Goal: Task Accomplishment & Management: Manage account settings

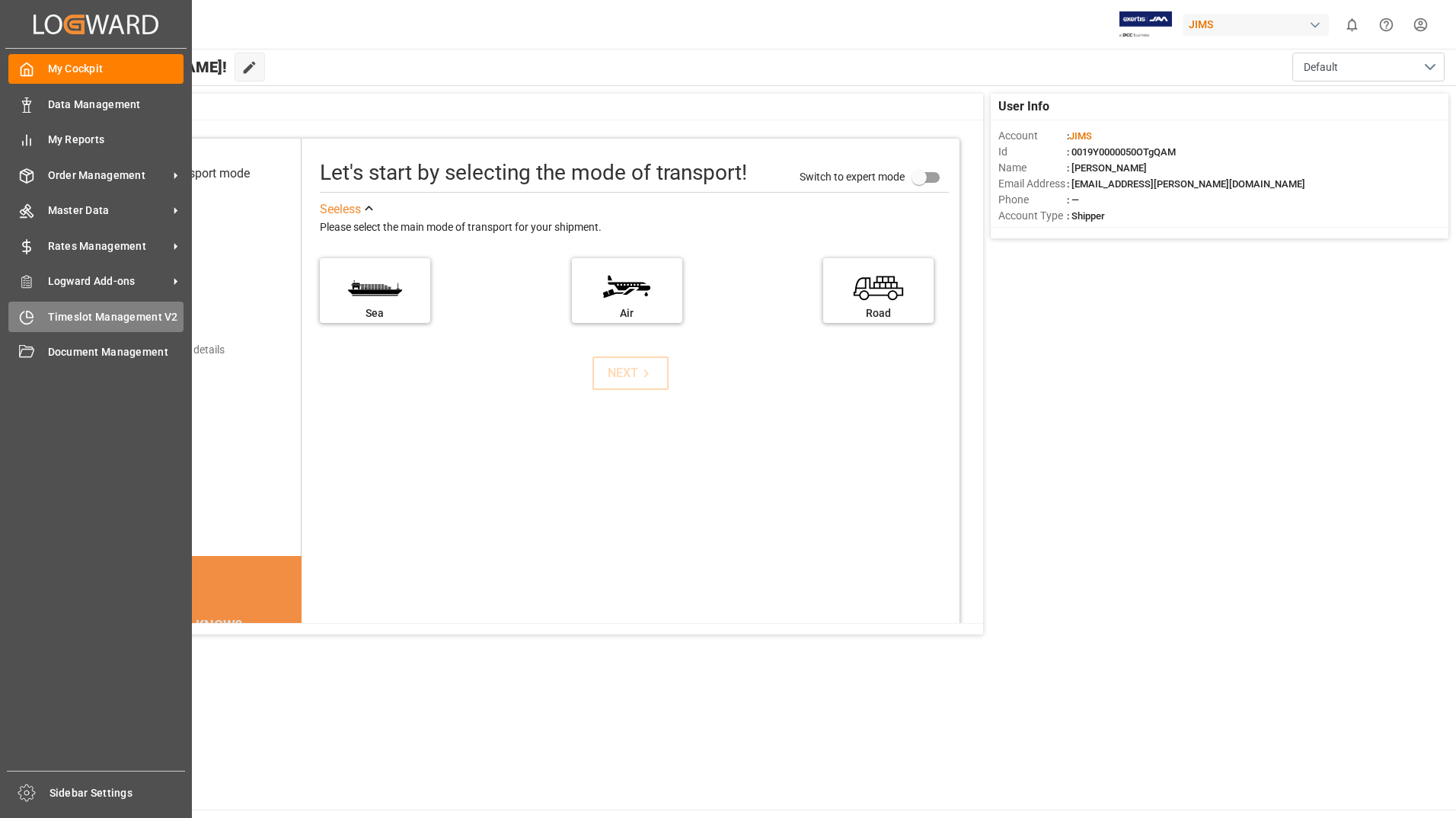
click at [91, 324] on span "Timeslot Management V2" at bounding box center [116, 317] width 137 height 16
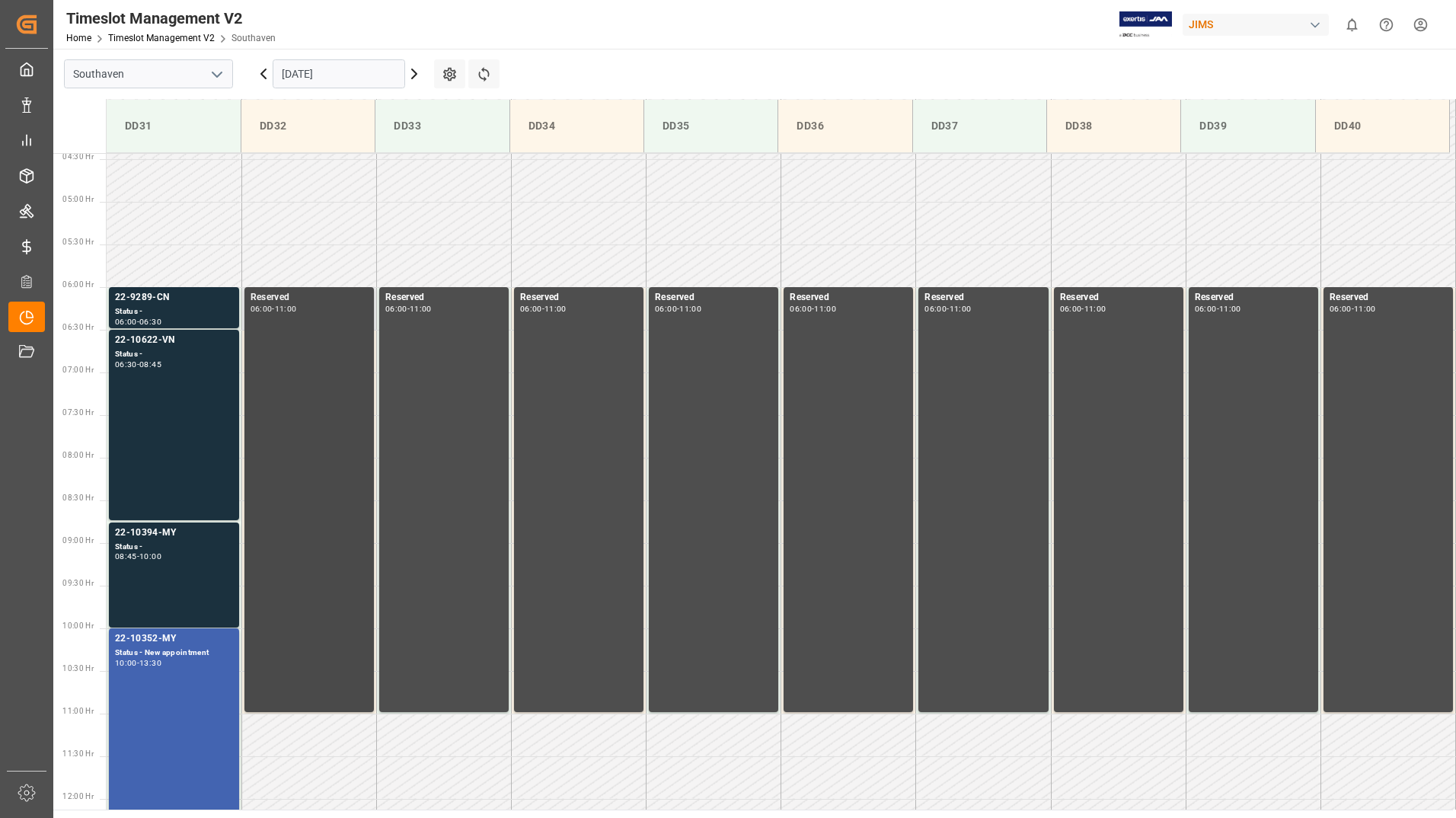
scroll to position [340, 0]
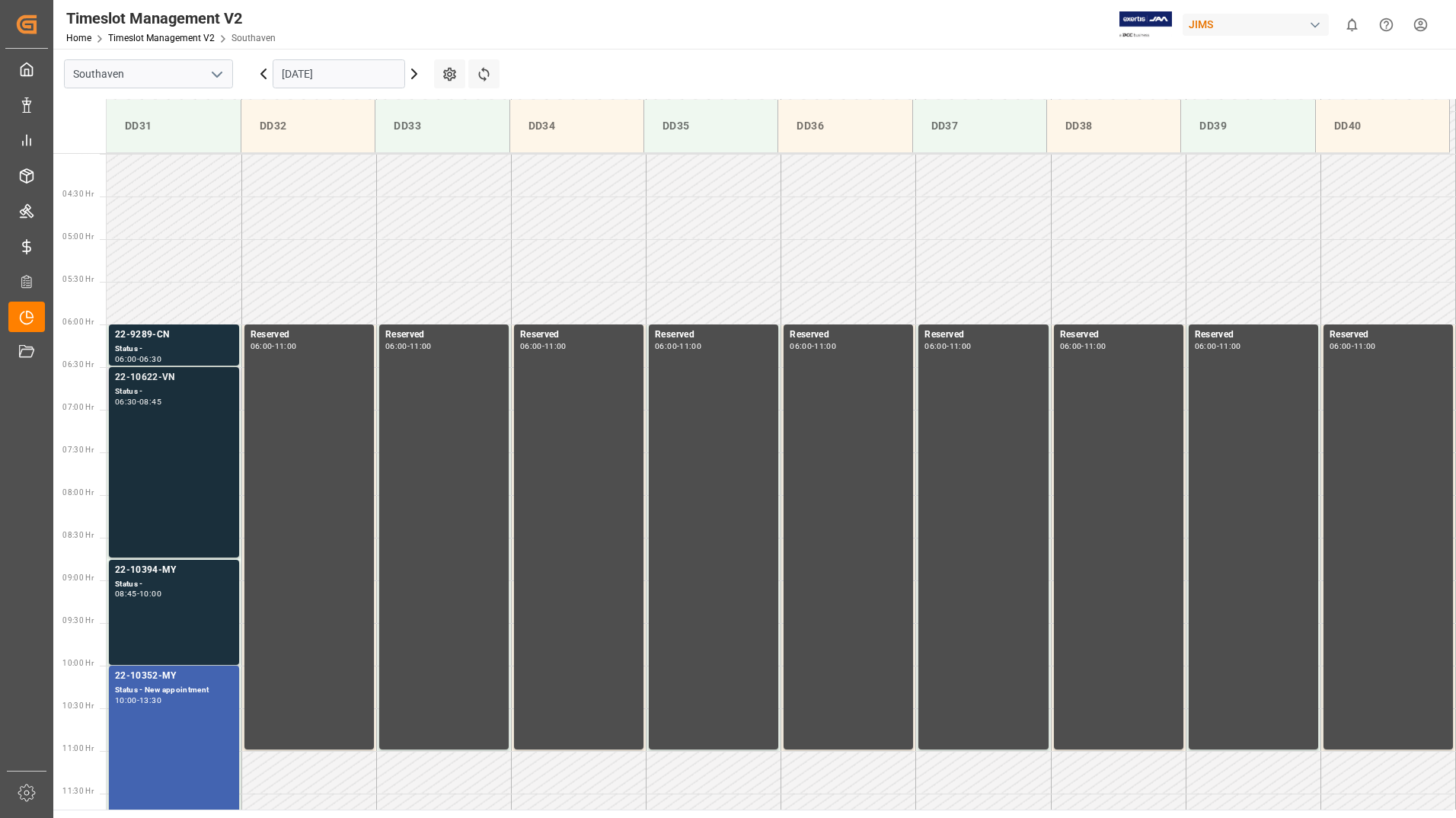
click at [196, 442] on div "22-10622-VN Status - 06:30 - 08:45" at bounding box center [173, 462] width 118 height 184
click at [139, 585] on div "Status -" at bounding box center [173, 585] width 118 height 13
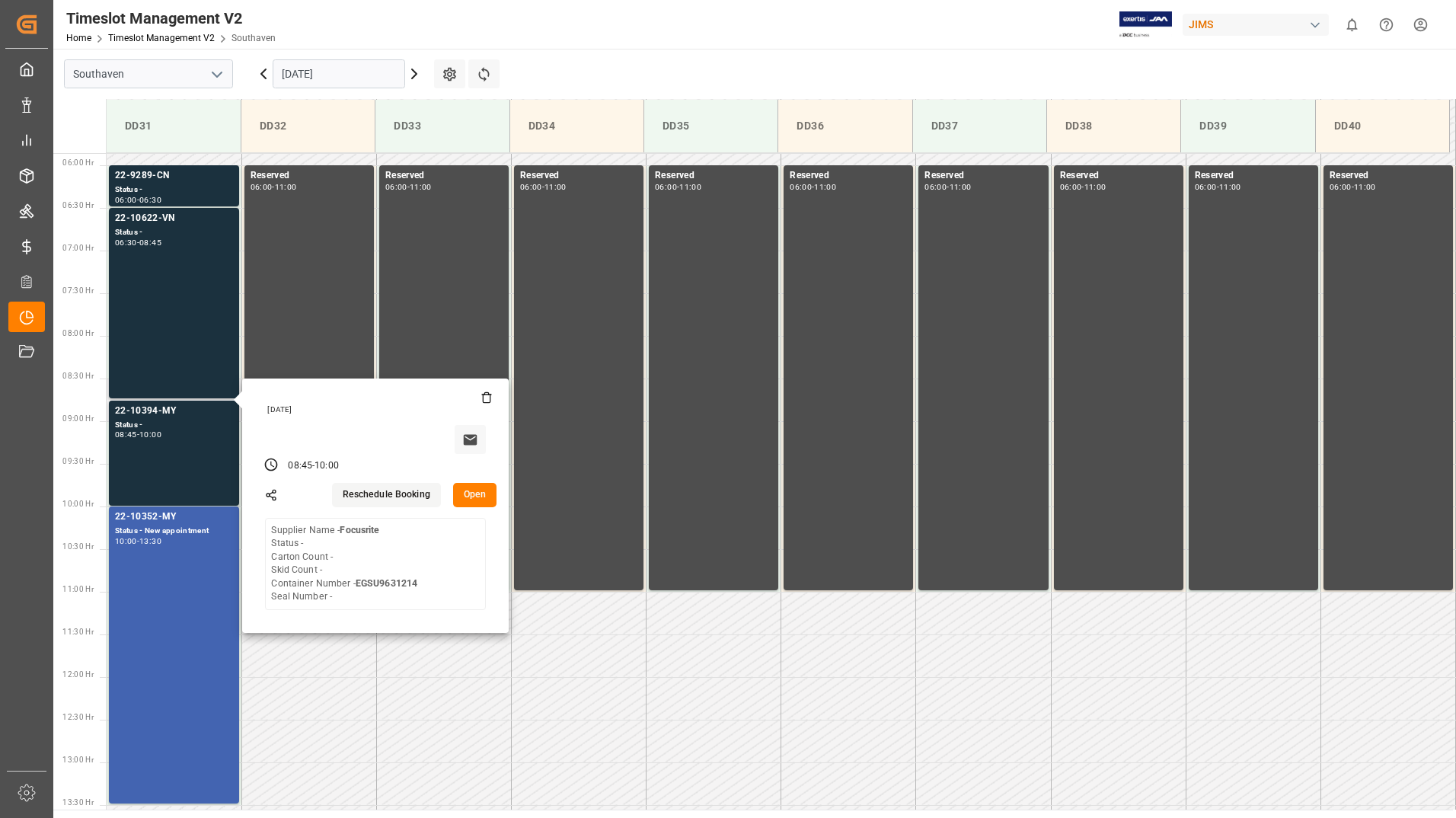
scroll to position [188, 0]
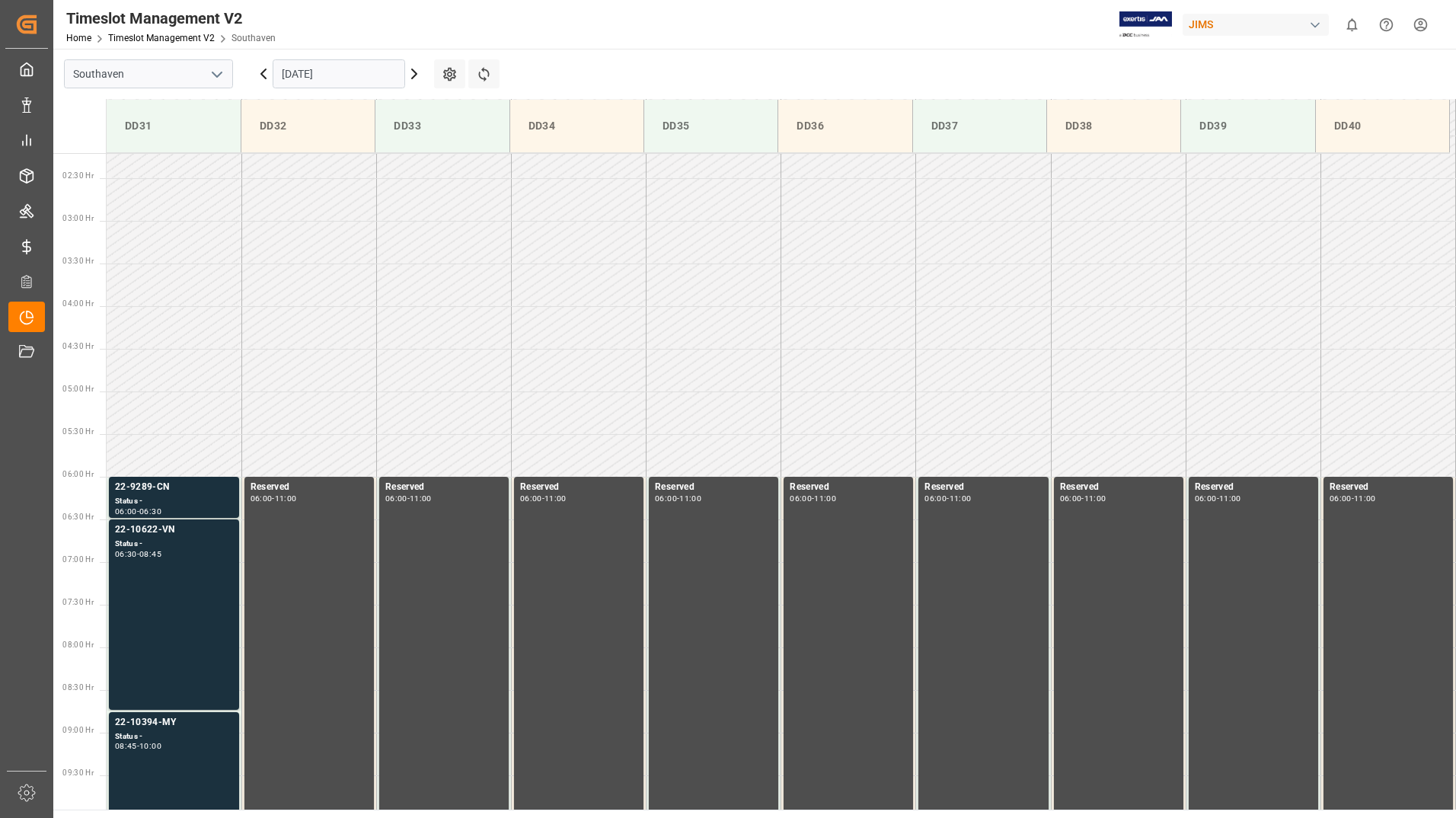
click at [178, 493] on div "22-9289-CN" at bounding box center [173, 487] width 118 height 15
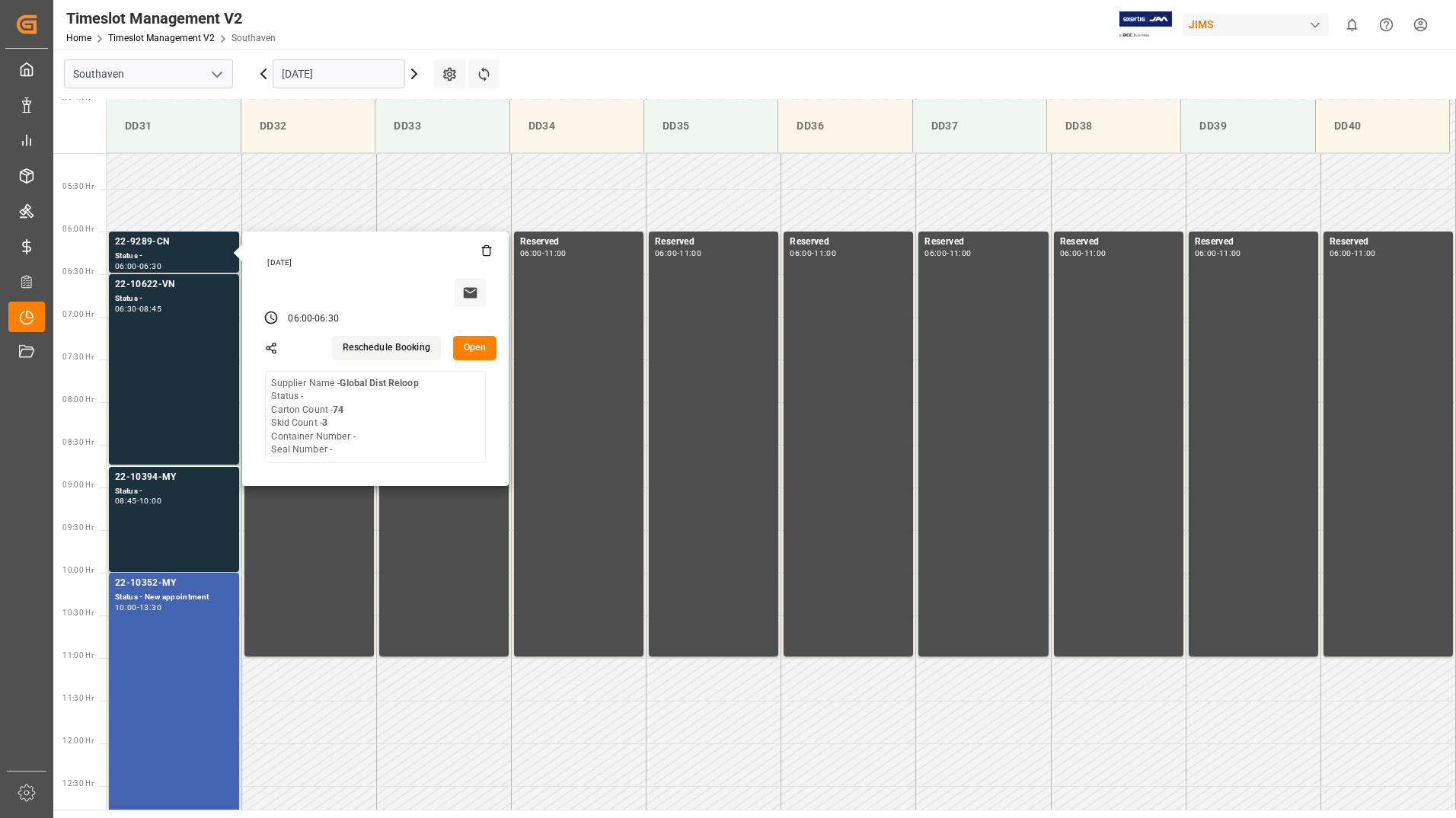
scroll to position [417, 0]
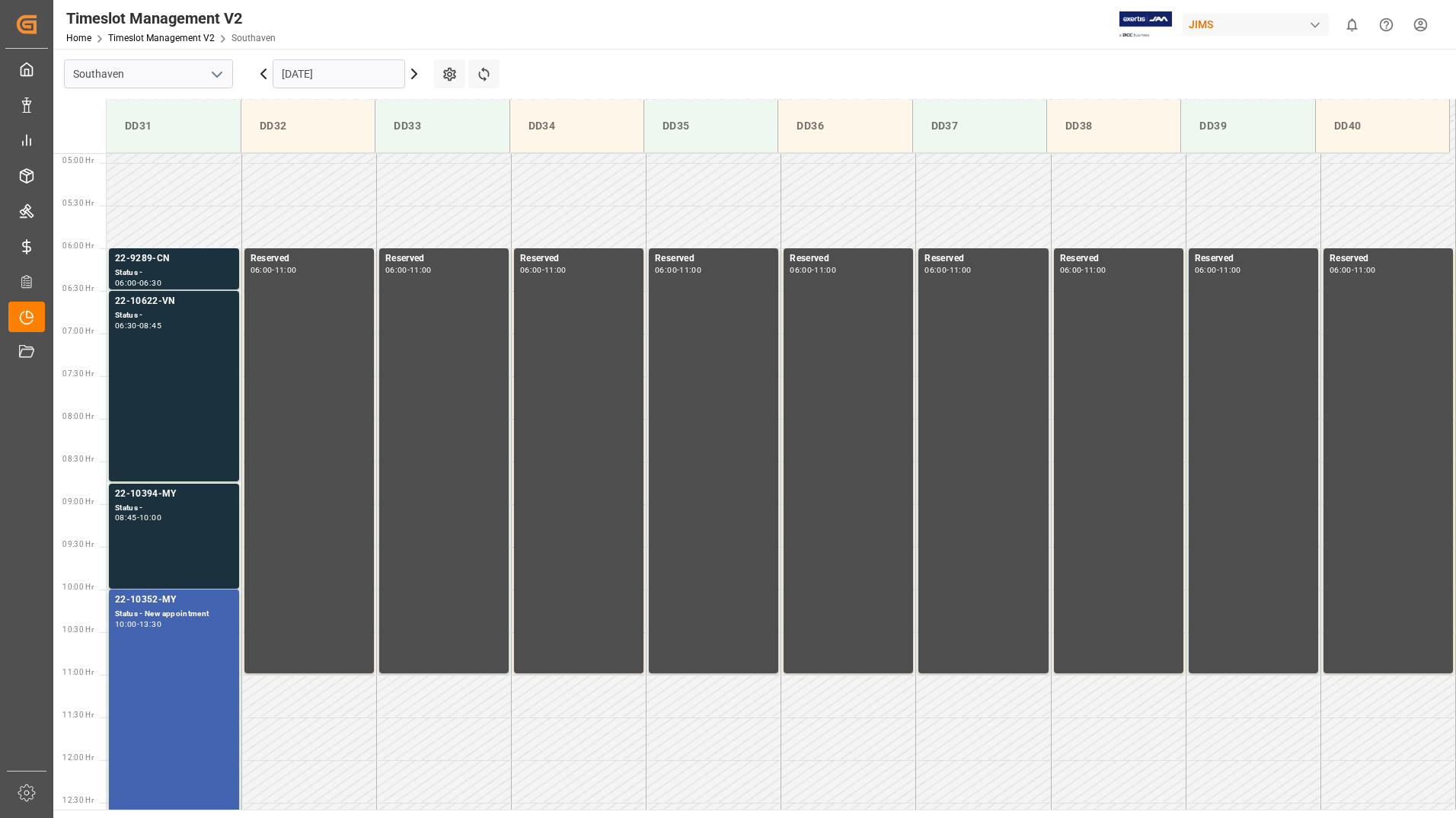
click at [198, 526] on div "22-10394-MY Status - 08:45 - 10:00" at bounding box center [173, 536] width 118 height 99
click at [207, 403] on div "22-10622-VN Status - 06:30 - 08:45" at bounding box center [173, 385] width 118 height 184
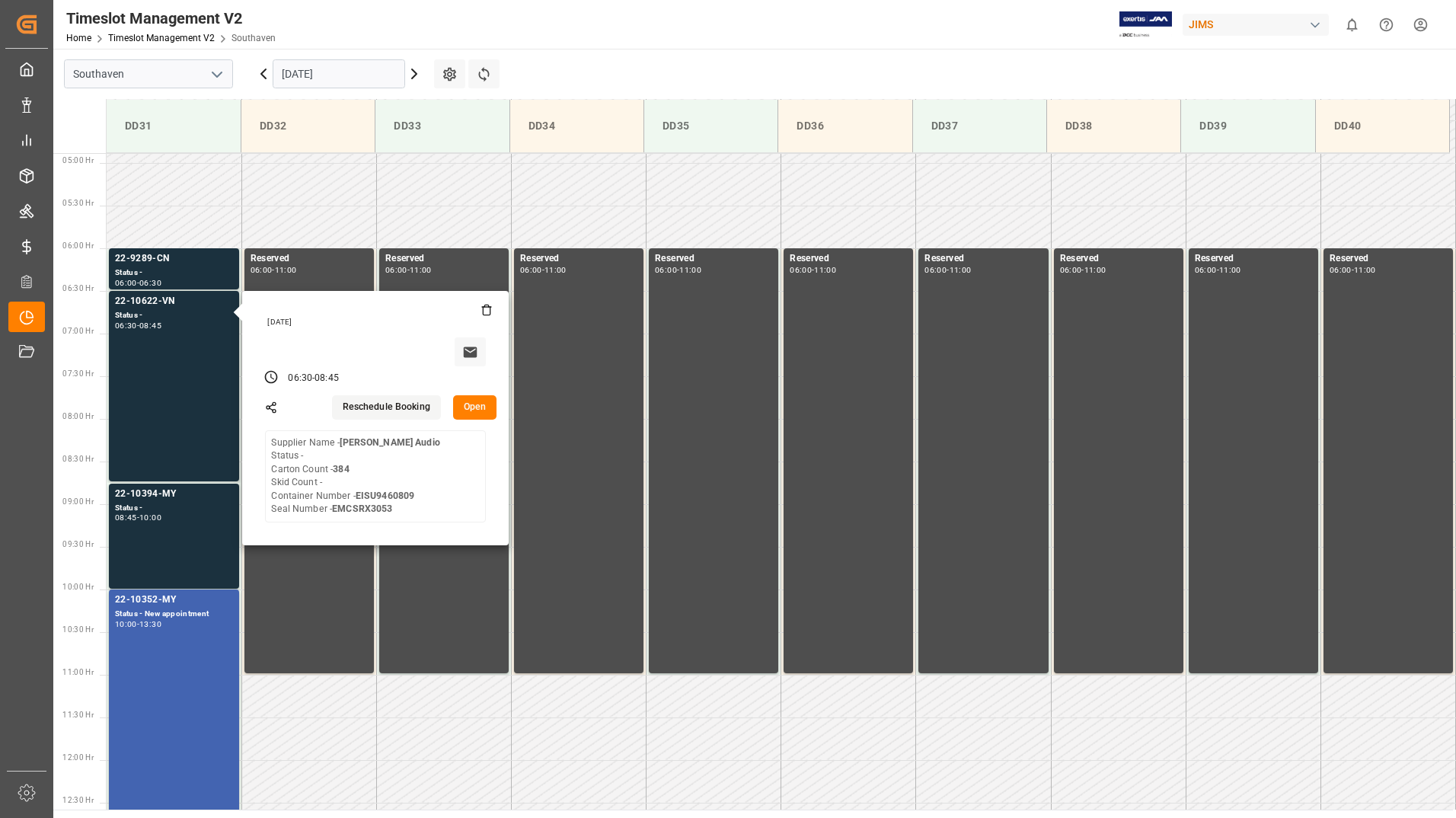
click at [620, 47] on div "Timeslot Management V2 Home Timeslot Management V2 Southaven JIMS 0 Notificatio…" at bounding box center [749, 24] width 1414 height 48
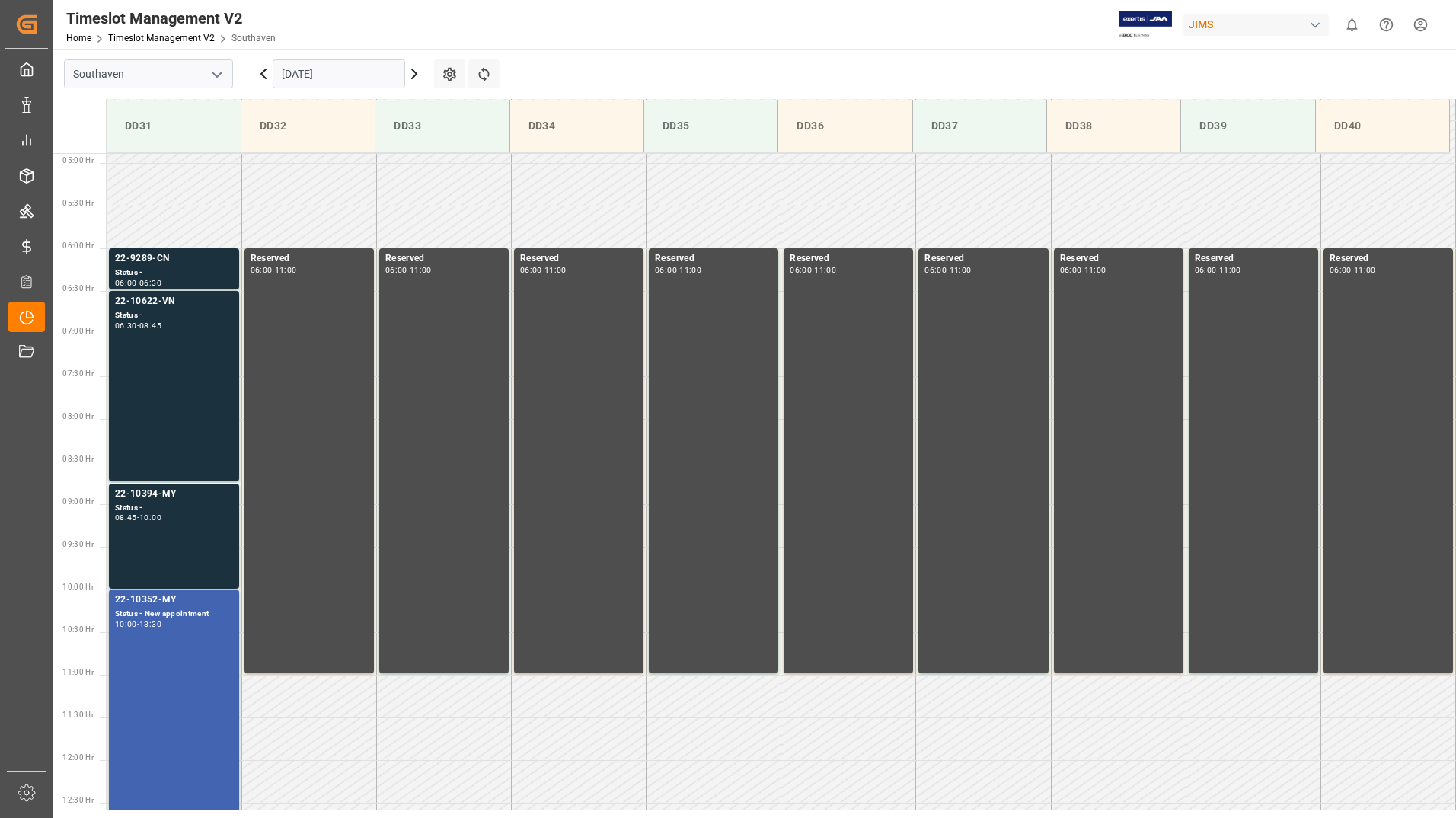
click at [666, 44] on div "Timeslot Management V2 Home Timeslot Management V2 Southaven JIMS 0 Notificatio…" at bounding box center [749, 24] width 1414 height 48
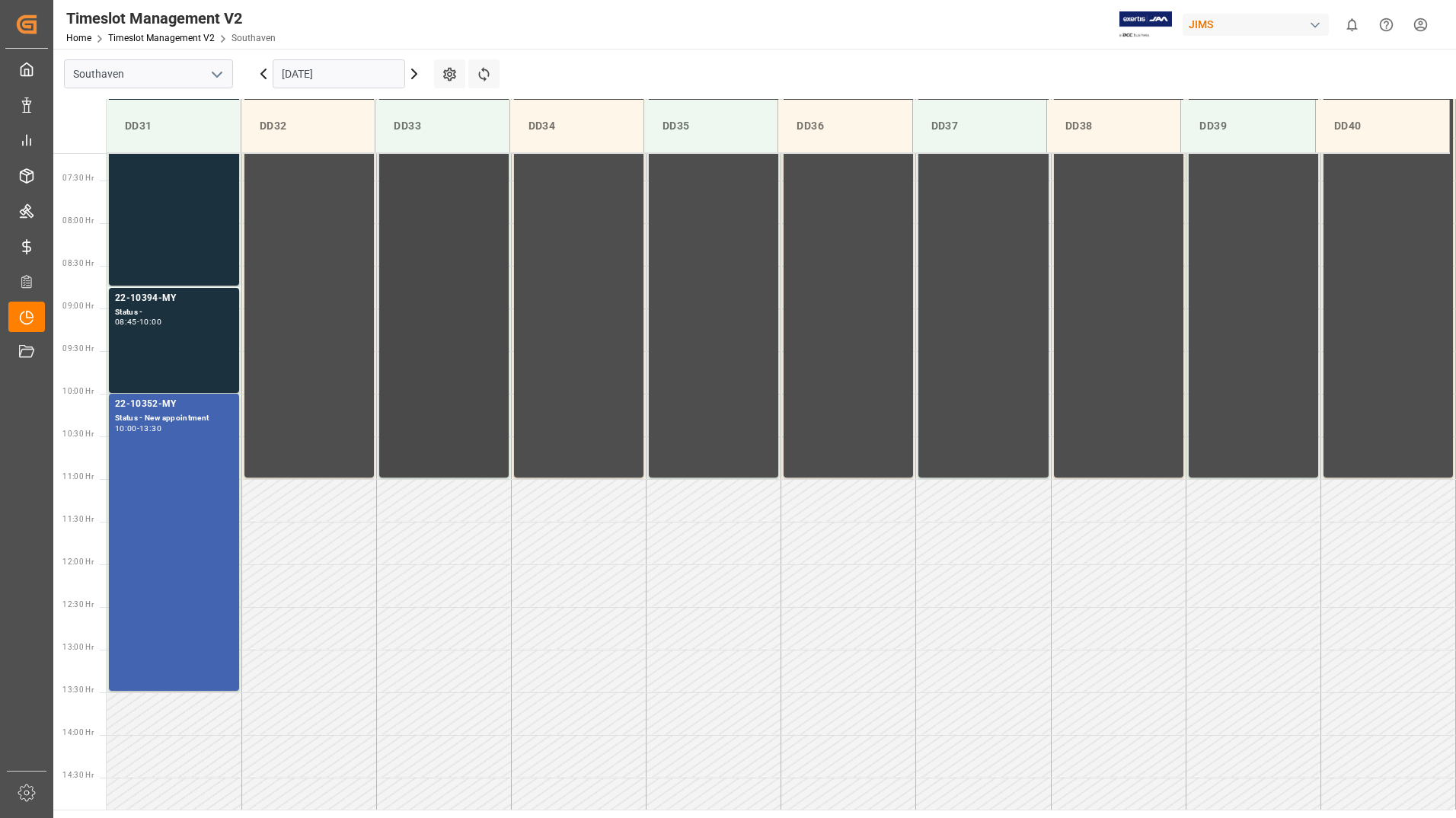
scroll to position [645, 0]
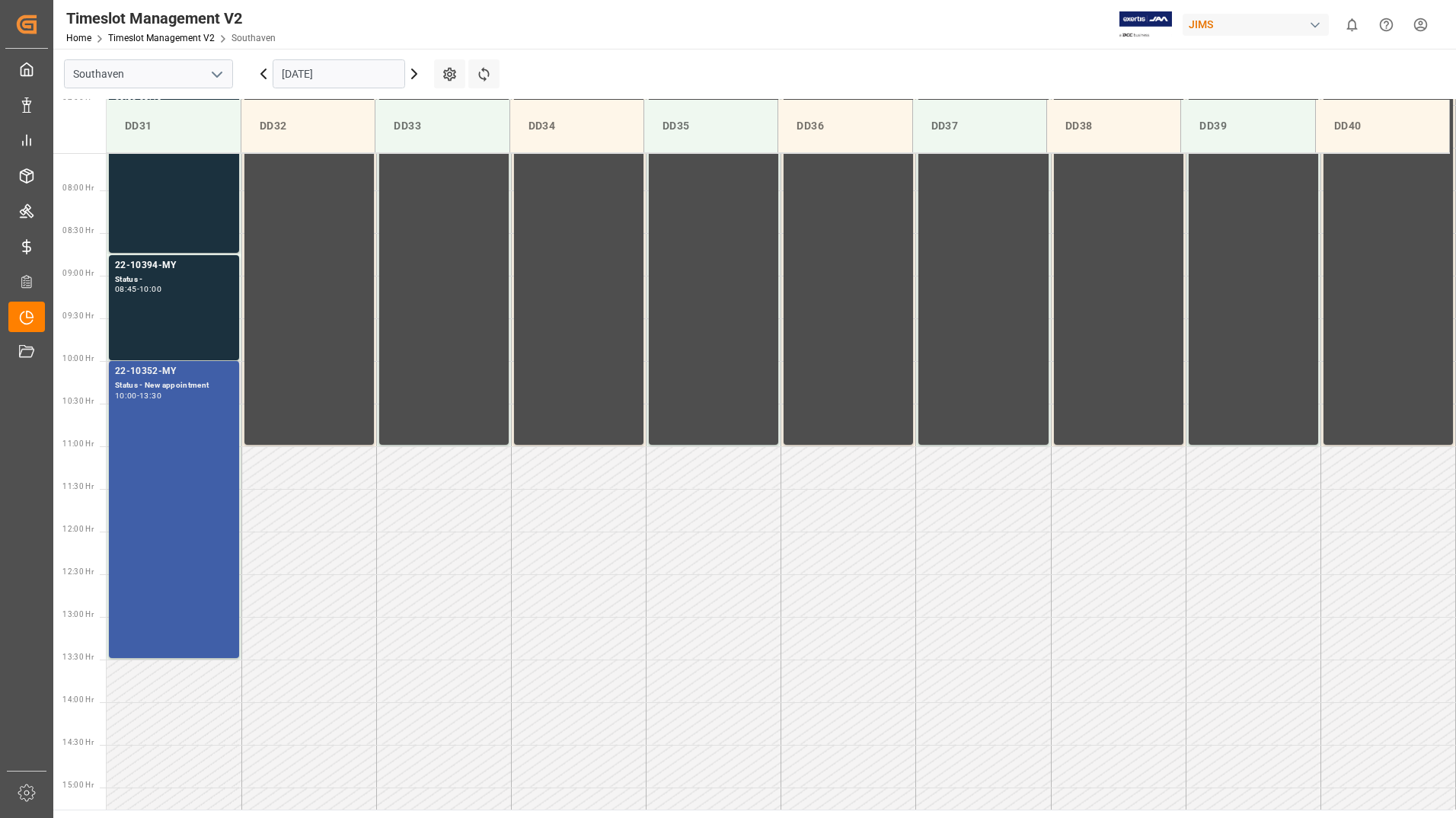
click at [190, 515] on div "22-10352-MY Status - New appointment 10:00 - 13:30" at bounding box center [173, 509] width 118 height 291
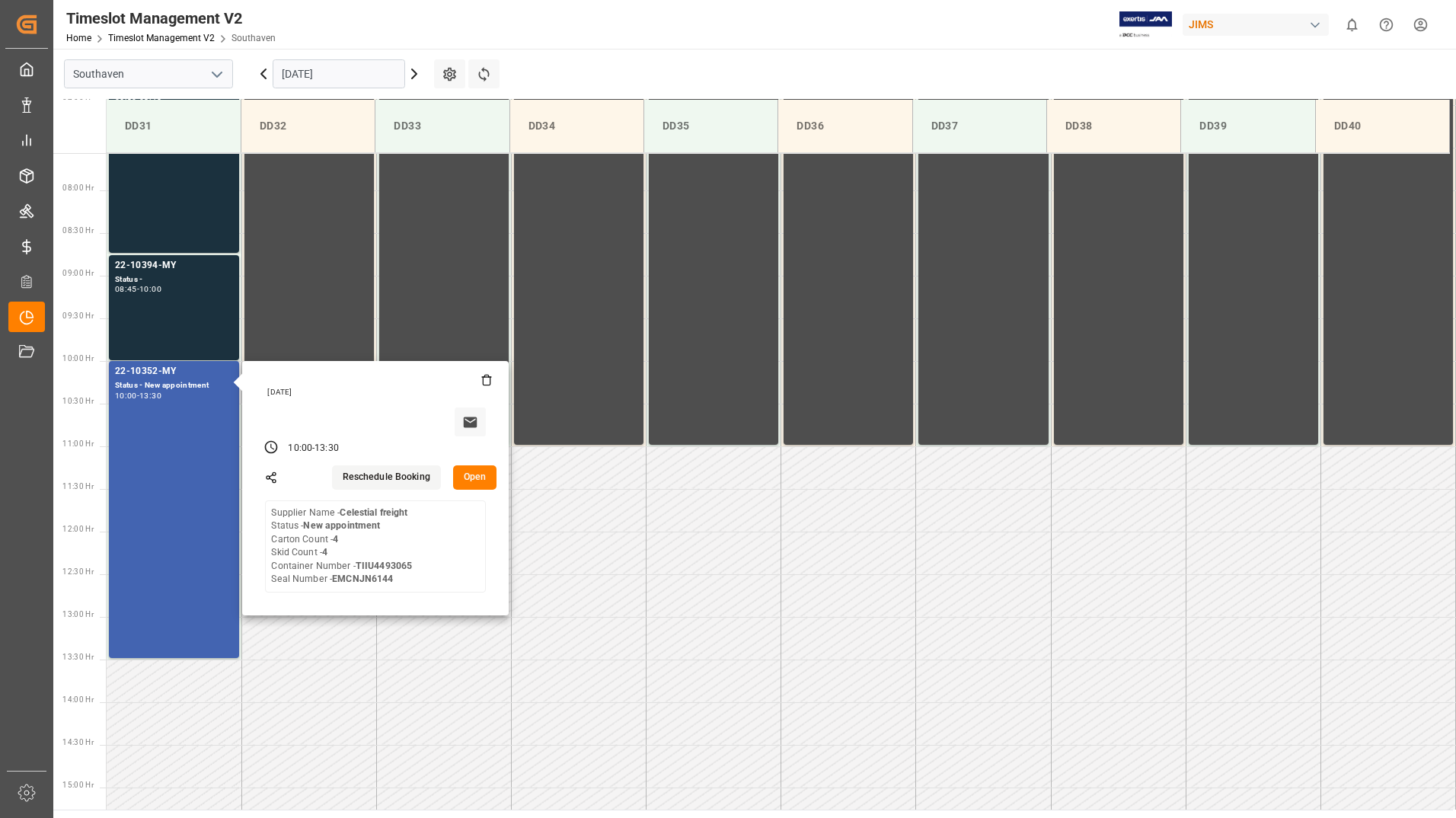
click at [473, 479] on button "Open" at bounding box center [474, 477] width 44 height 24
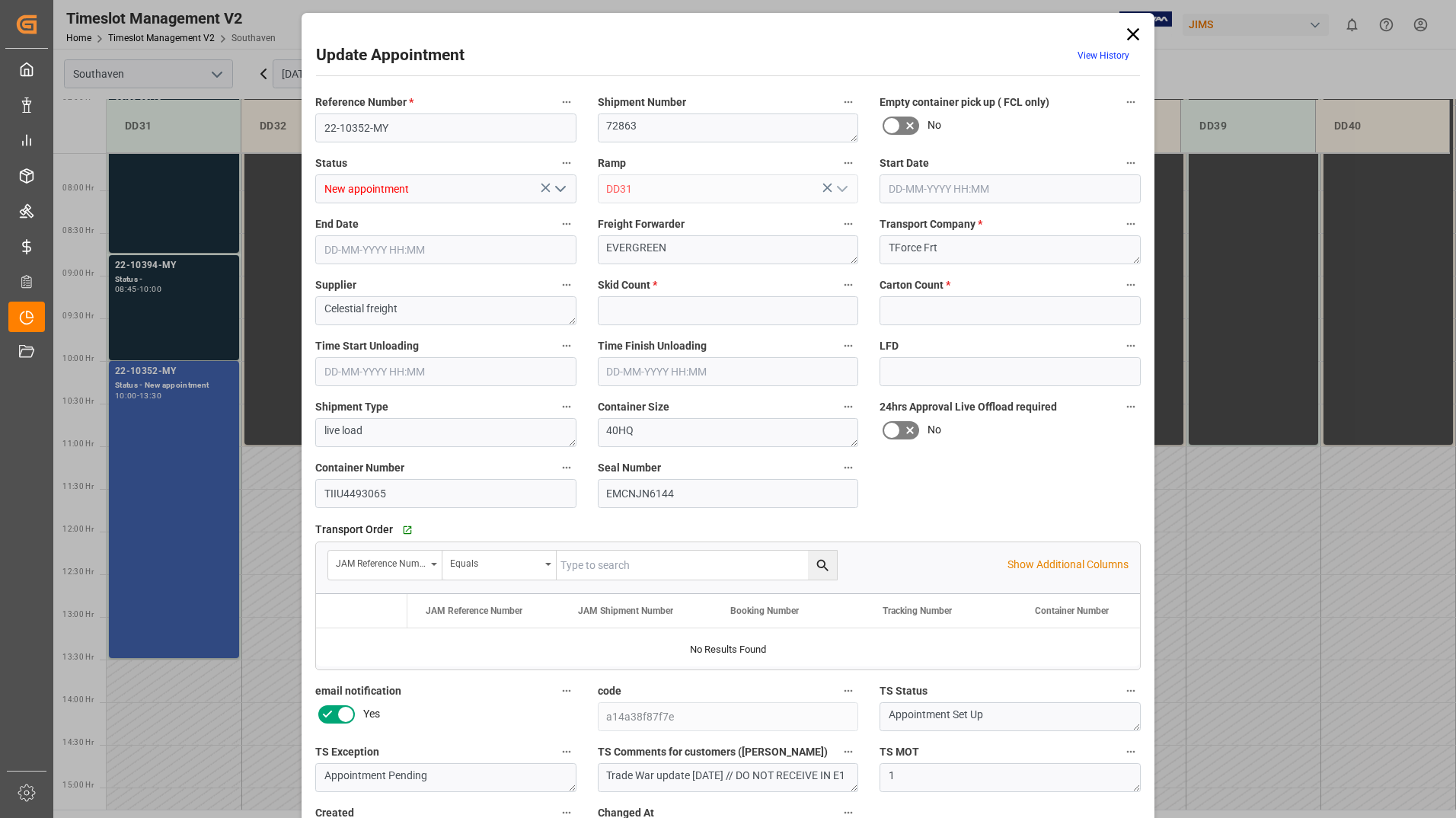
type input "4"
type input "[DATE] 10:00"
type input "[DATE] 13:30"
type input "[DATE] 11:15"
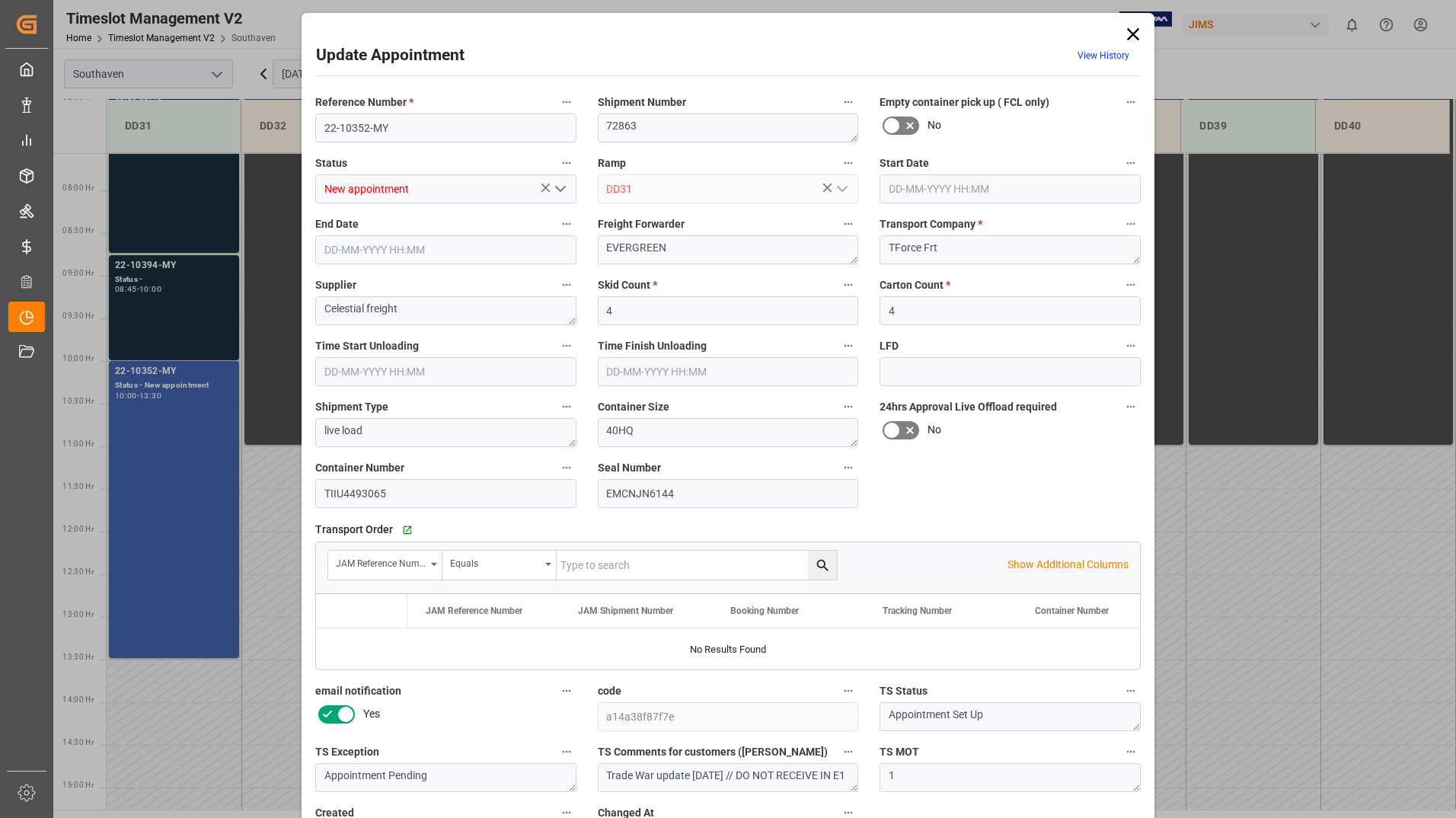
type input "[DATE] 15:15"
type input "[DATE] 16:07"
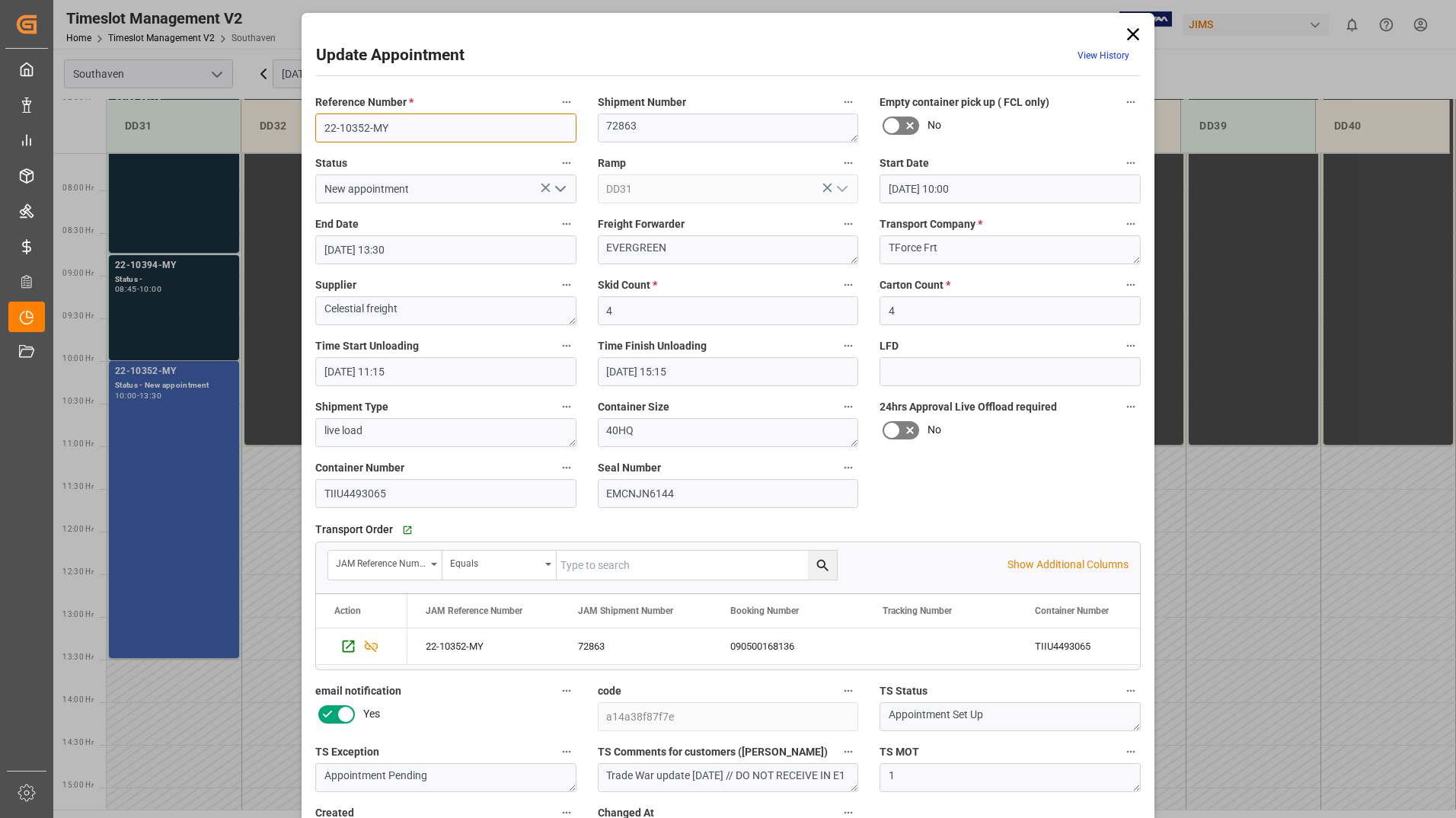
drag, startPoint x: 316, startPoint y: 132, endPoint x: 386, endPoint y: 121, distance: 70.9
click at [386, 121] on input "22-10352-MY" at bounding box center [446, 128] width 261 height 29
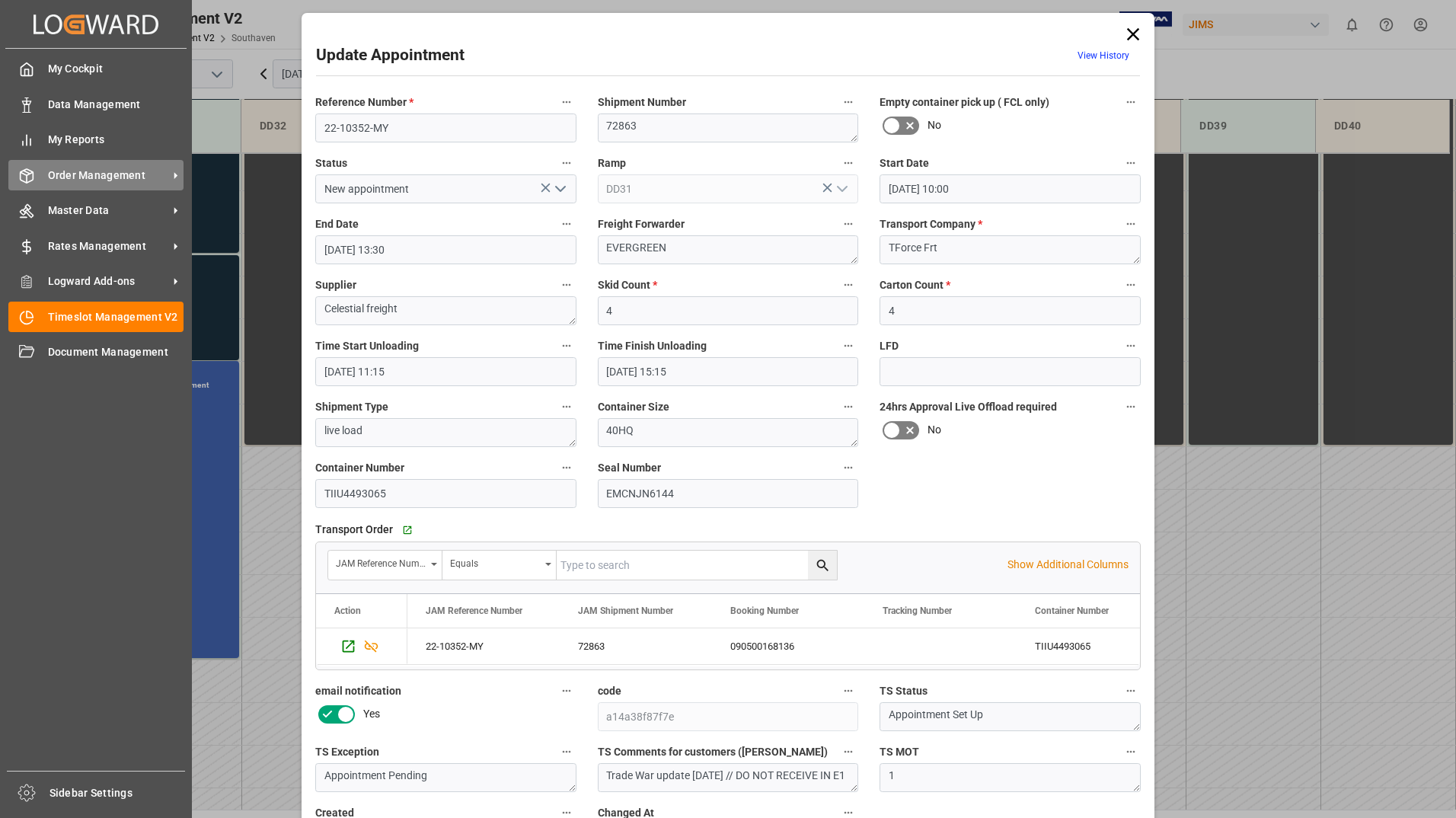
click at [84, 187] on div "Order Management Order Management" at bounding box center [95, 174] width 175 height 30
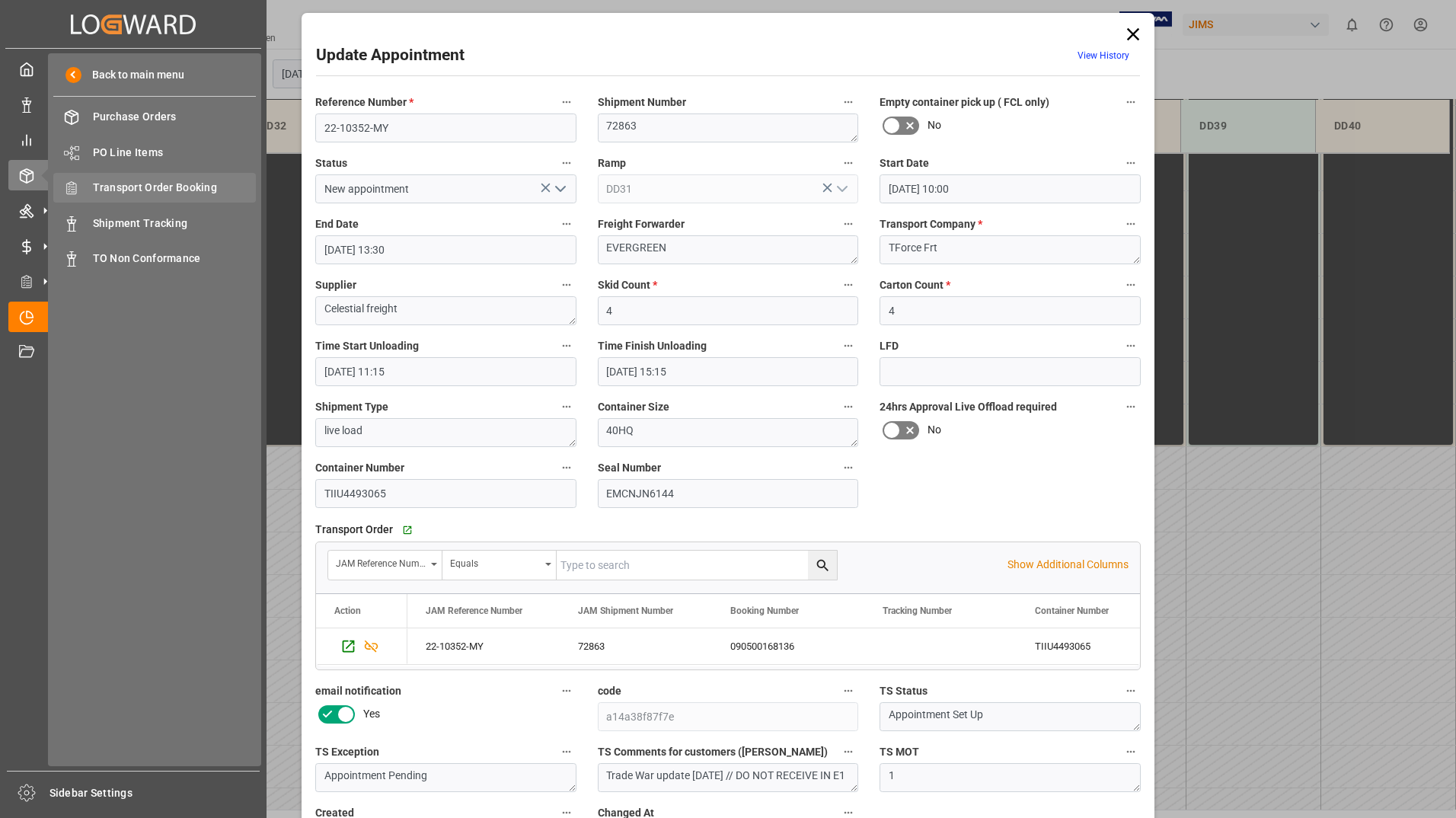
click at [185, 192] on span "Transport Order Booking" at bounding box center [174, 188] width 163 height 16
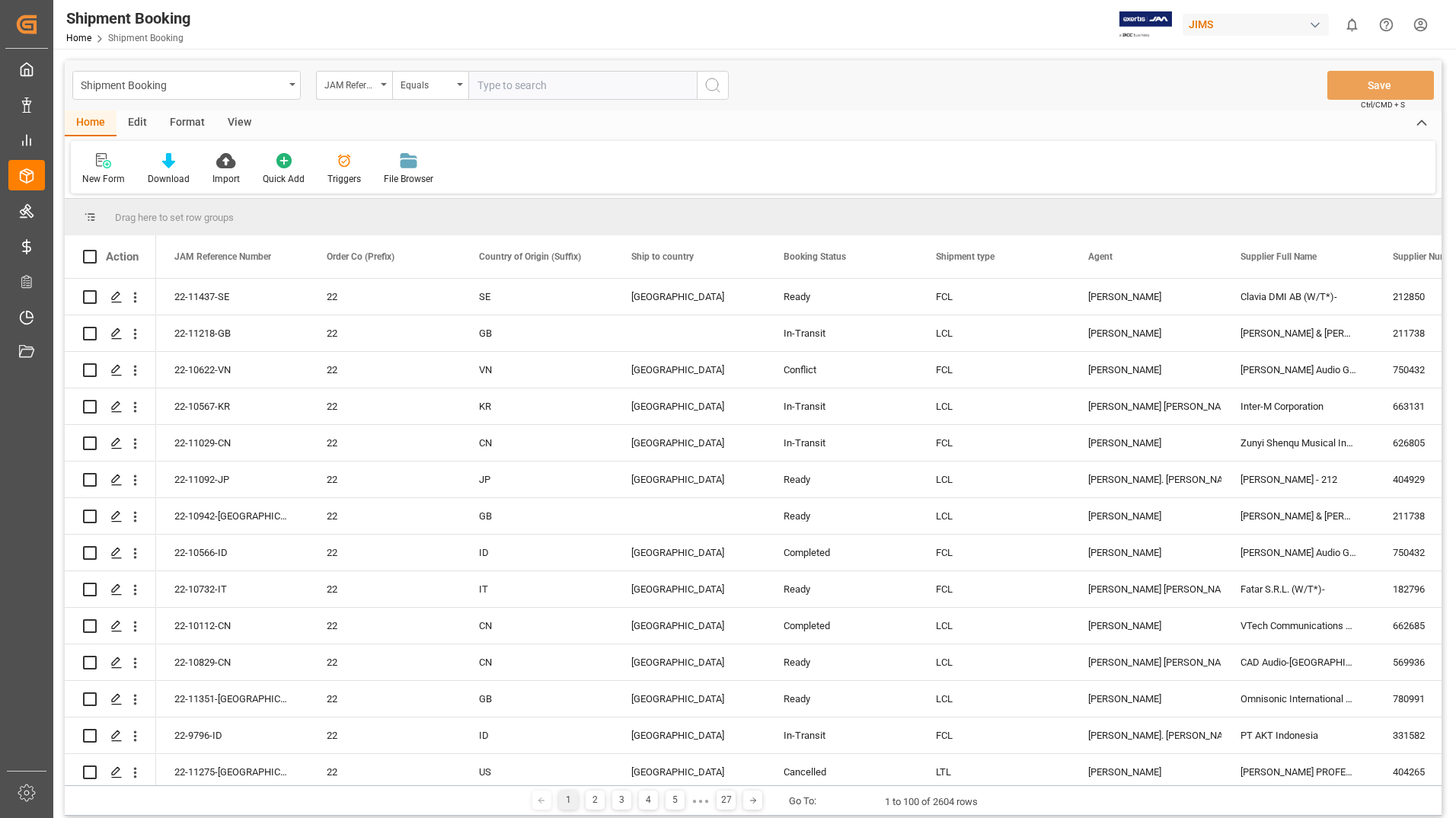
click at [546, 88] on input "text" at bounding box center [582, 85] width 228 height 29
type input "22-10352-MY"
click at [713, 88] on icon "search button" at bounding box center [712, 85] width 18 height 18
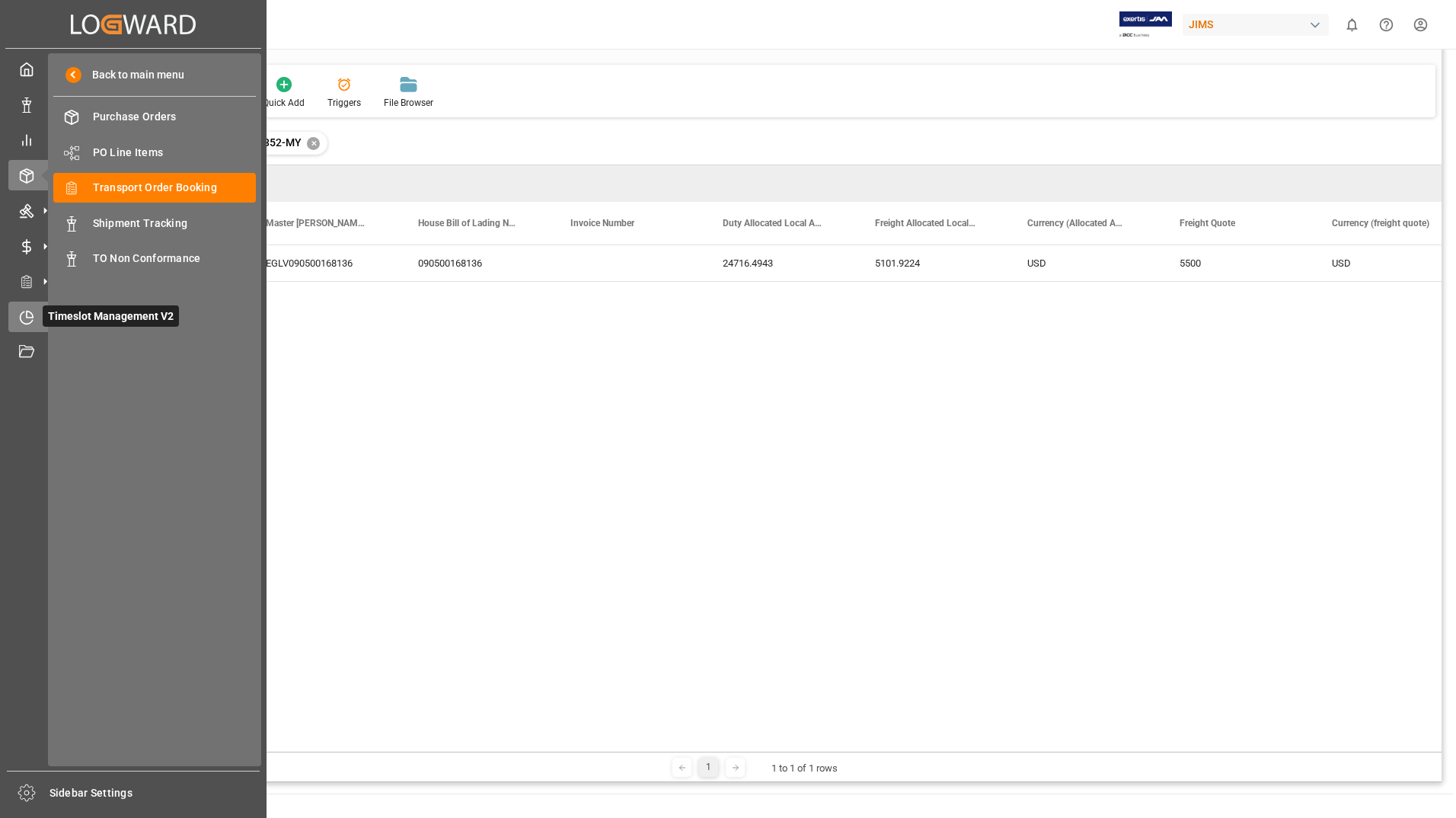
click at [57, 316] on span "Timeslot Management V2" at bounding box center [110, 316] width 137 height 22
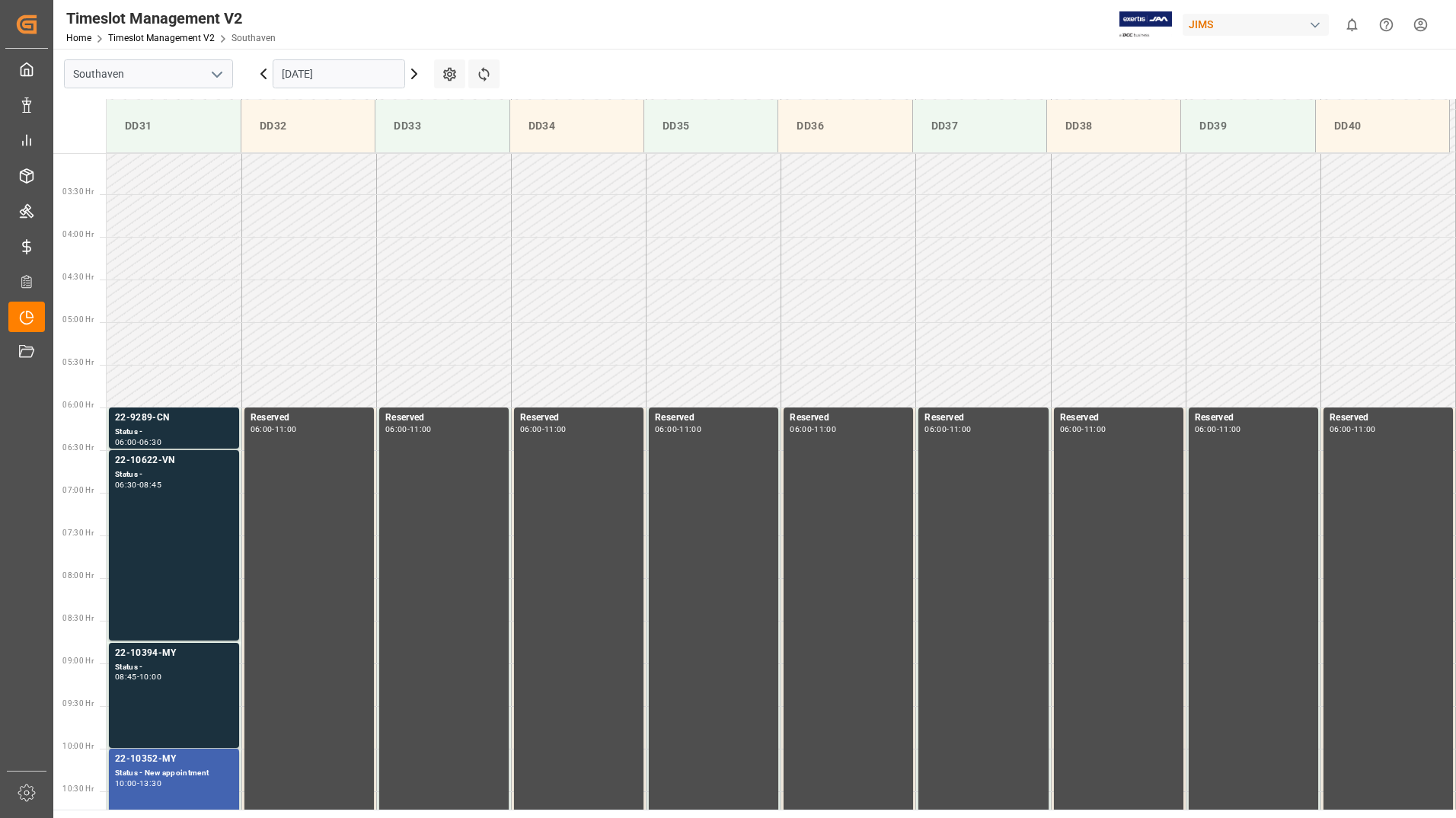
scroll to position [502, 0]
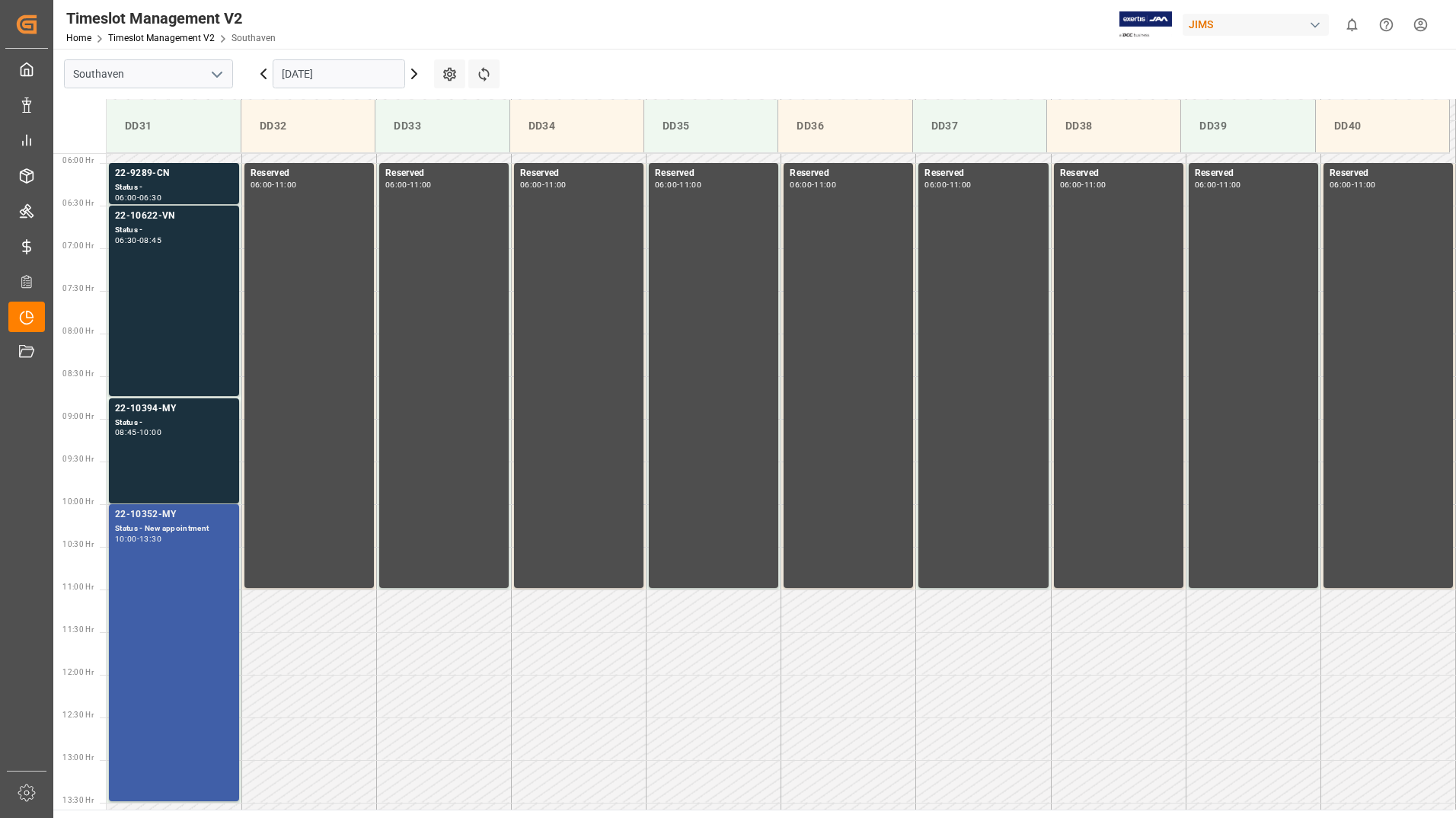
click at [152, 561] on div "22-10352-MY Status - New appointment 10:00 - 13:30" at bounding box center [173, 653] width 118 height 291
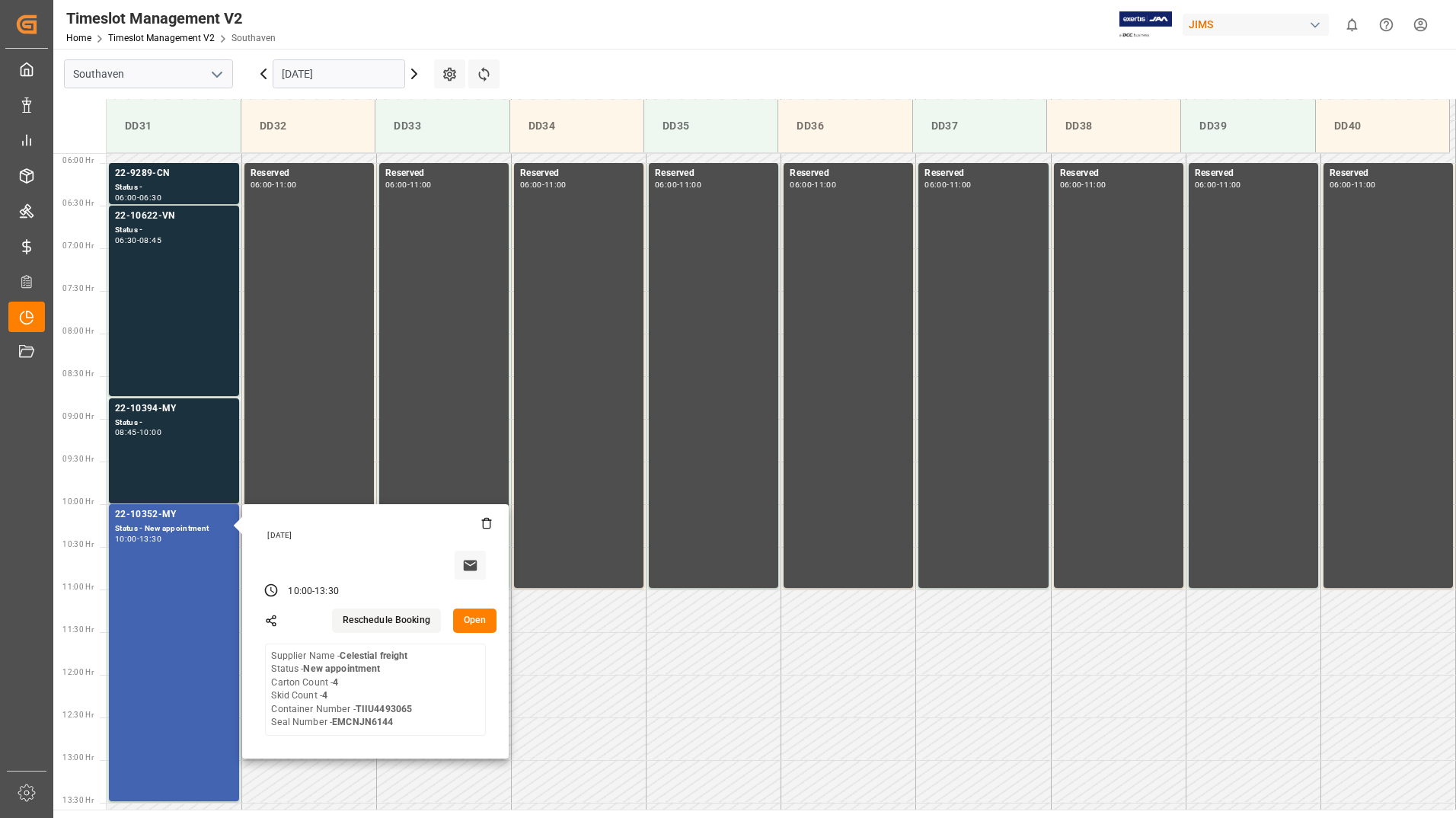
click at [478, 623] on button "Open" at bounding box center [474, 620] width 44 height 24
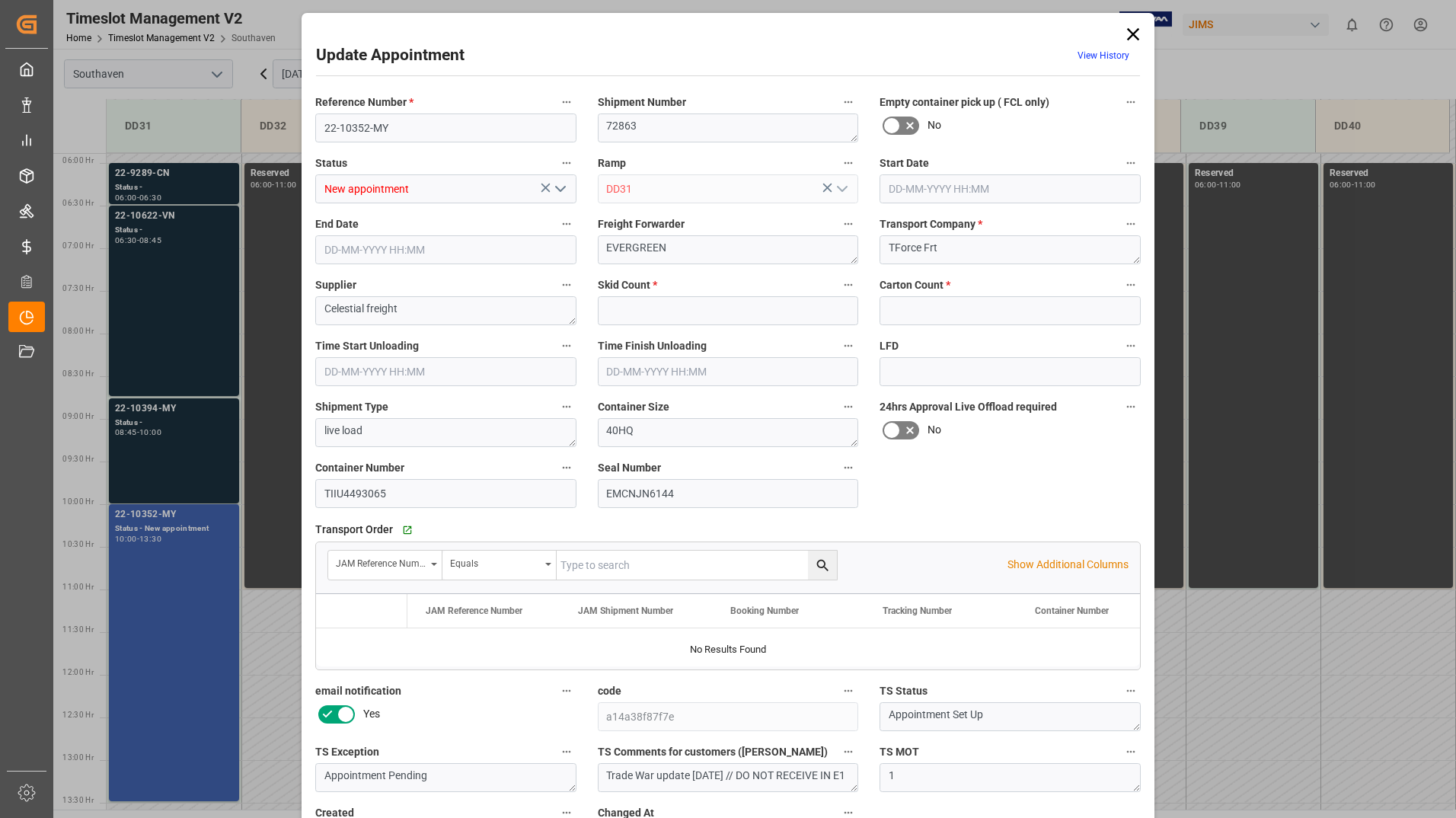
type input "4"
type input "[DATE] 10:00"
type input "[DATE] 13:30"
type input "[DATE] 11:15"
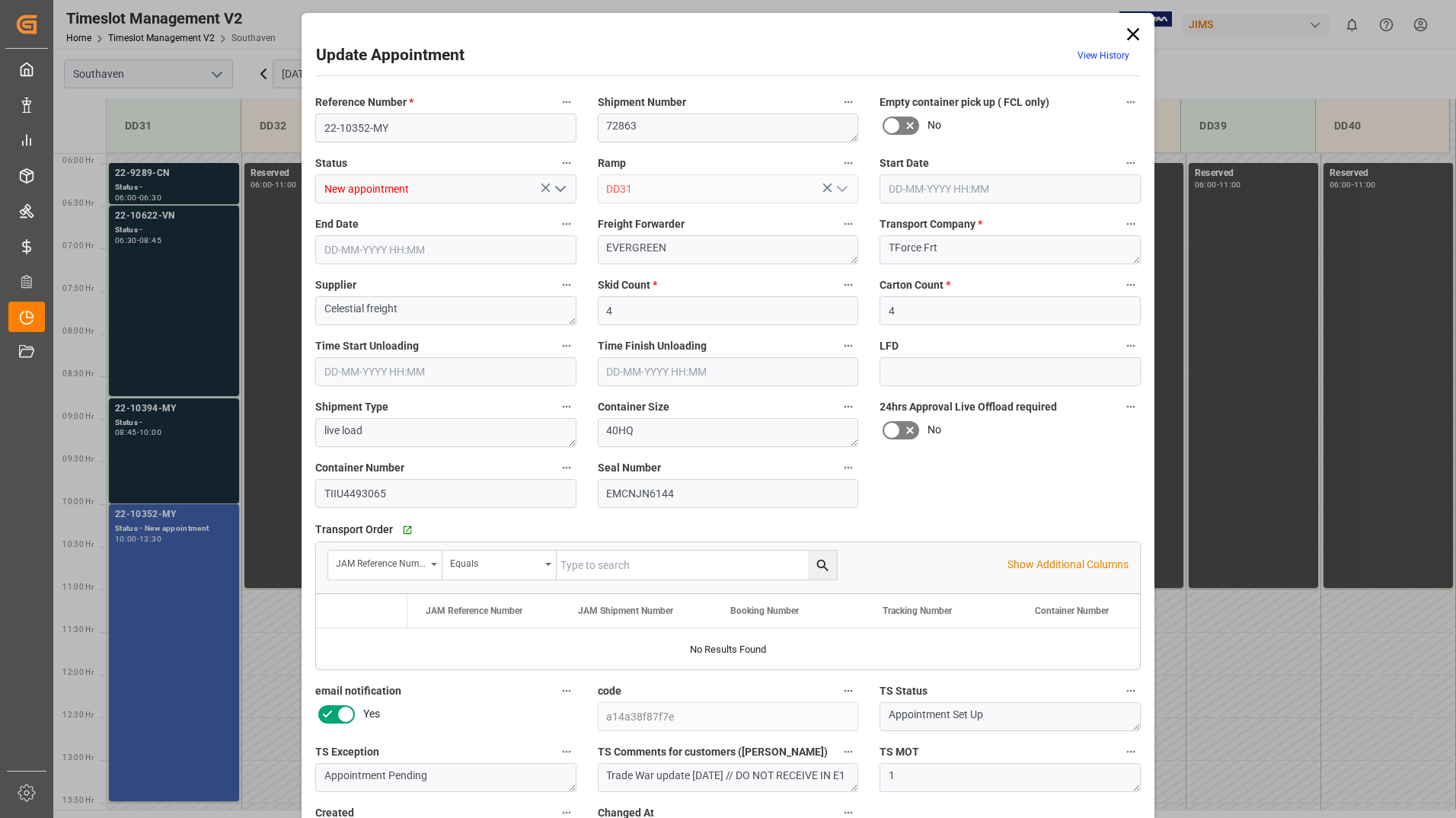
type input "[DATE] 15:15"
type input "[DATE] 16:07"
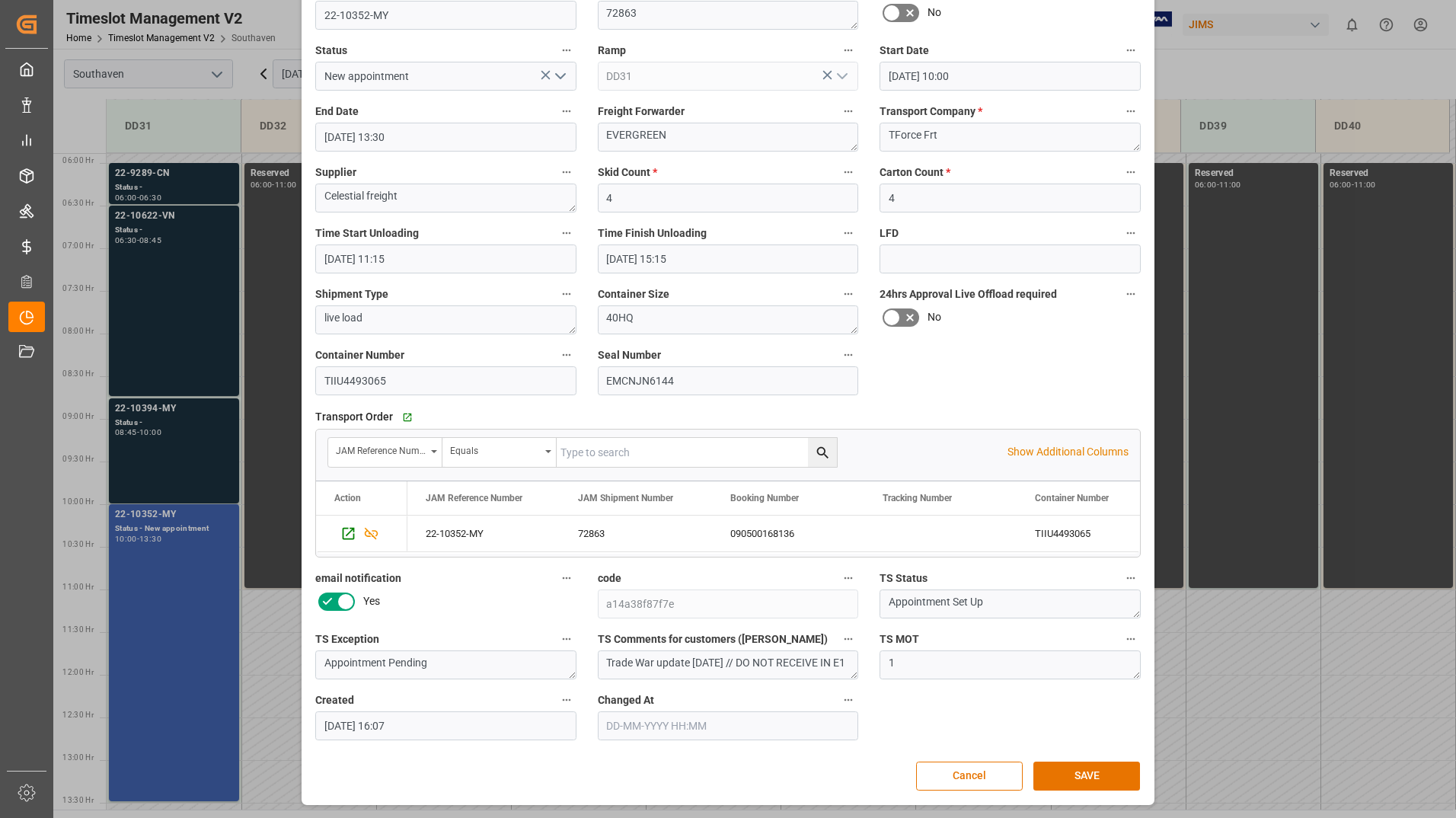
scroll to position [0, 0]
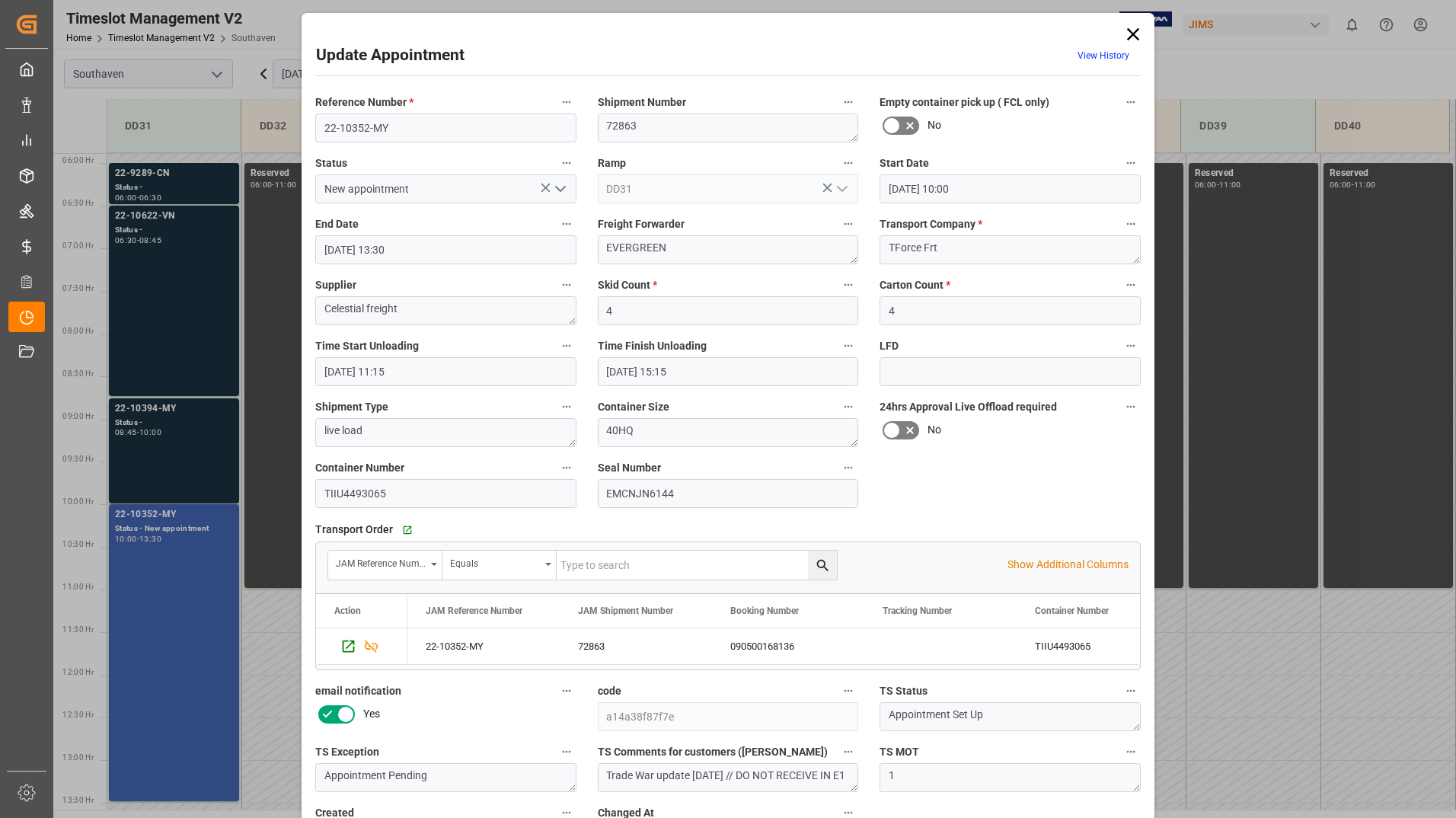
click at [1131, 33] on icon at bounding box center [1134, 34] width 13 height 13
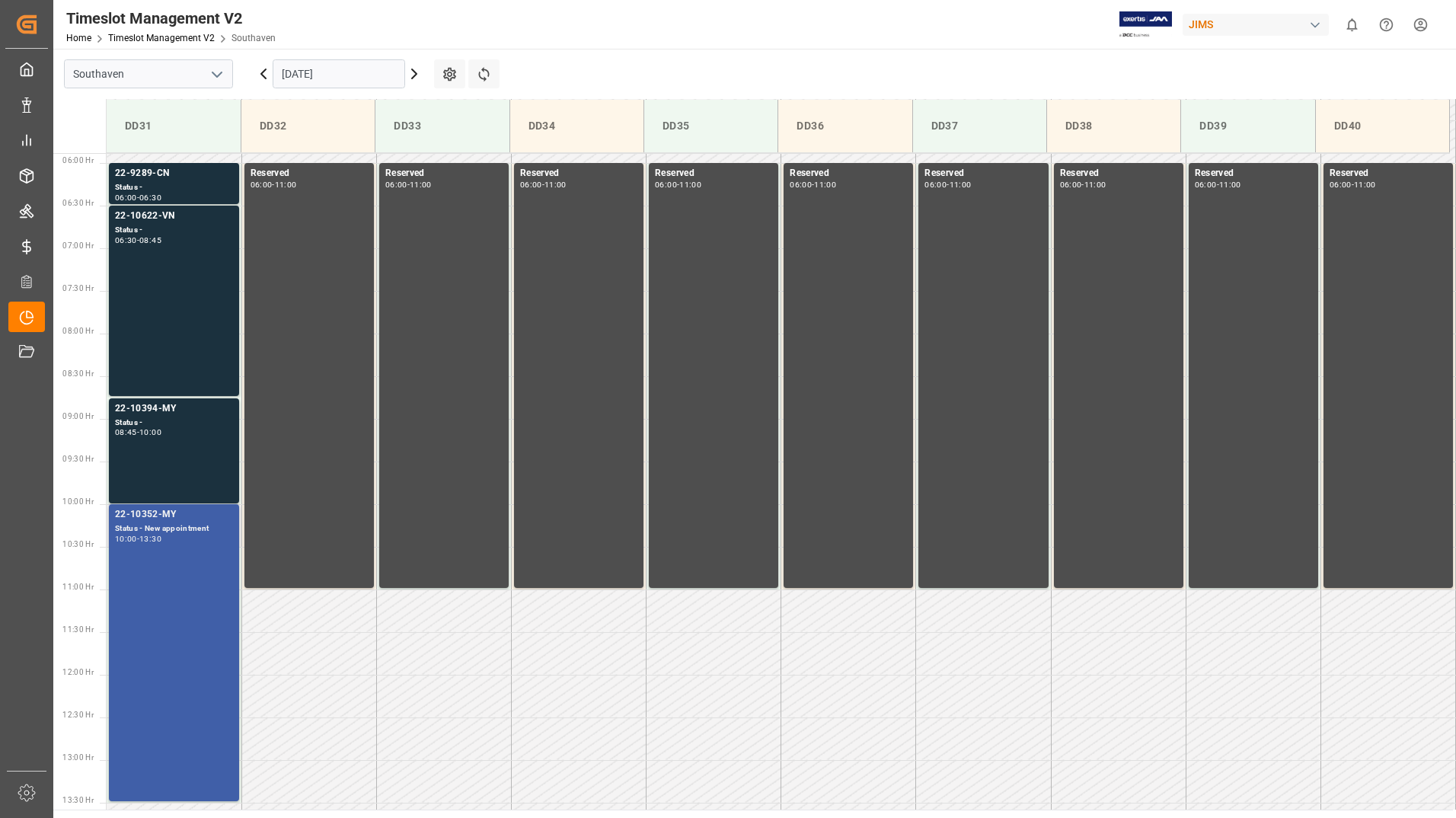
click at [202, 576] on div "22-10352-MY Status - New appointment 10:00 - 13:30" at bounding box center [173, 653] width 118 height 291
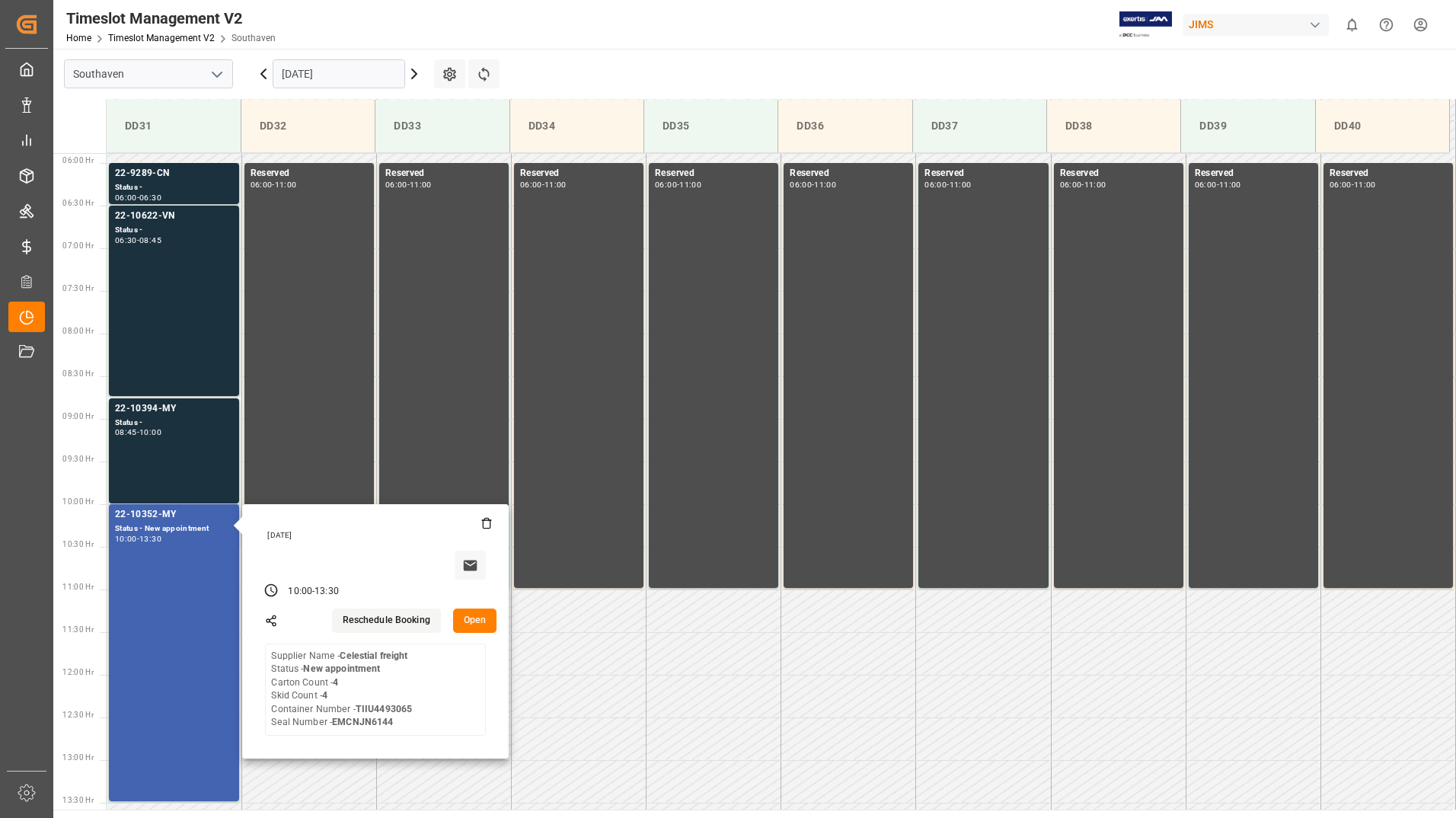
click at [483, 617] on button "Open" at bounding box center [474, 620] width 44 height 24
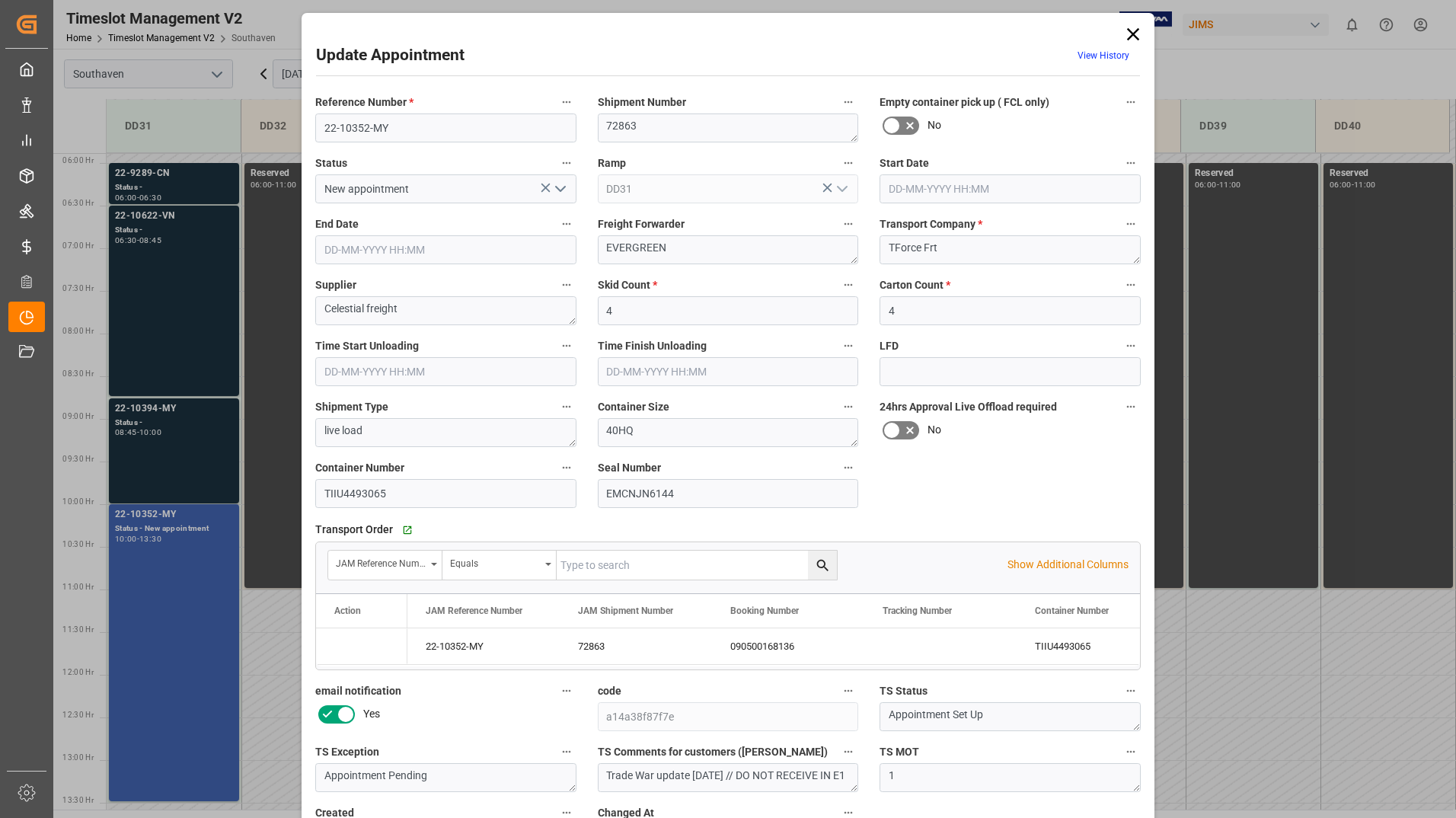
type input "[DATE] 10:00"
type input "[DATE] 13:30"
type input "[DATE] 11:15"
type input "[DATE] 15:15"
type input "[DATE] 16:07"
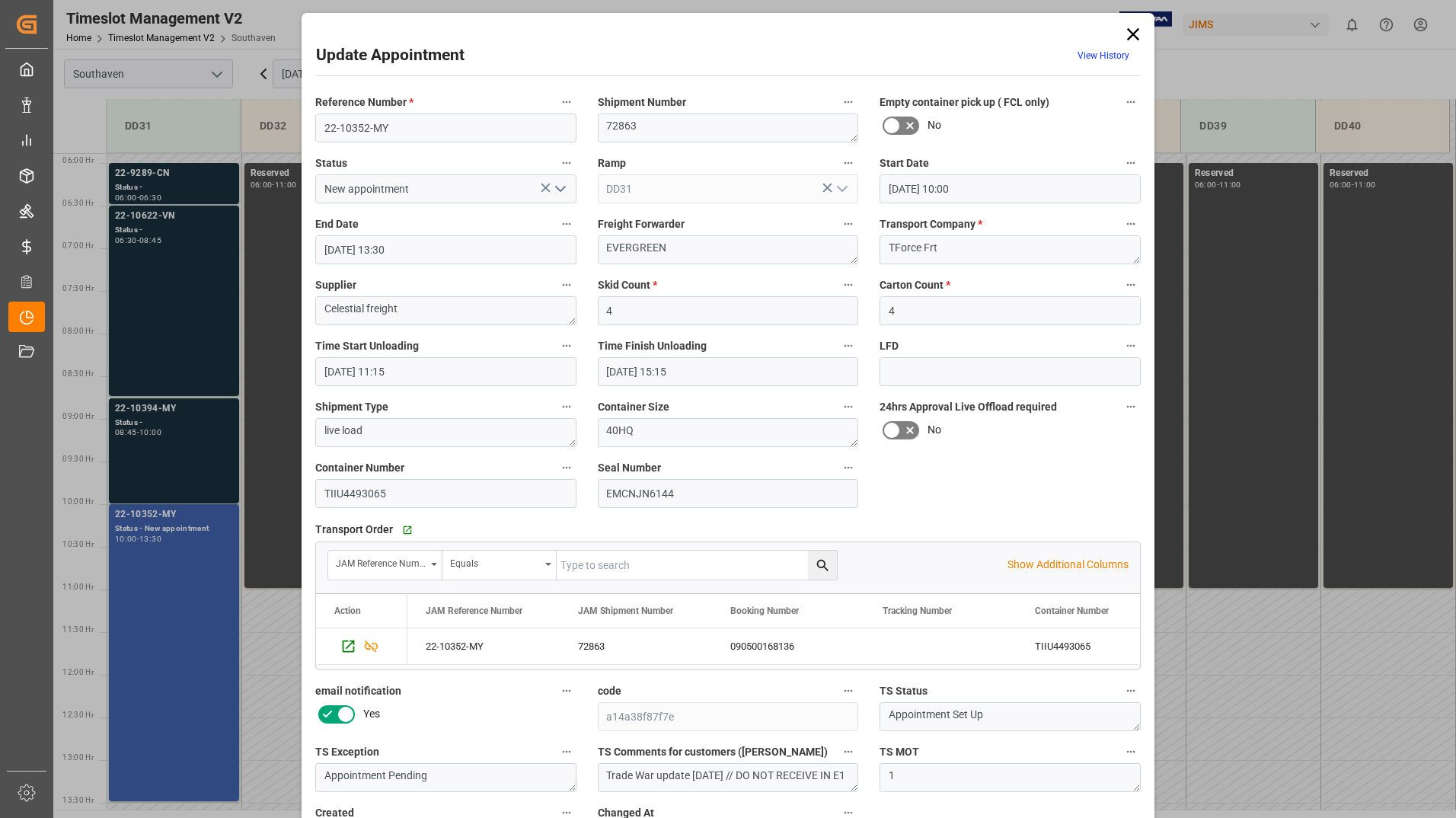
click at [1139, 34] on icon at bounding box center [1134, 34] width 22 height 22
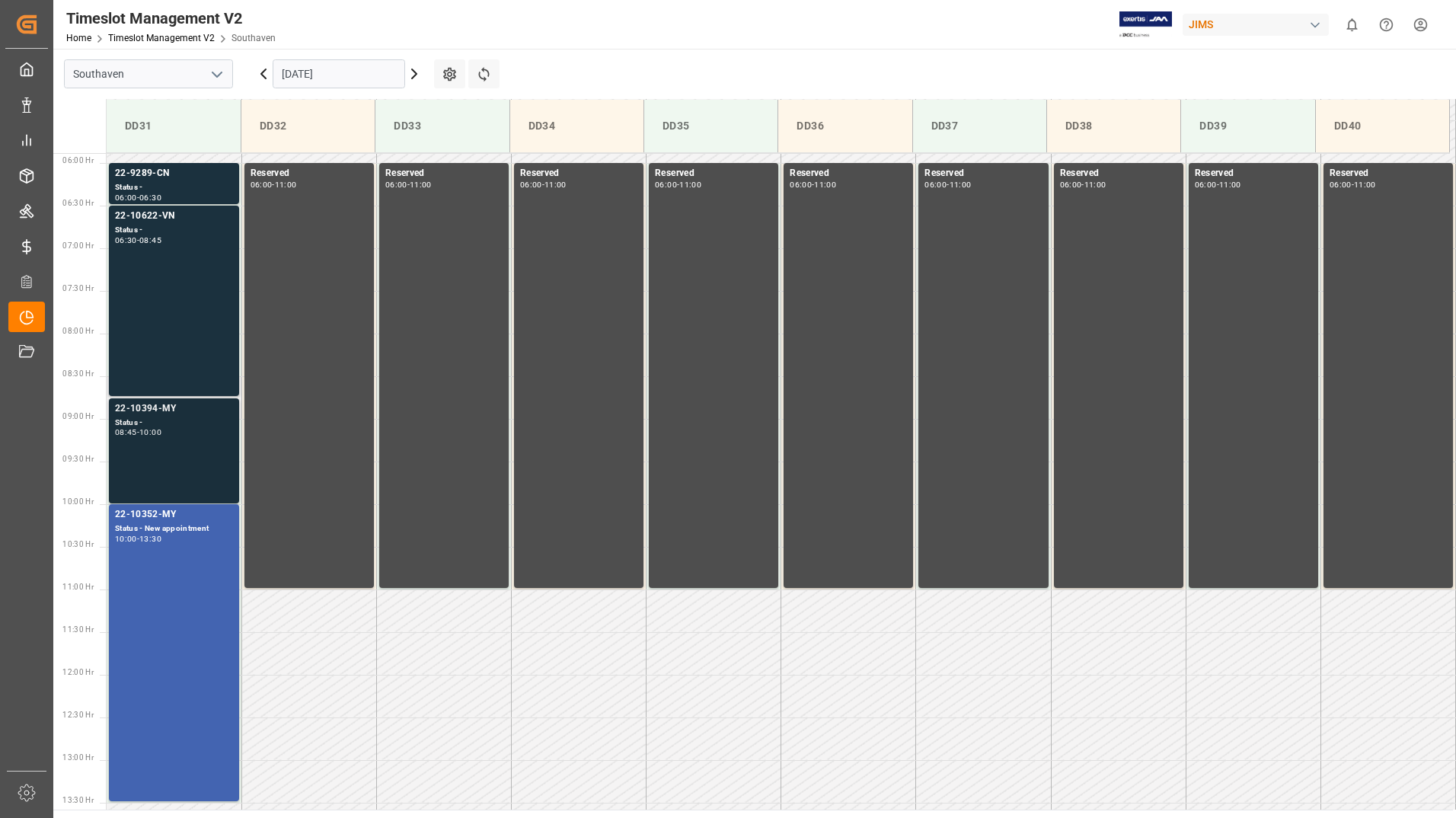
click at [202, 438] on div "22-10394-MY Status - 08:45 - 10:00" at bounding box center [173, 451] width 118 height 99
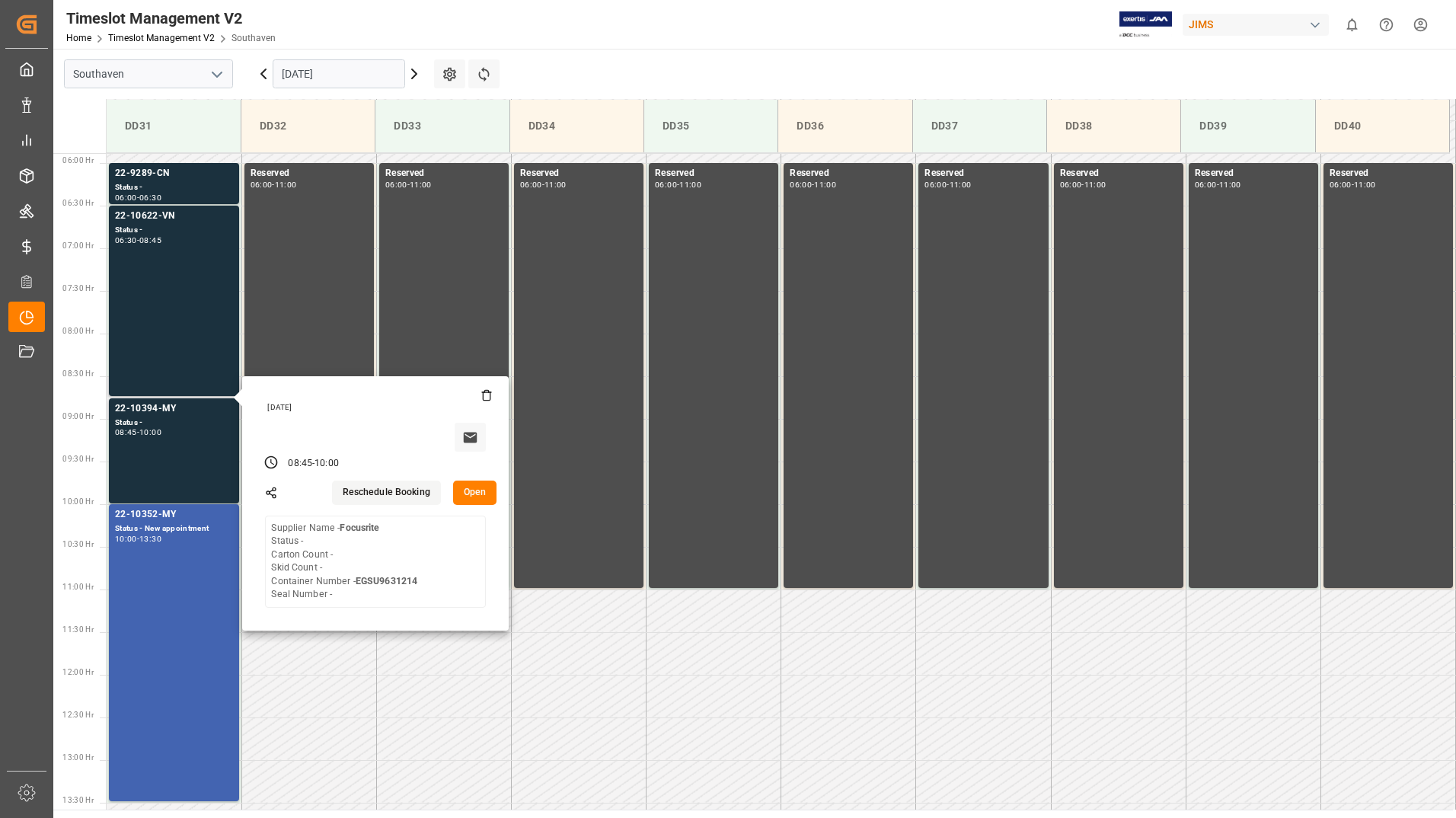
click at [478, 488] on button "Open" at bounding box center [474, 492] width 44 height 24
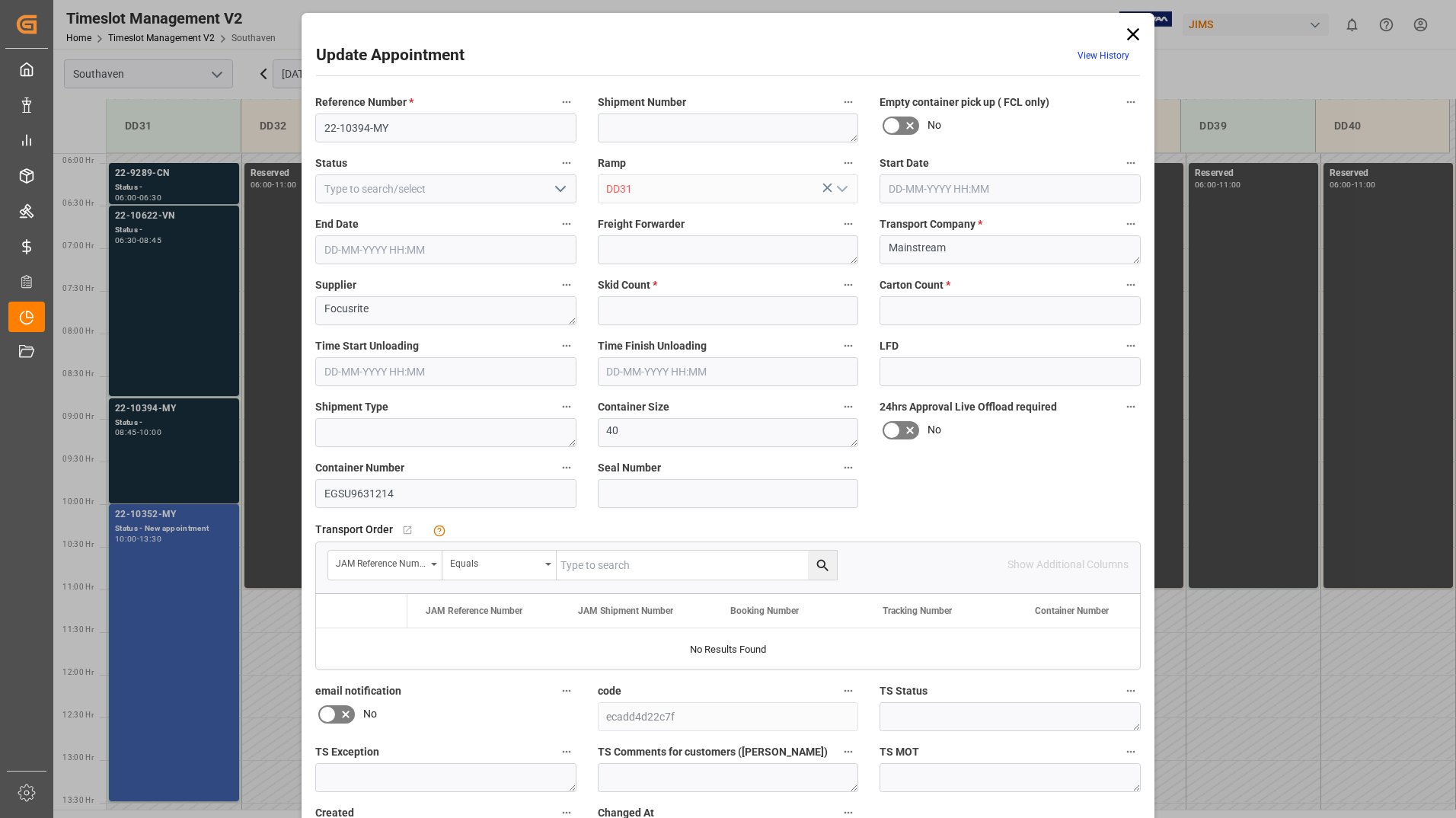
type input "0"
type input "[DATE] 08:45"
type input "[DATE] 10:00"
type input "[DATE] 16:06"
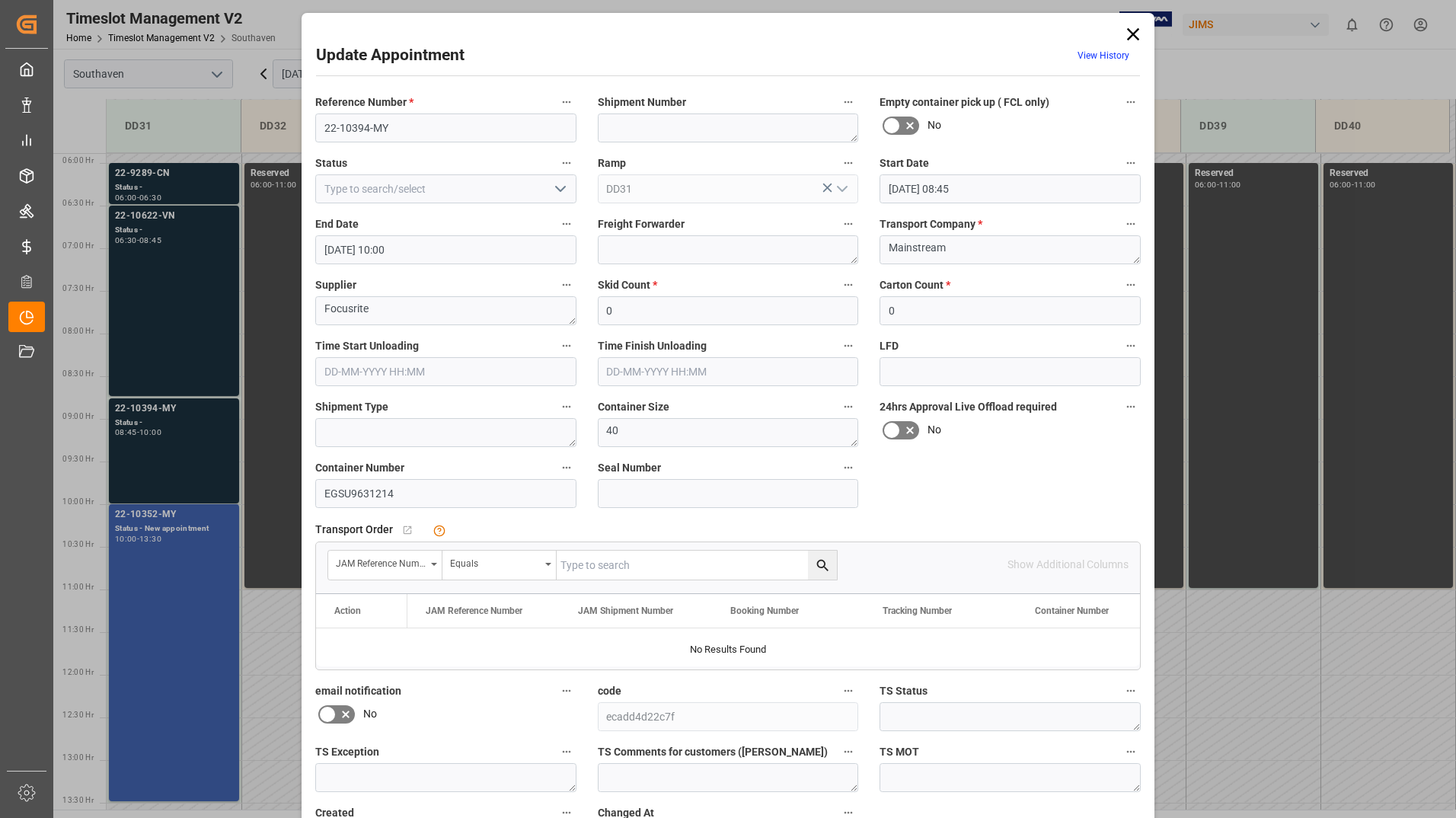
click at [661, 562] on input "text" at bounding box center [697, 565] width 280 height 29
type input "22-10394-MY"
click at [823, 568] on icon "search button" at bounding box center [822, 564] width 12 height 12
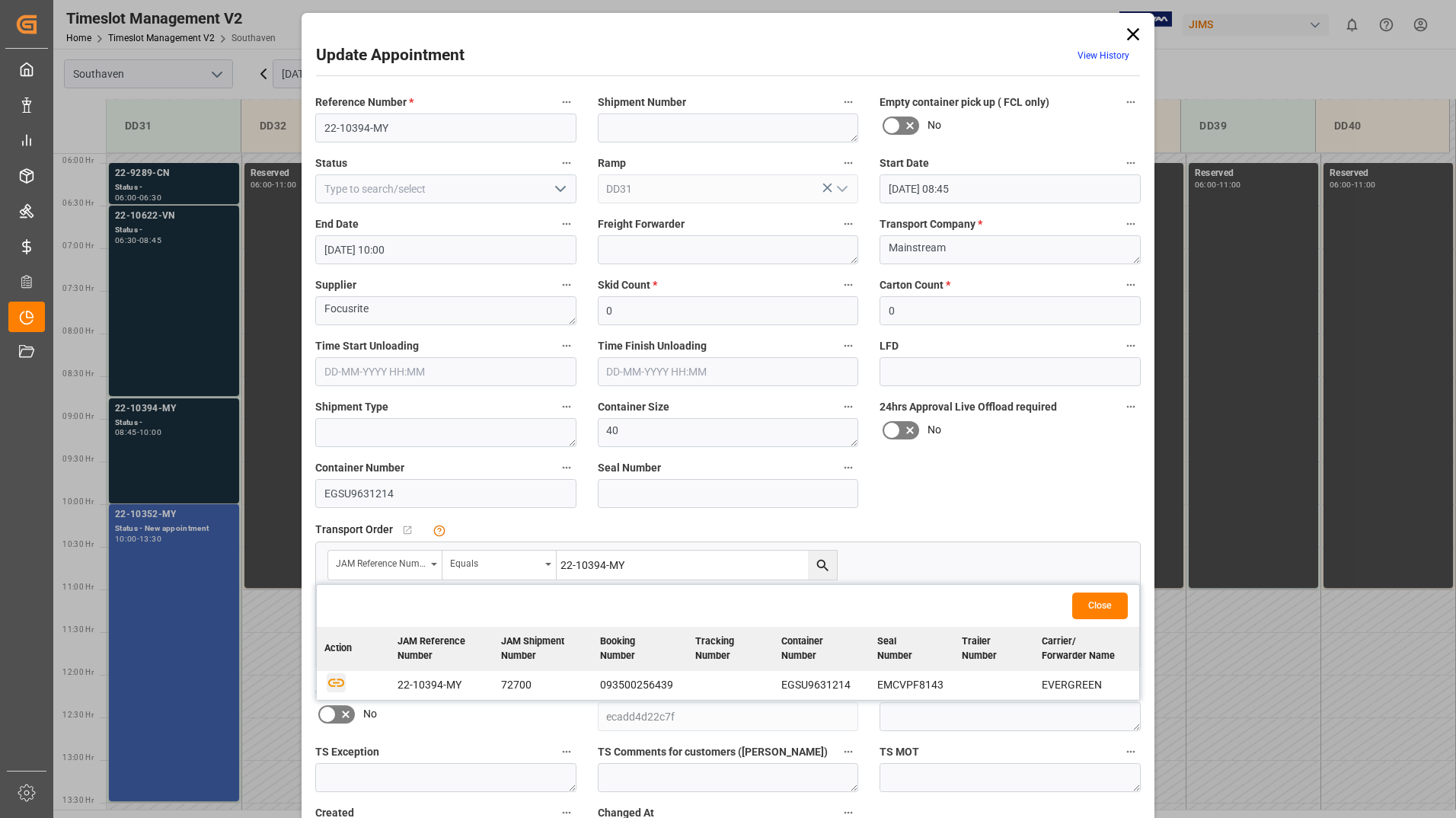
click at [332, 681] on icon "button" at bounding box center [336, 682] width 19 height 19
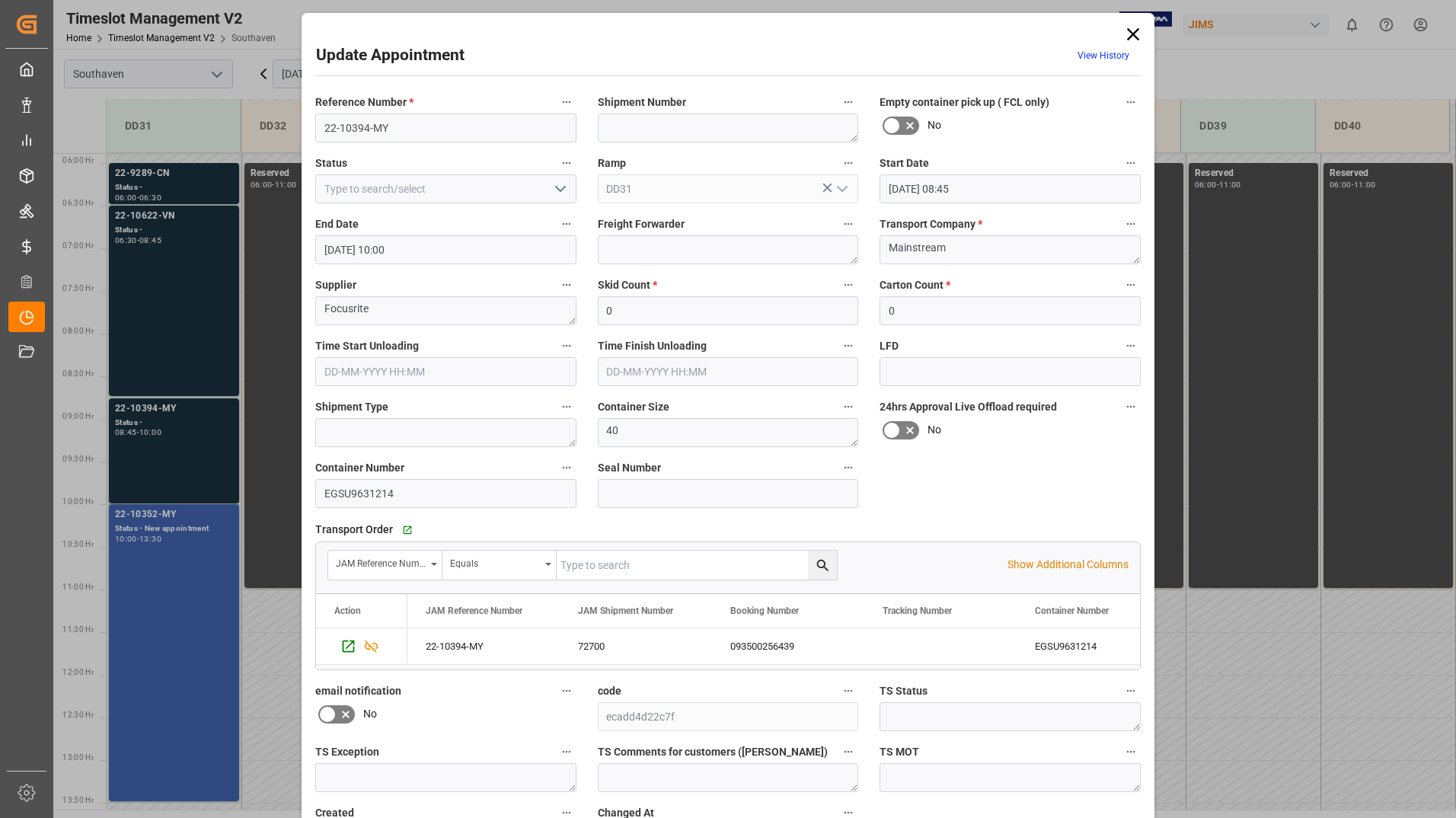
click at [1124, 32] on icon at bounding box center [1134, 34] width 22 height 22
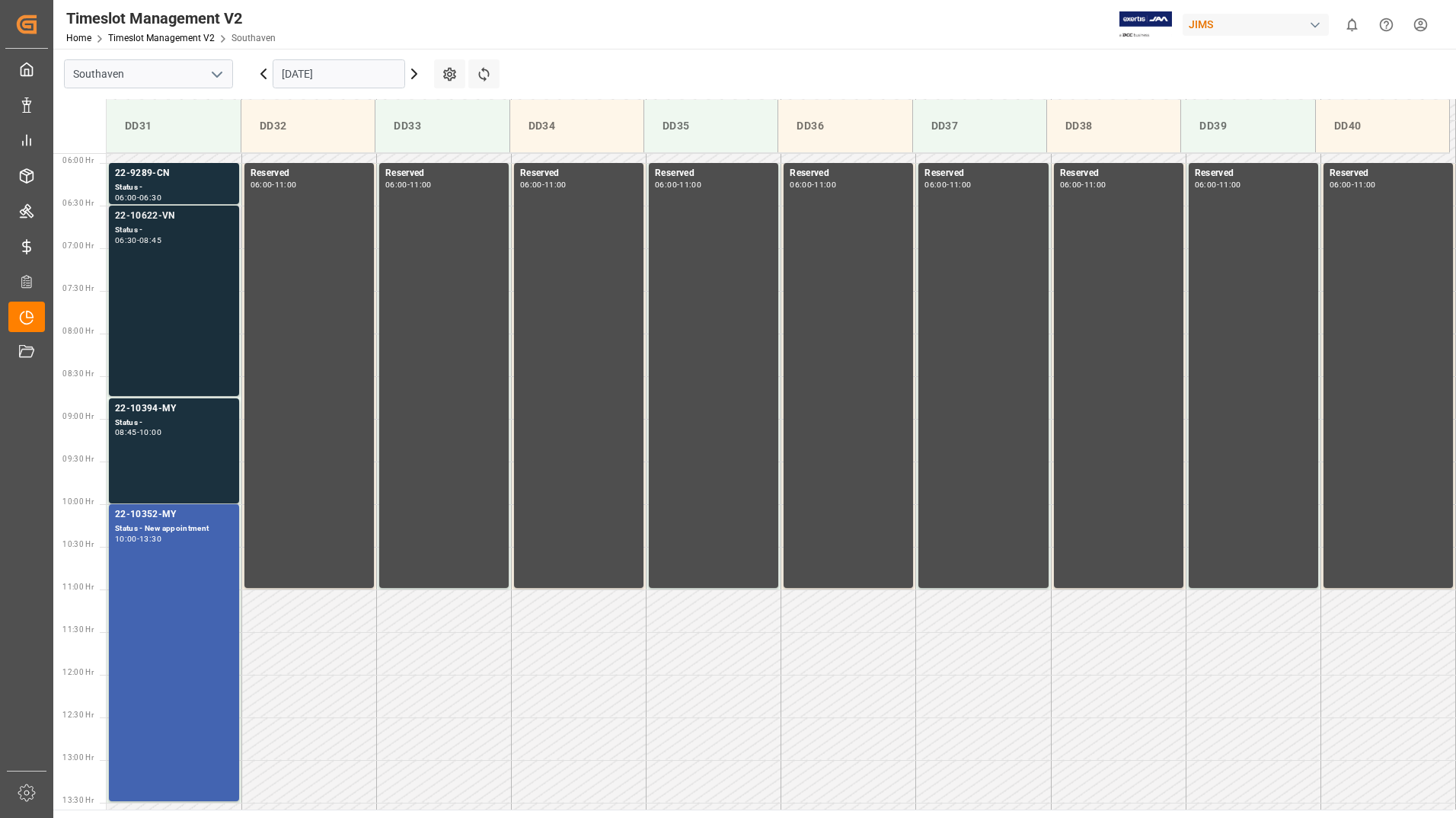
click at [180, 336] on div "22-10622-VN Status - 06:30 - 08:45" at bounding box center [173, 300] width 118 height 184
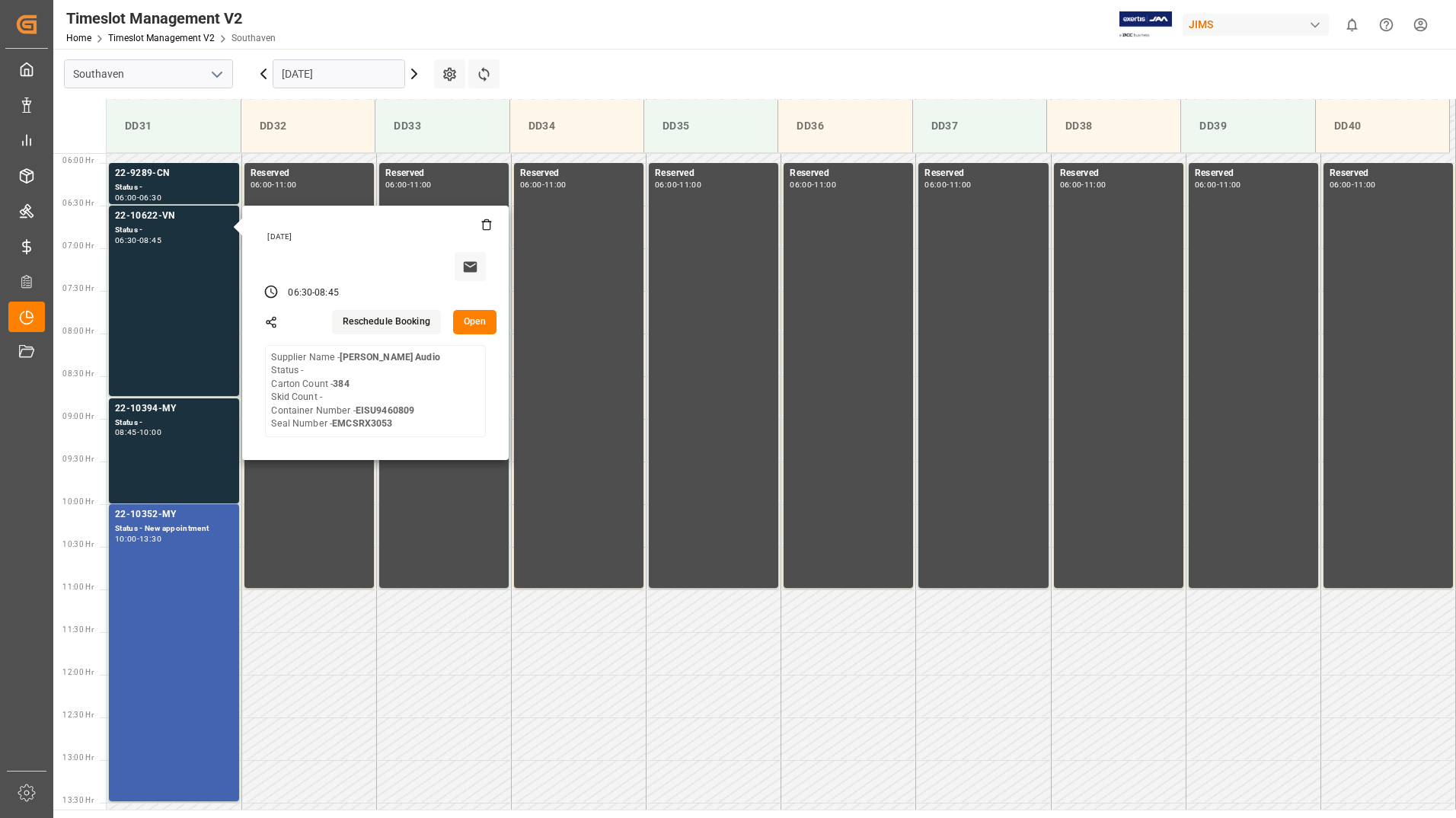
click at [470, 321] on button "Open" at bounding box center [474, 321] width 44 height 24
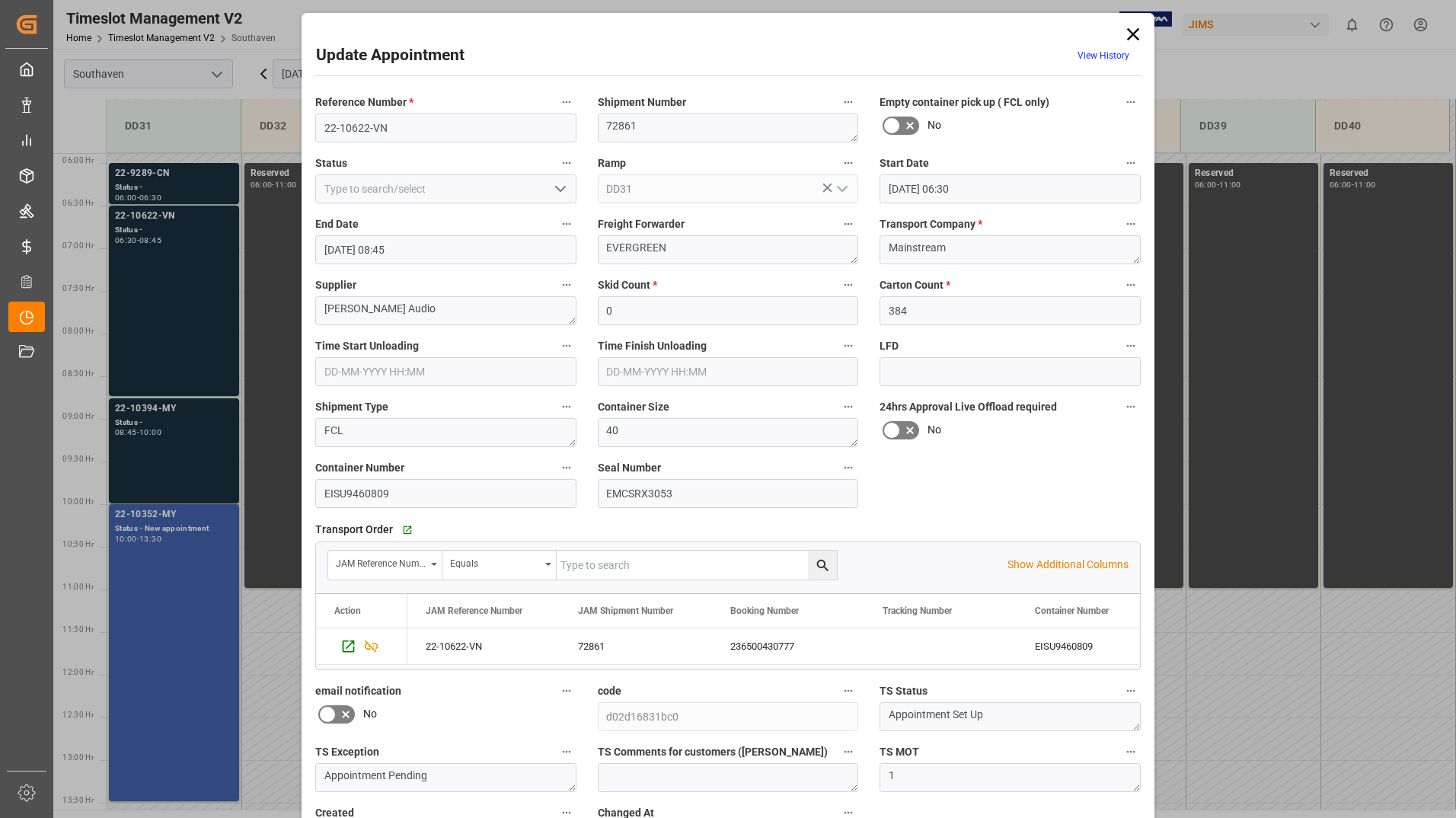
click at [1136, 28] on icon at bounding box center [1134, 34] width 22 height 22
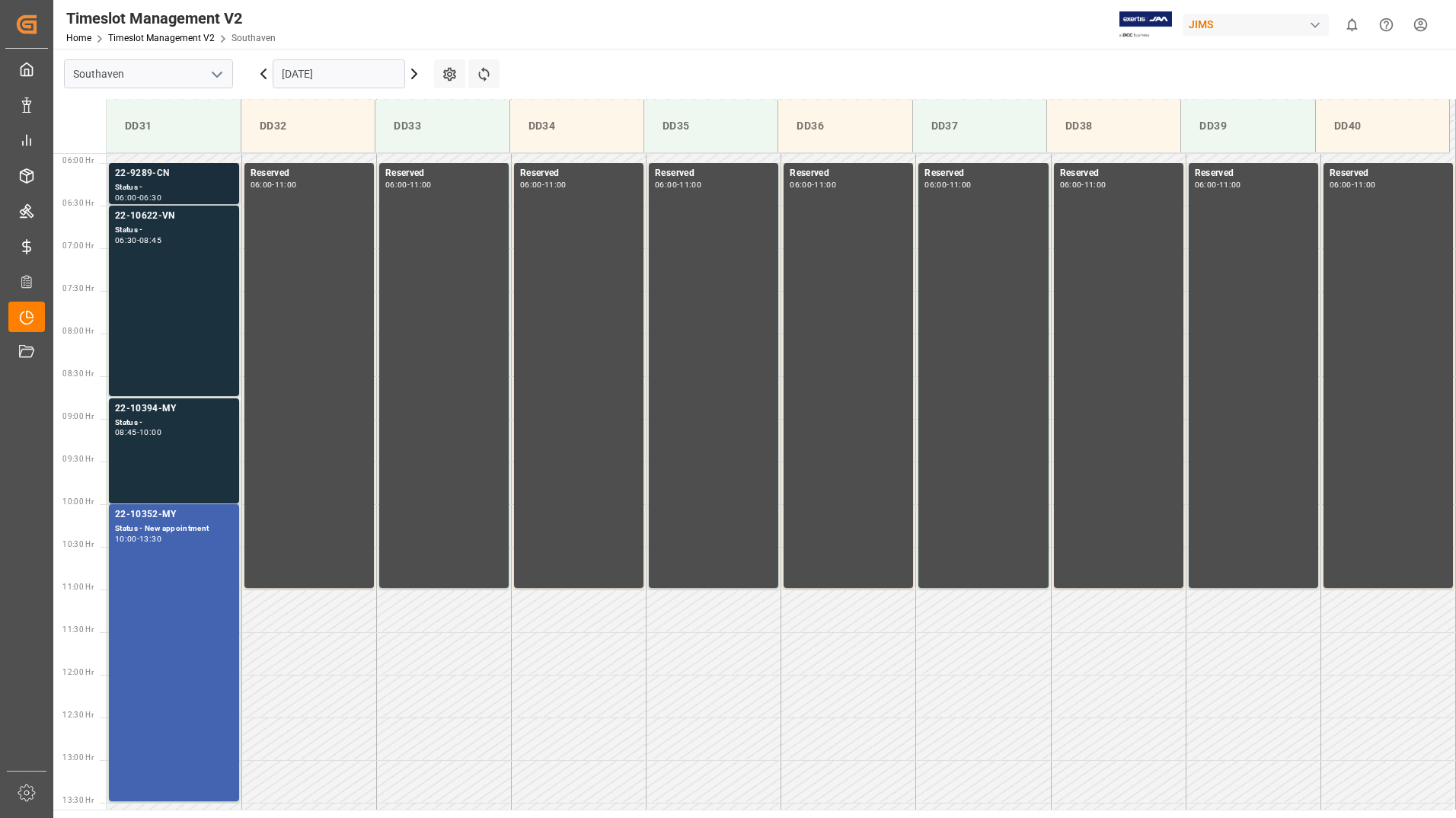
click at [207, 170] on div "22-9289-CN" at bounding box center [173, 173] width 118 height 15
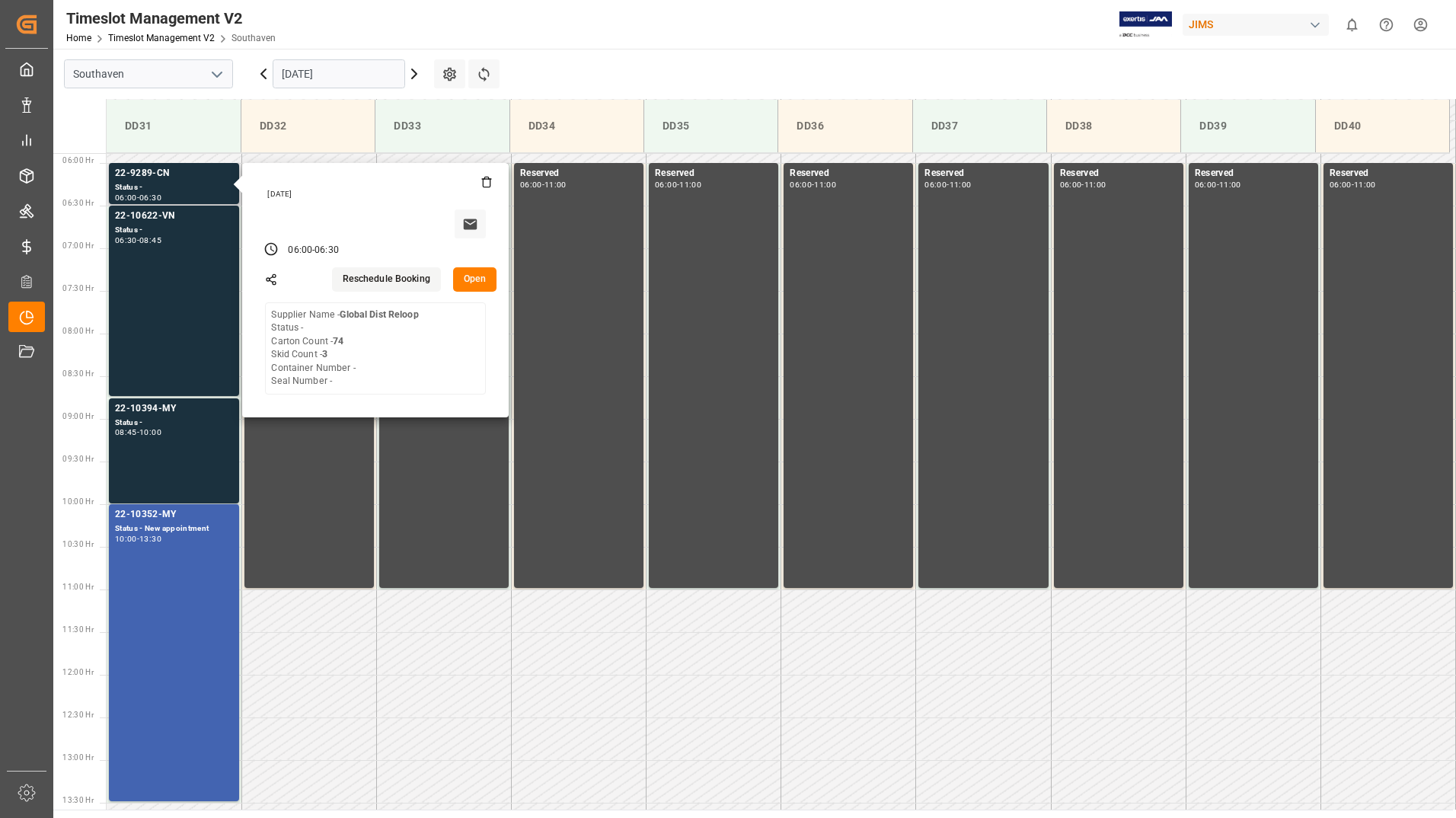
click at [476, 277] on button "Open" at bounding box center [474, 279] width 44 height 24
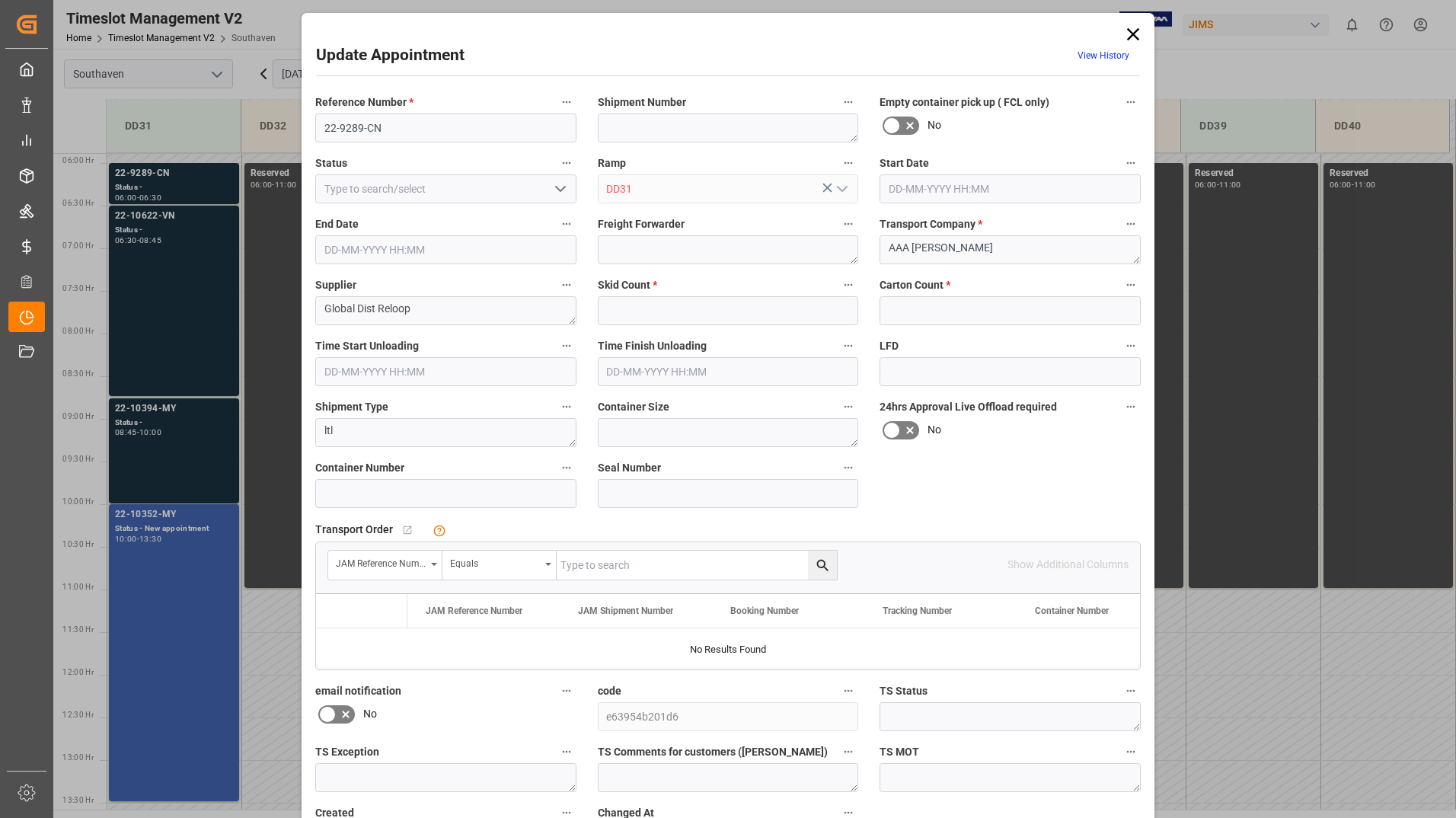
type input "3"
type input "74"
type input "[DATE] 06:00"
type input "[DATE] 06:30"
type input "[DATE] 16:14"
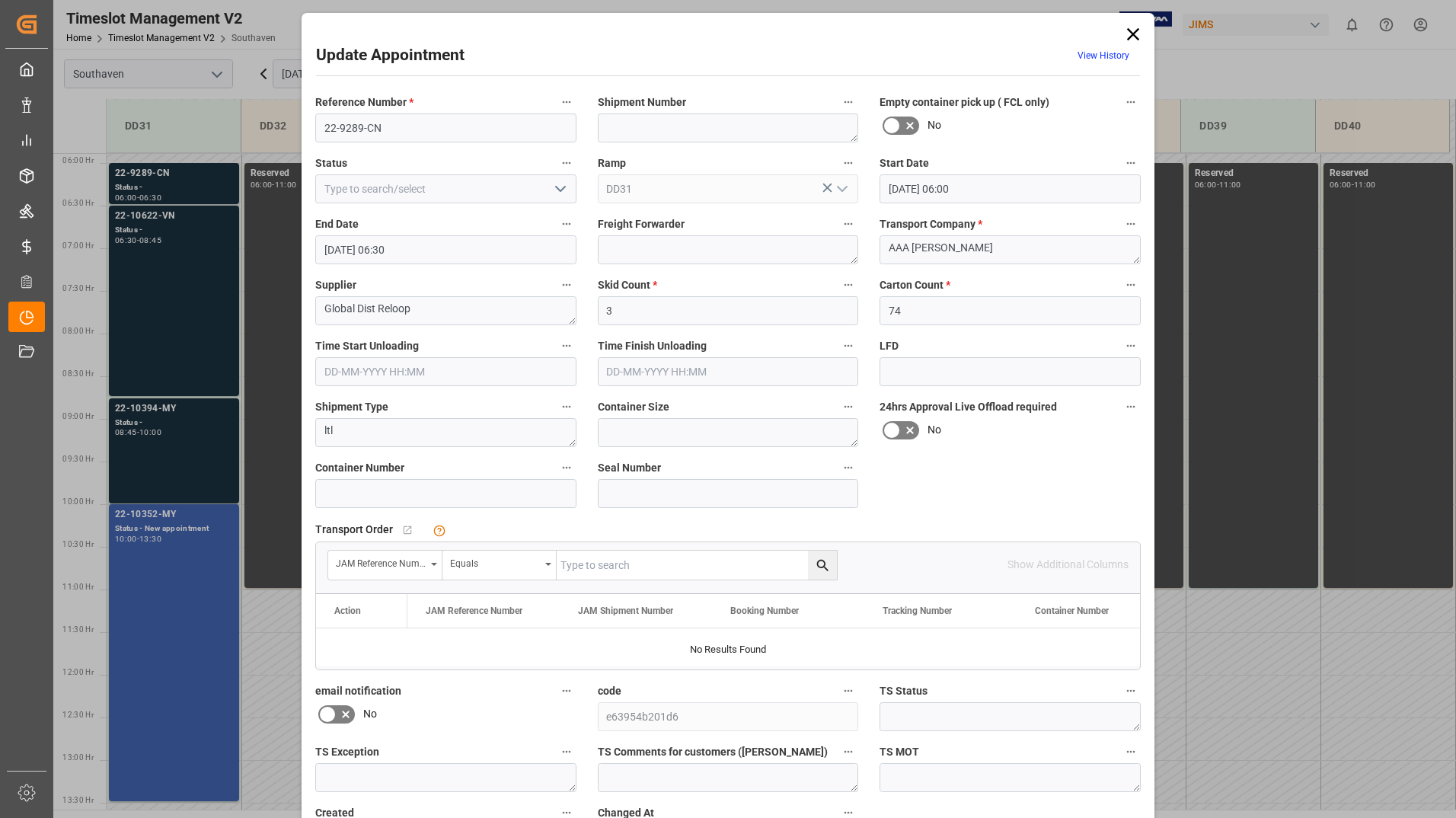
click at [645, 565] on input "text" at bounding box center [697, 565] width 280 height 29
type input "22-9289-CN"
click at [822, 568] on icon "search button" at bounding box center [823, 566] width 16 height 16
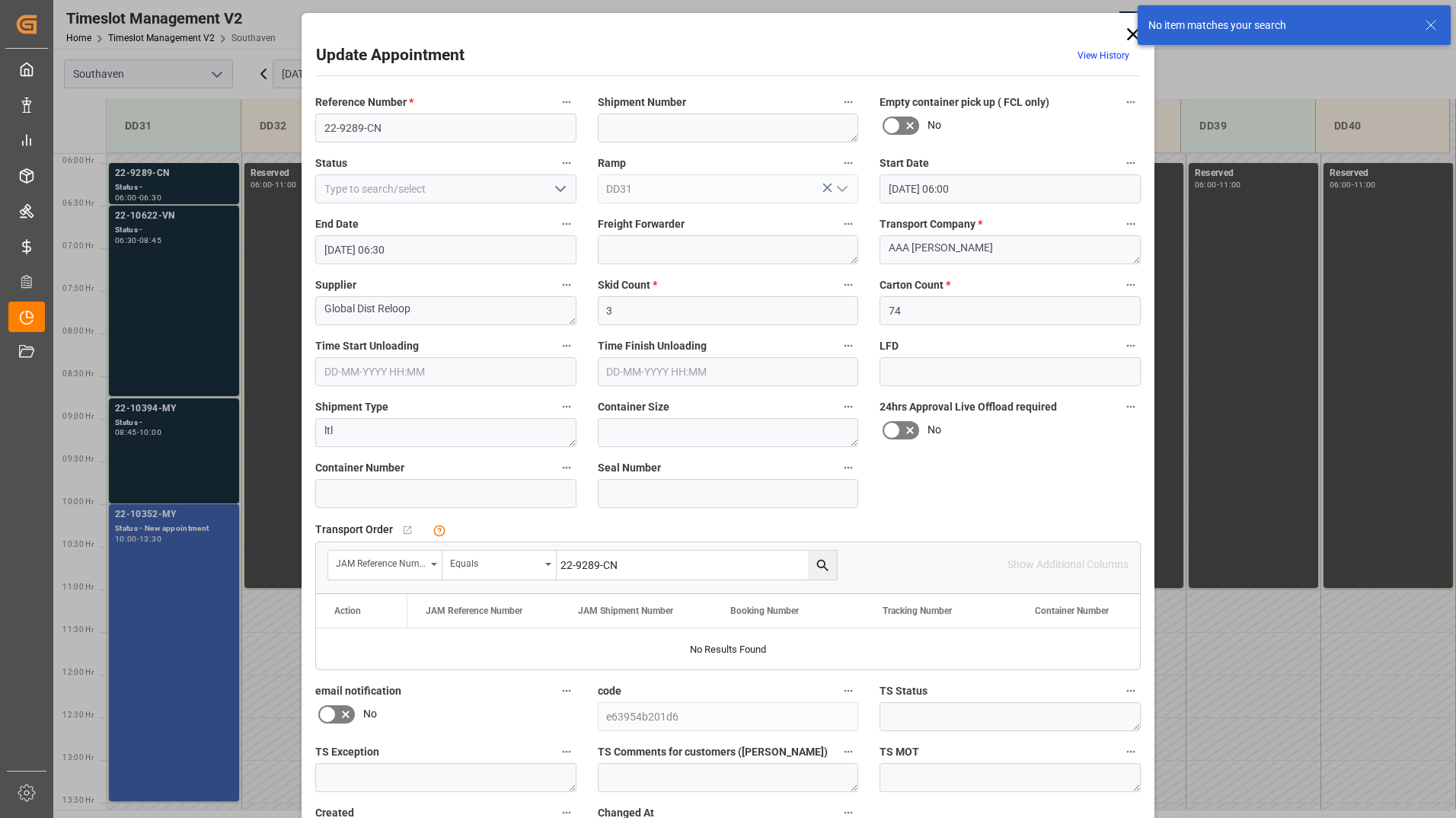
click at [1125, 32] on icon at bounding box center [1134, 34] width 22 height 22
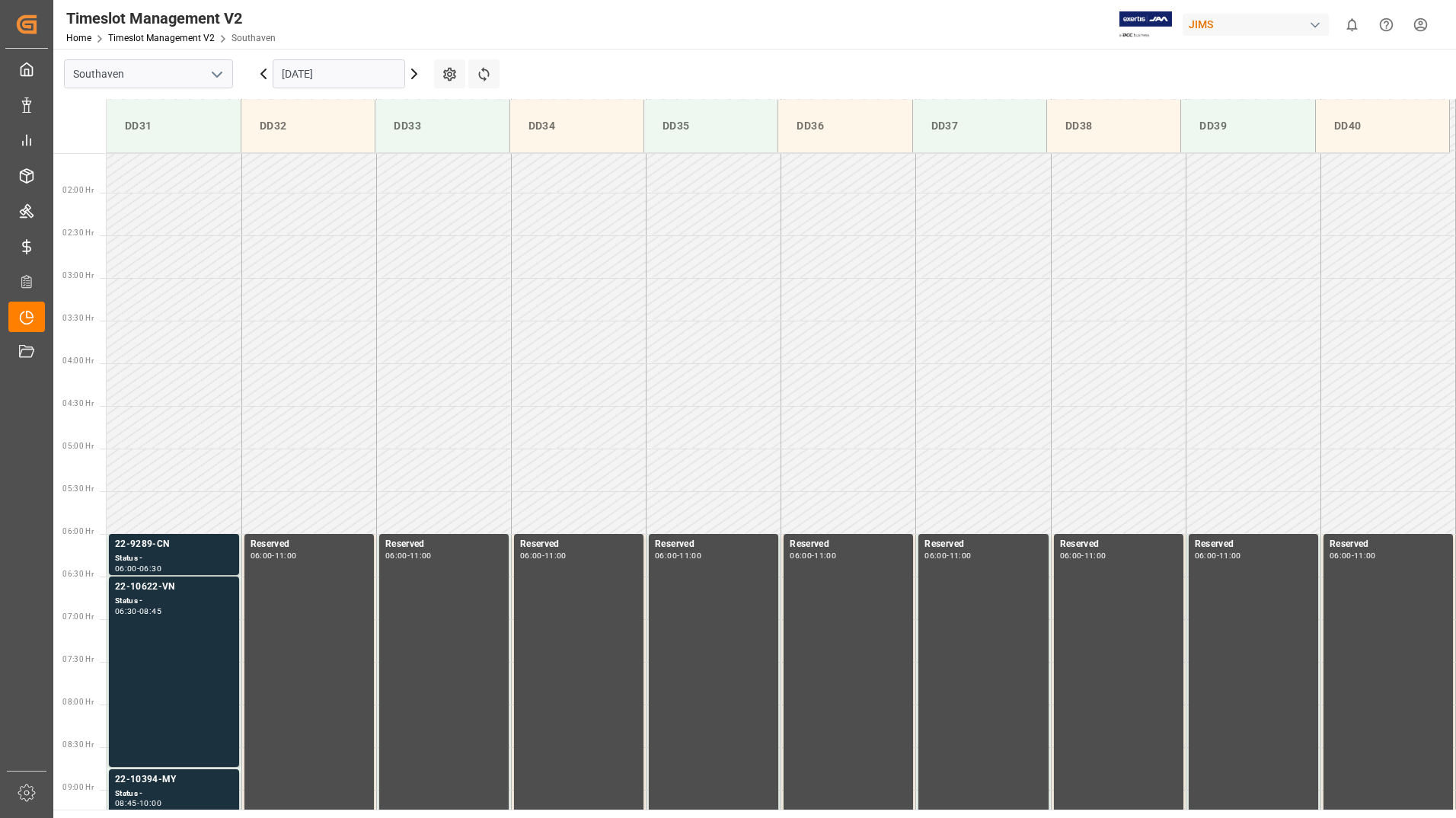
scroll to position [761, 0]
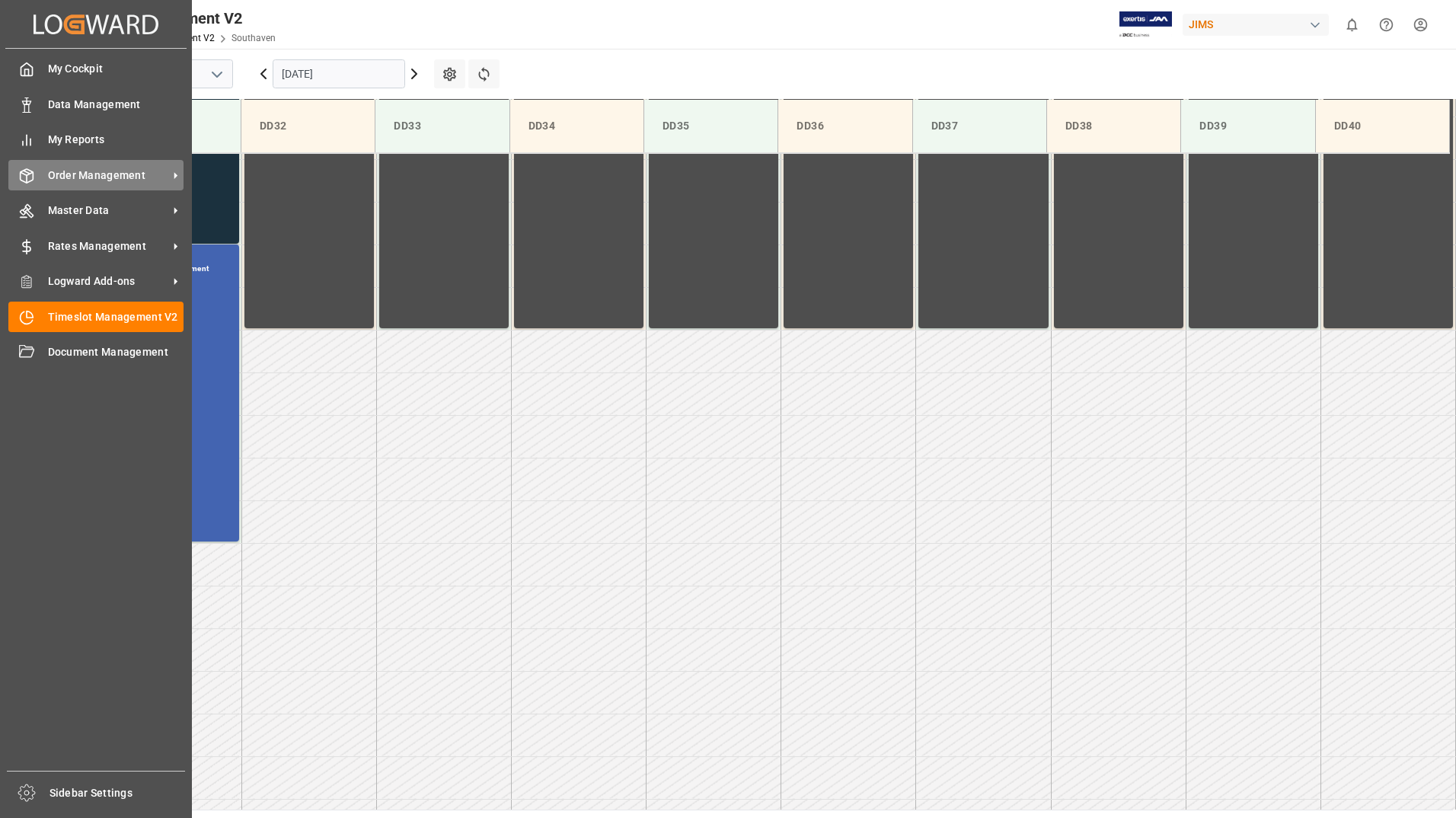
click at [87, 179] on span "Order Management" at bounding box center [108, 176] width 120 height 16
click at [52, 186] on div "Order Management Order Management" at bounding box center [95, 174] width 175 height 30
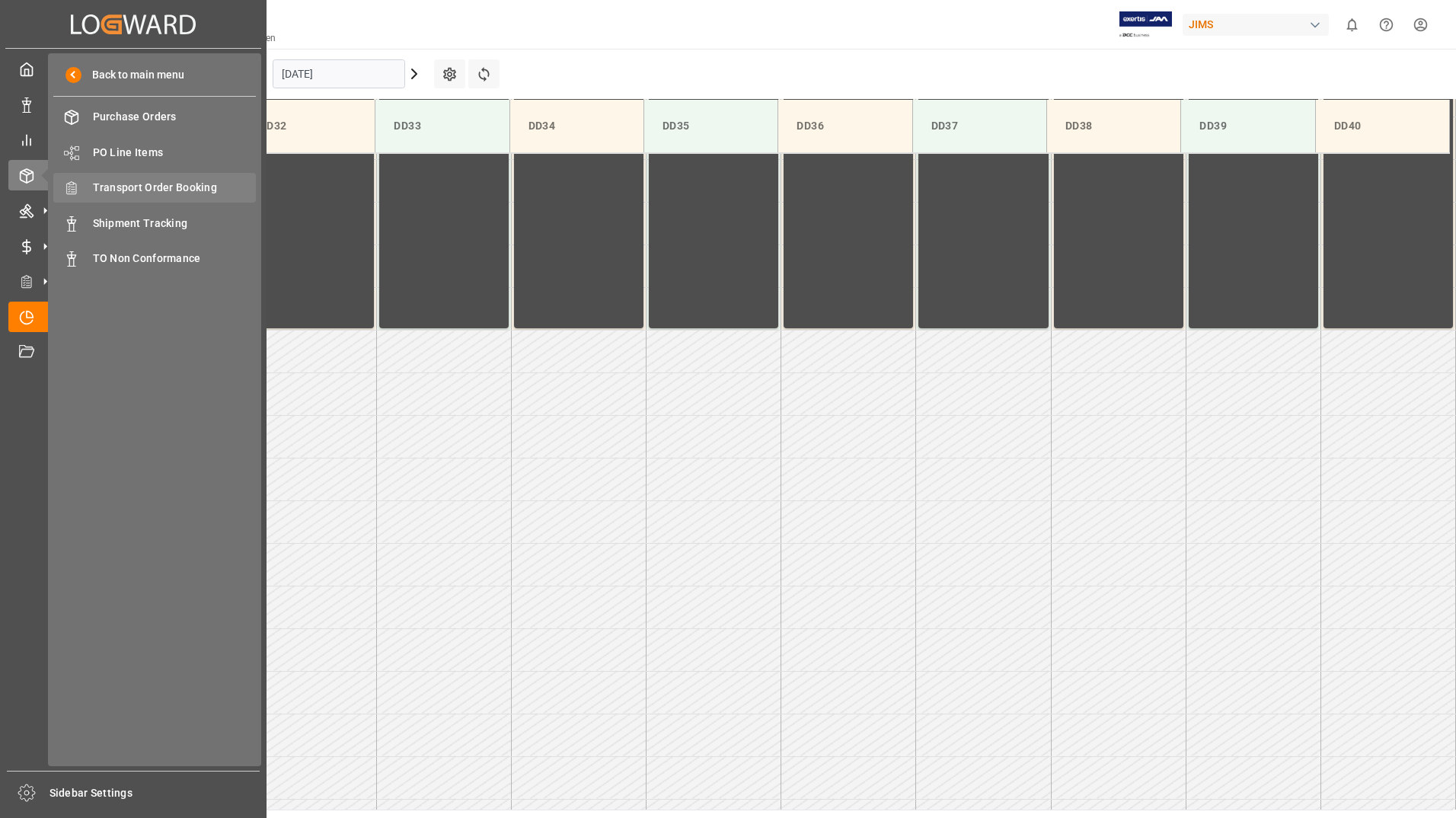
click at [141, 177] on div "Transport Order Booking Transport Order Booking" at bounding box center [154, 187] width 203 height 30
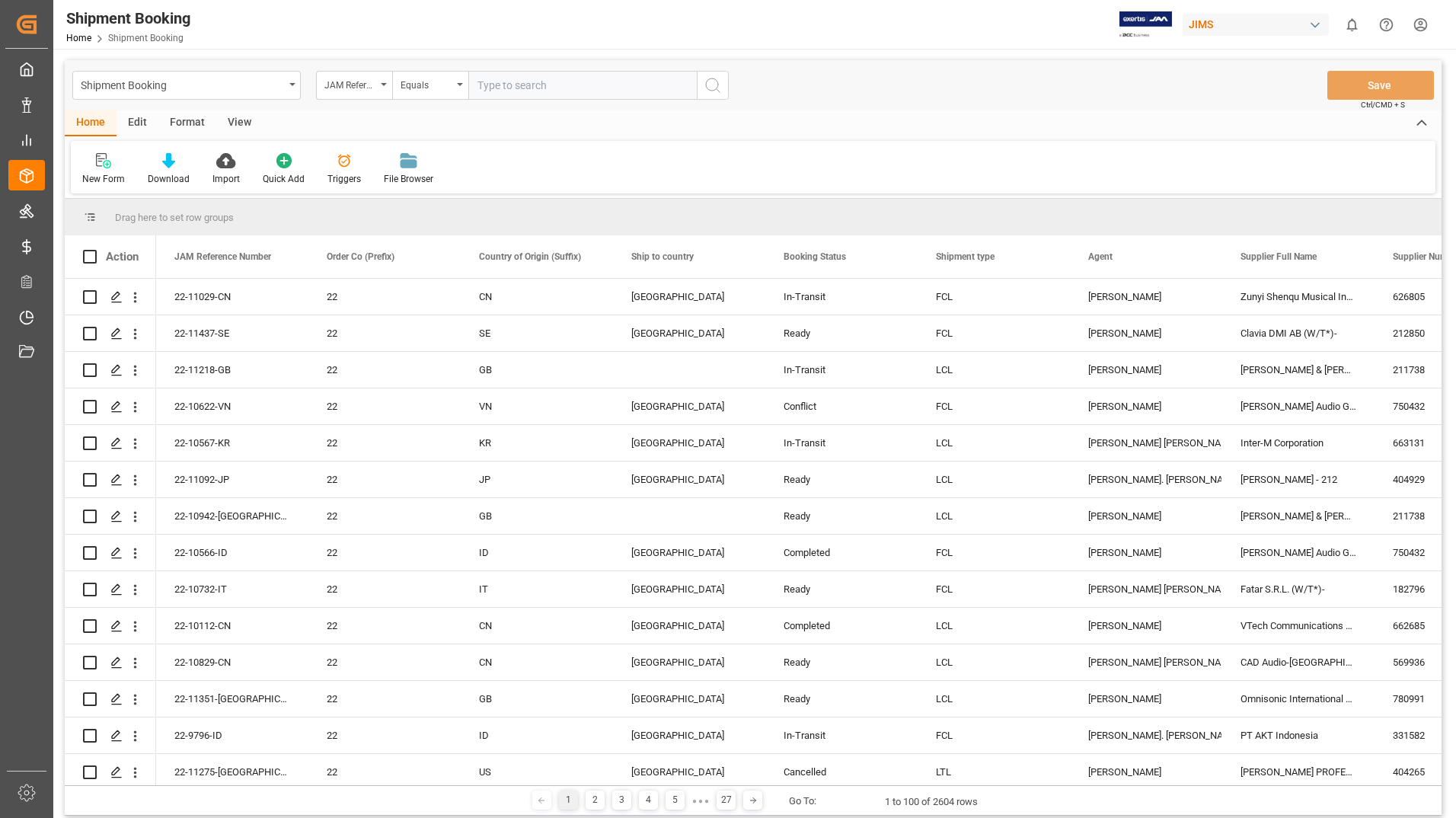
click at [560, 84] on input "text" at bounding box center [582, 85] width 228 height 29
type input "22-10622-VNM"
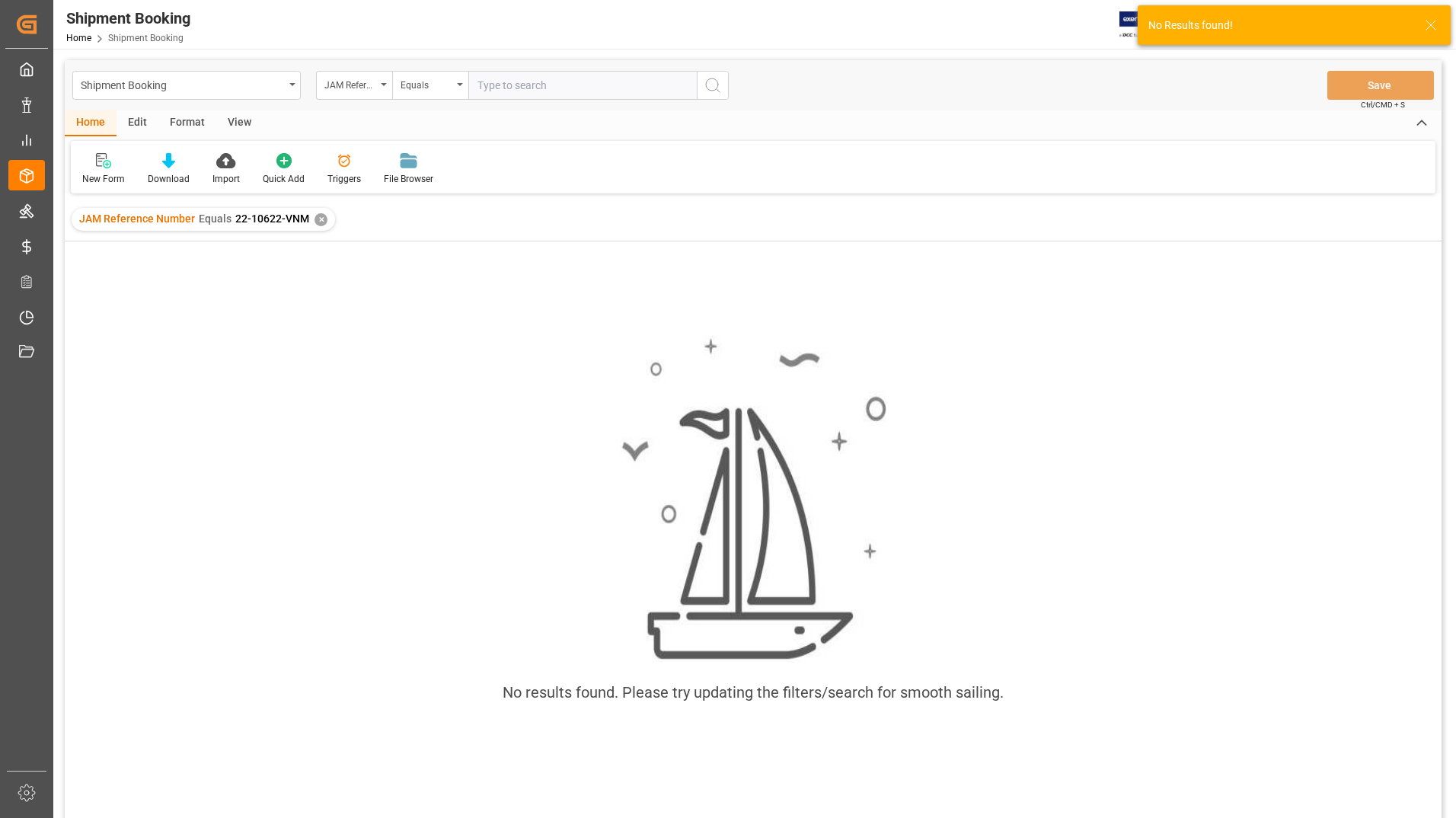
click at [314, 220] on div "✕" at bounding box center [321, 219] width 13 height 13
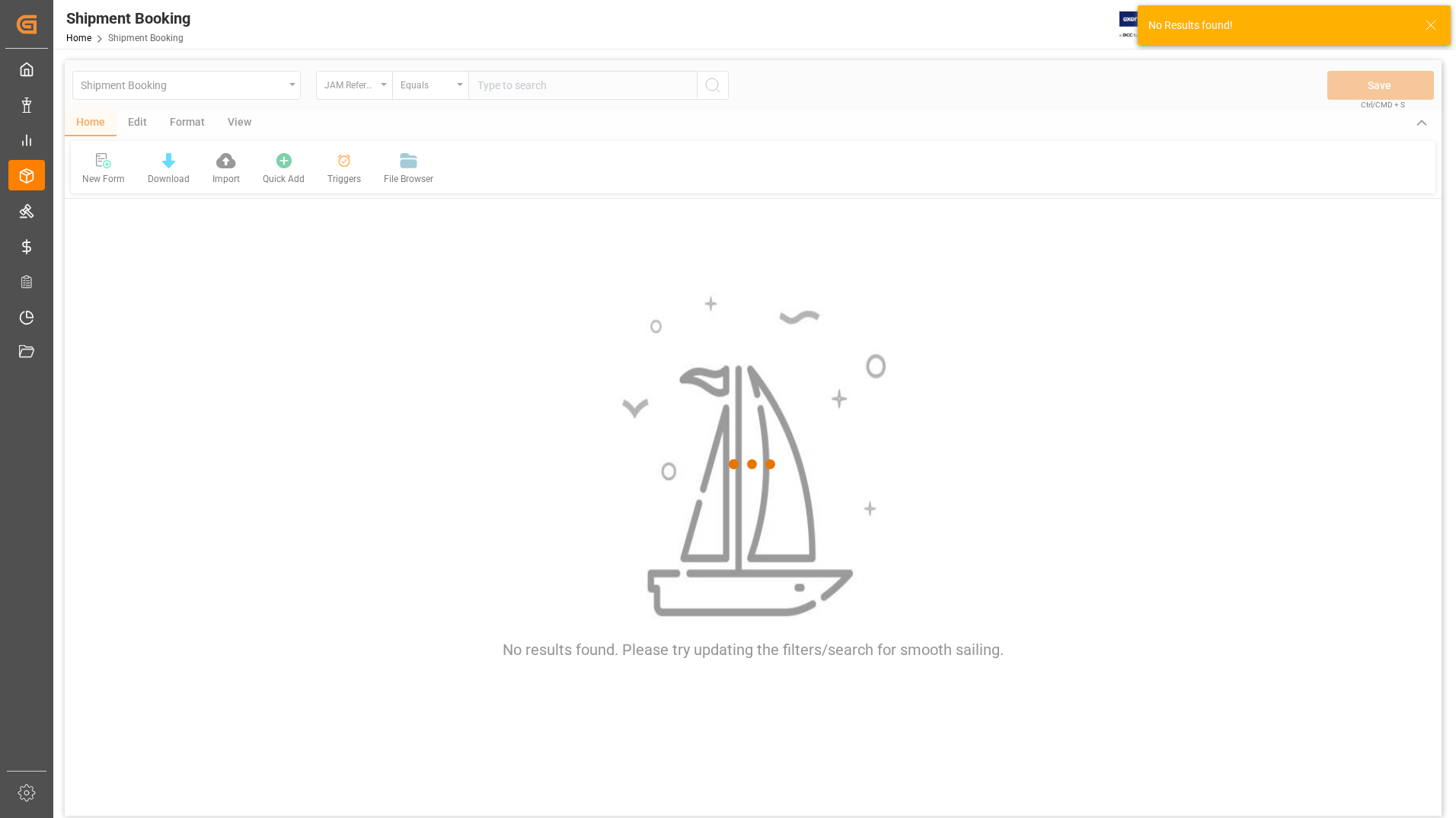
click at [508, 85] on div at bounding box center [753, 464] width 1377 height 808
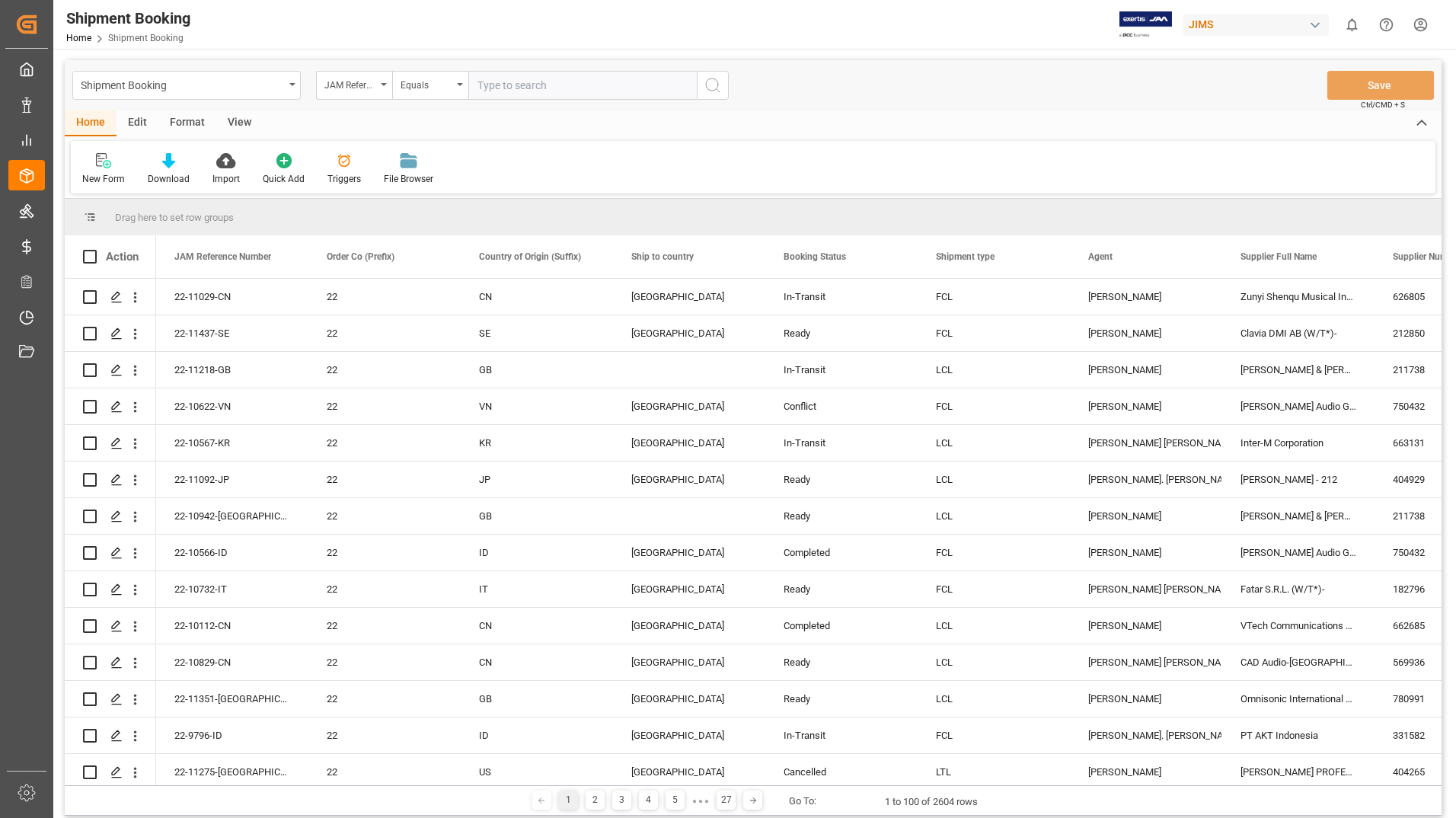
click at [515, 87] on input "text" at bounding box center [582, 85] width 228 height 29
type input "22-10622-VN"
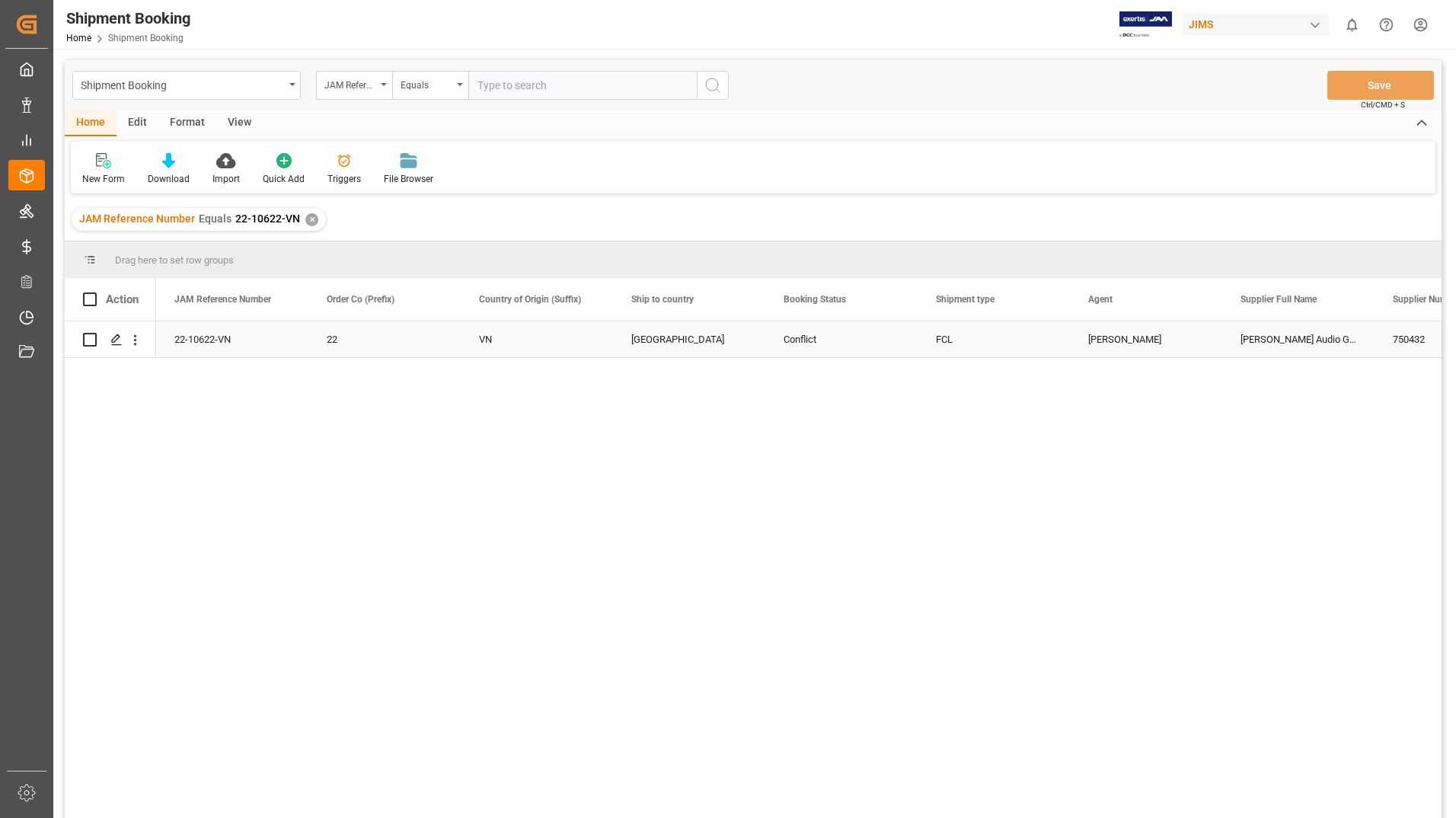
click at [89, 338] on input "Press Space to toggle row selection (unchecked)" at bounding box center [89, 339] width 13 height 13
checkbox input "true"
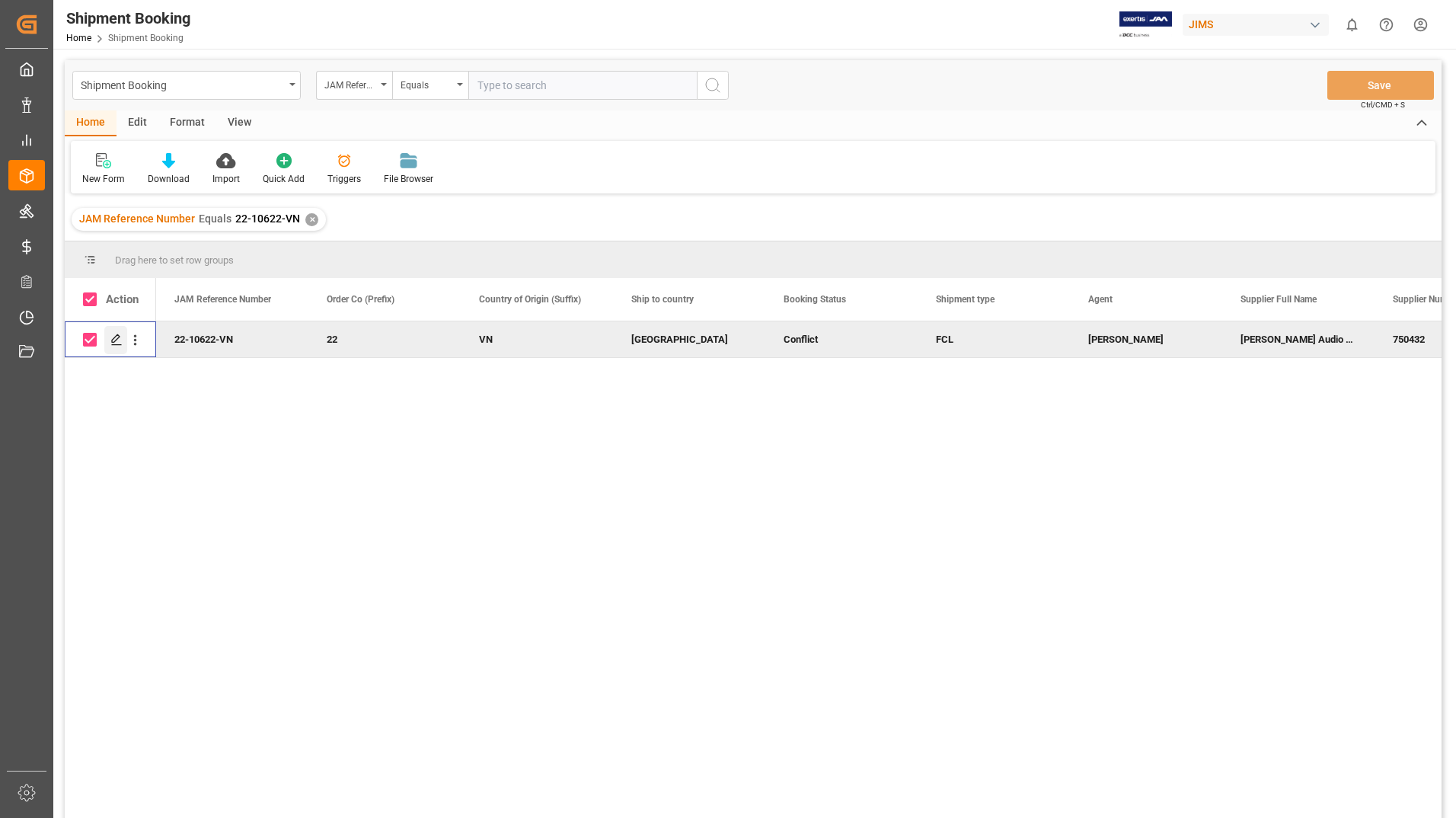
click at [114, 334] on icon "Press SPACE to deselect this row." at bounding box center [117, 339] width 13 height 13
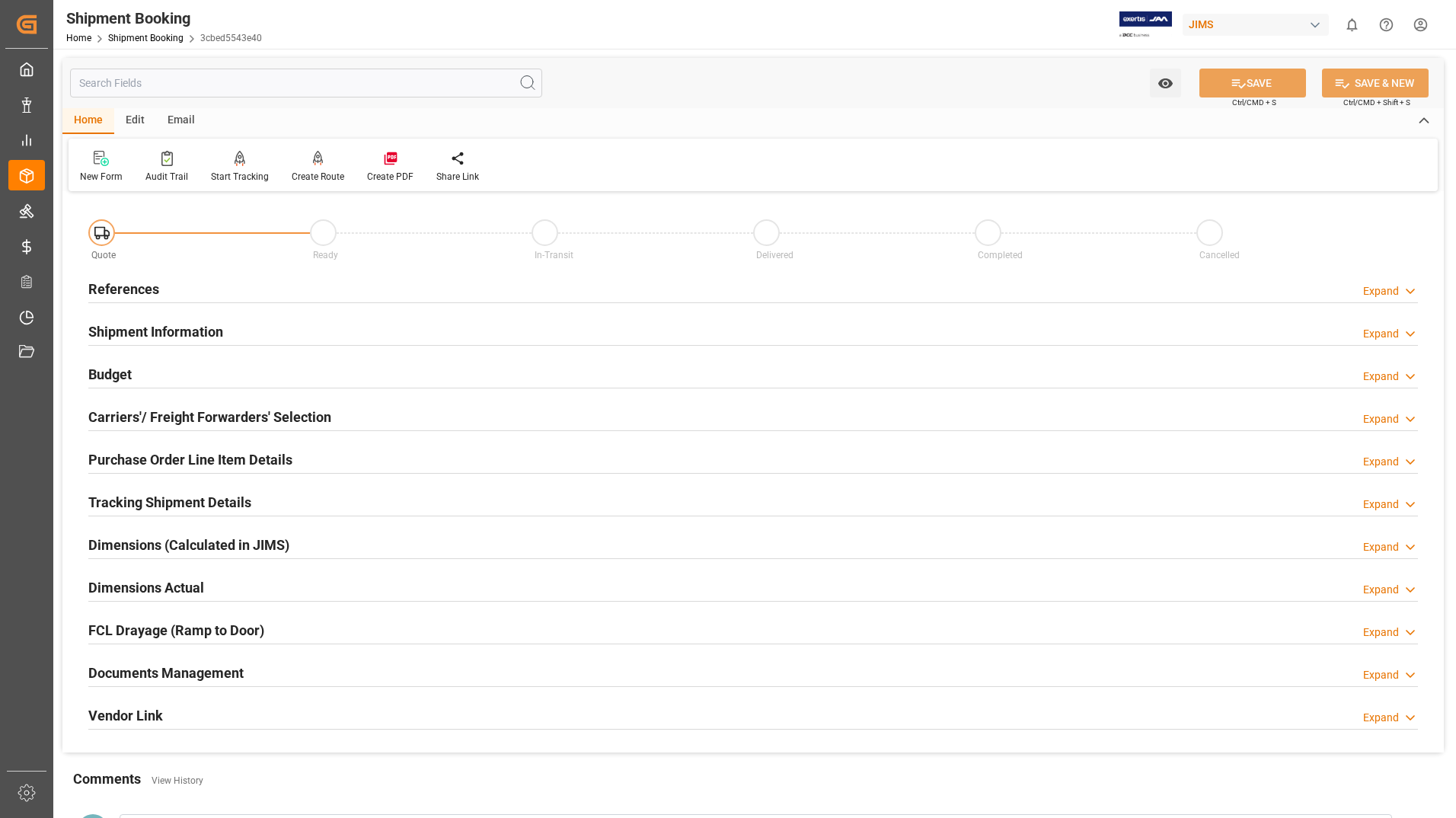
click at [137, 676] on h2 "Documents Management" at bounding box center [165, 673] width 155 height 21
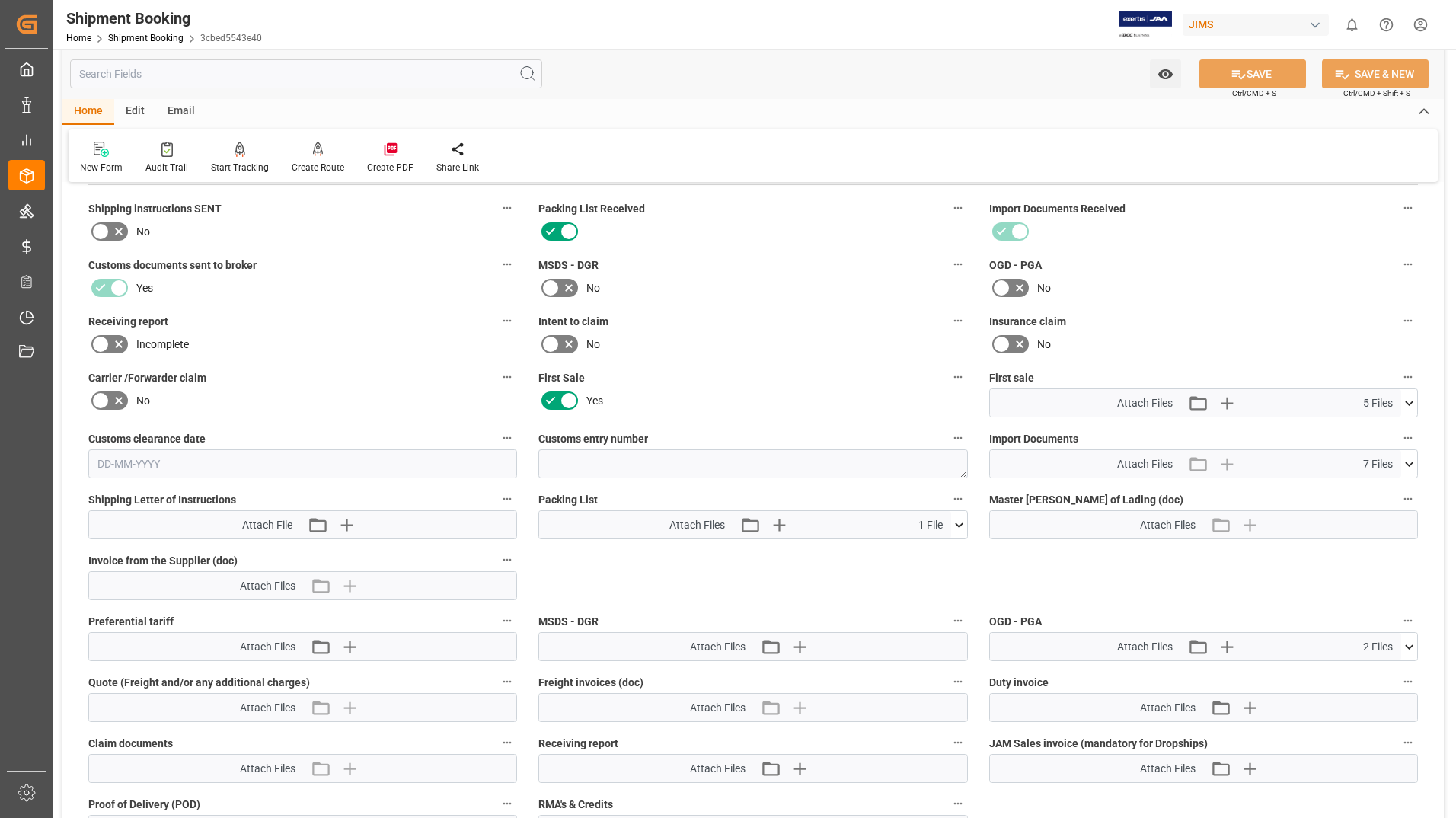
scroll to position [533, 0]
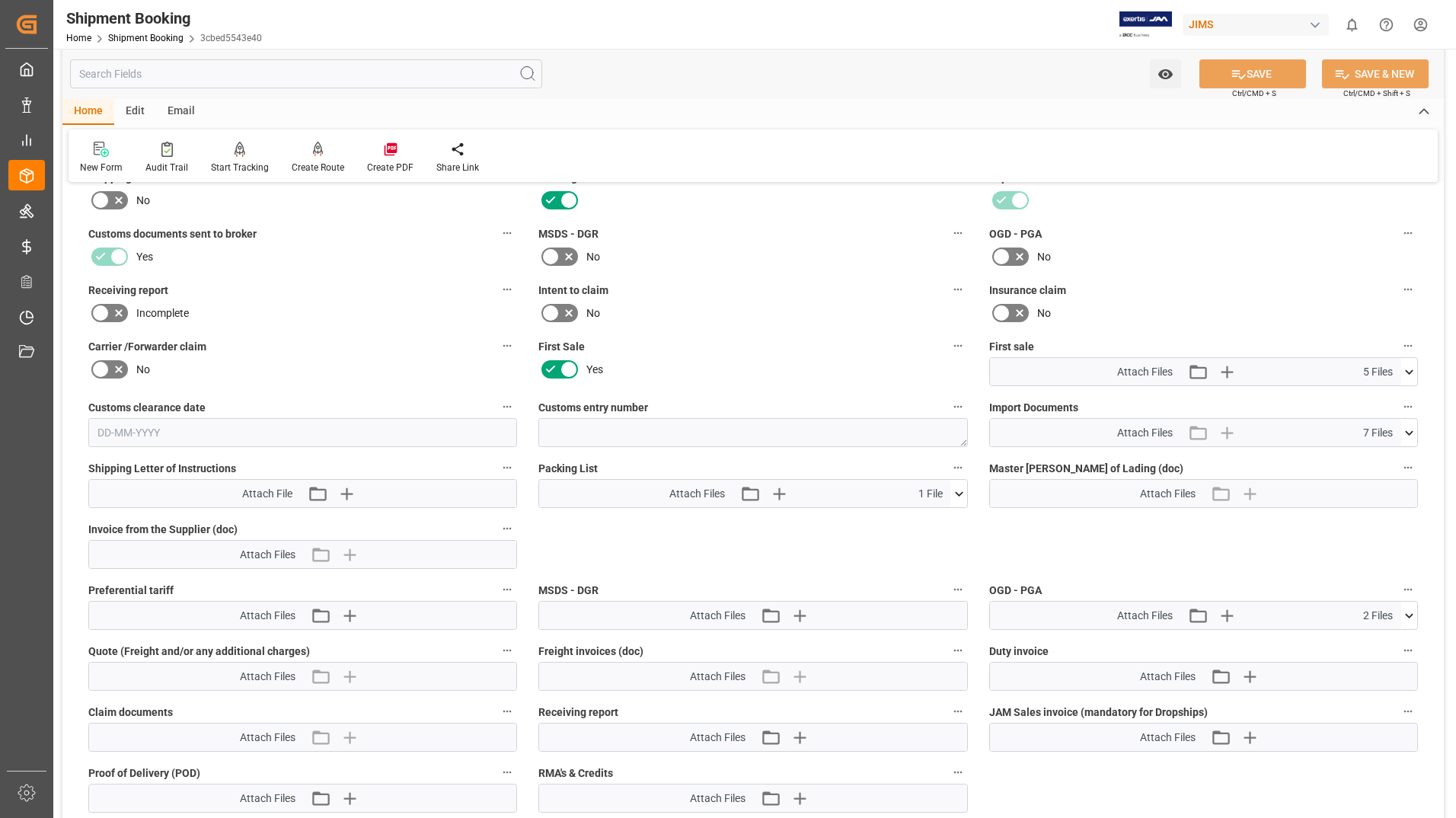
click at [957, 491] on icon at bounding box center [959, 494] width 16 height 16
click at [947, 523] on icon at bounding box center [950, 522] width 14 height 10
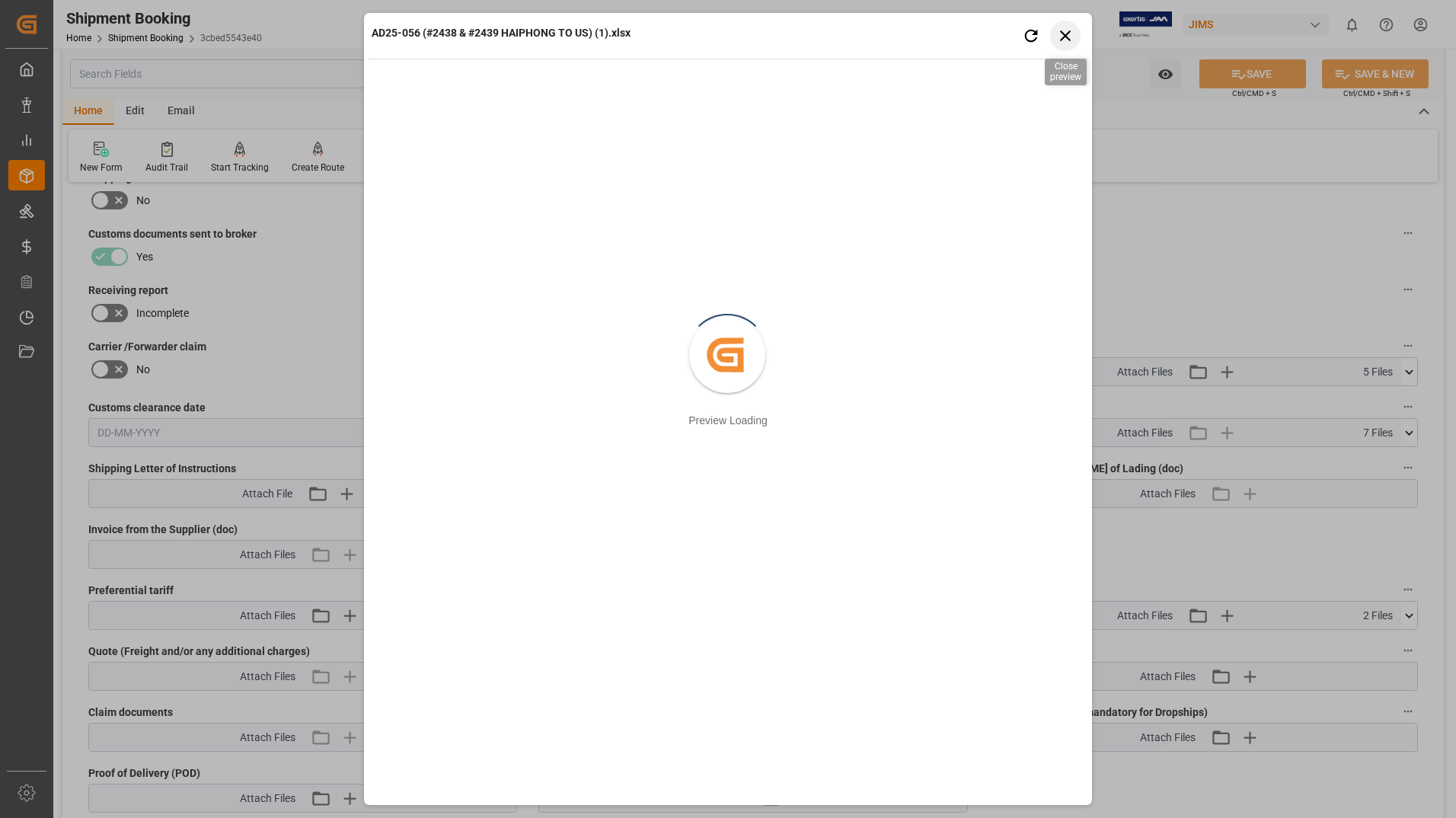
click at [1067, 32] on icon "button" at bounding box center [1065, 35] width 19 height 19
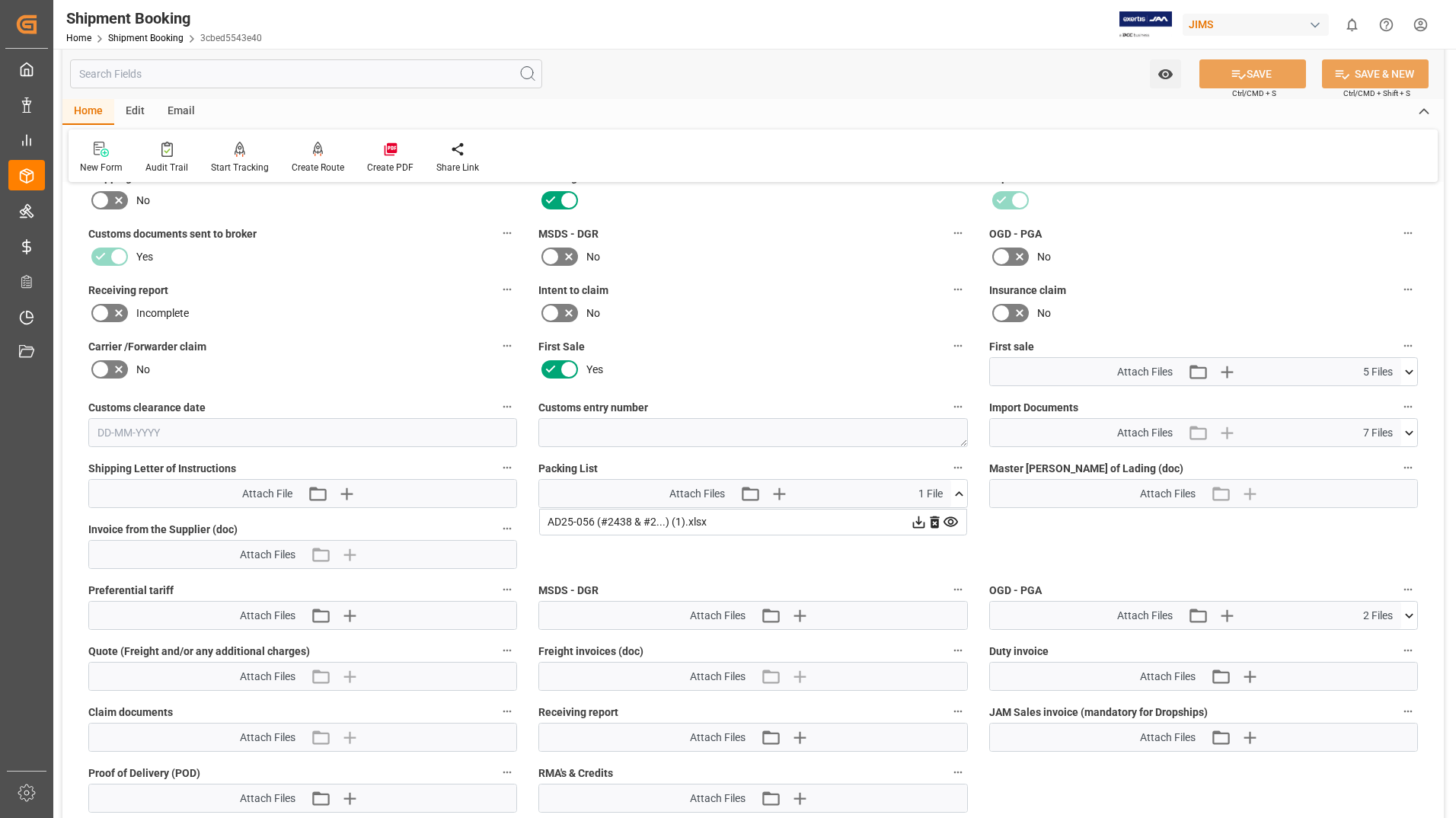
click at [919, 523] on icon at bounding box center [919, 523] width 13 height 13
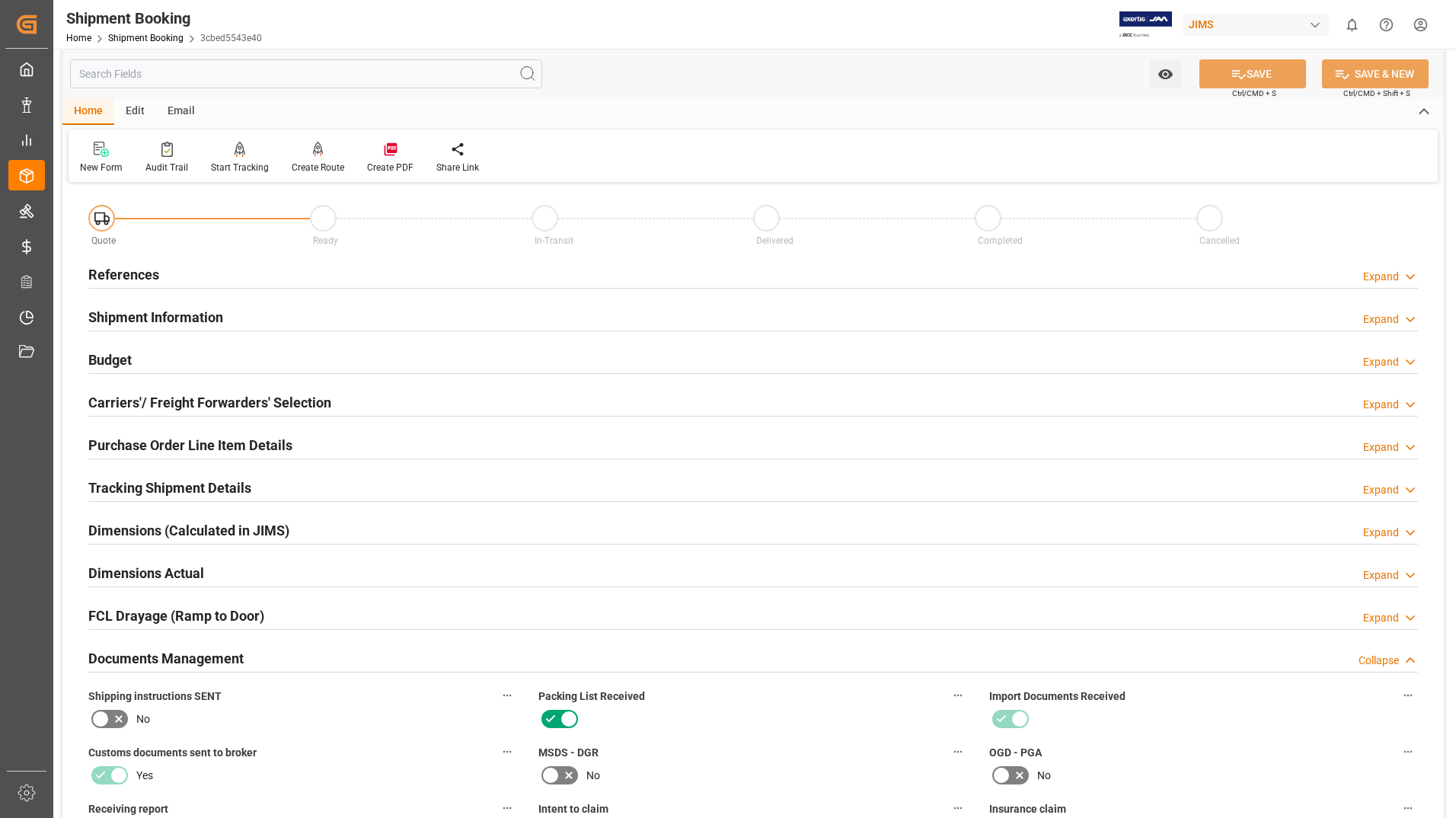
scroll to position [0, 0]
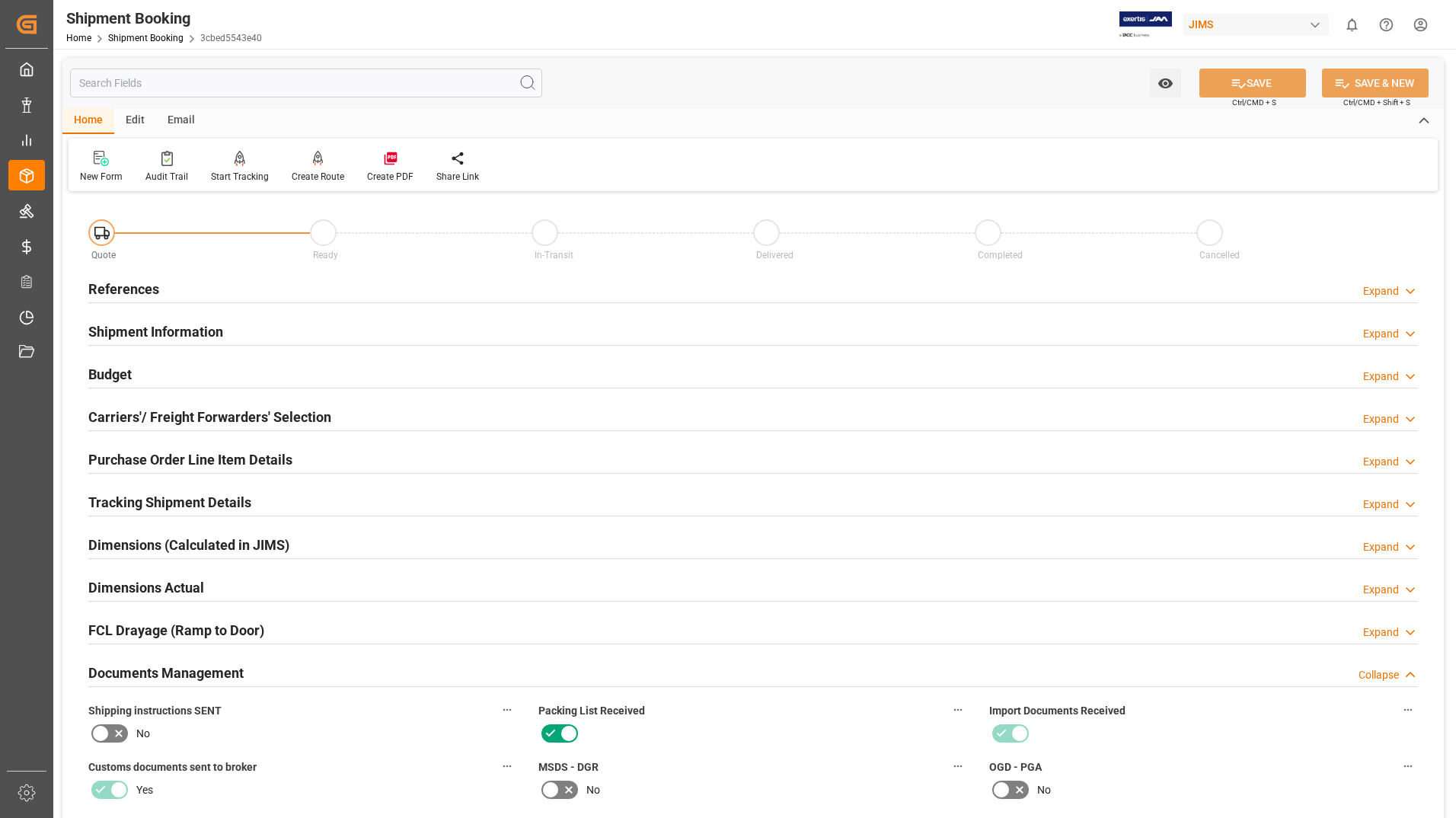
click at [260, 458] on h2 "Purchase Order Line Item Details" at bounding box center [190, 459] width 204 height 21
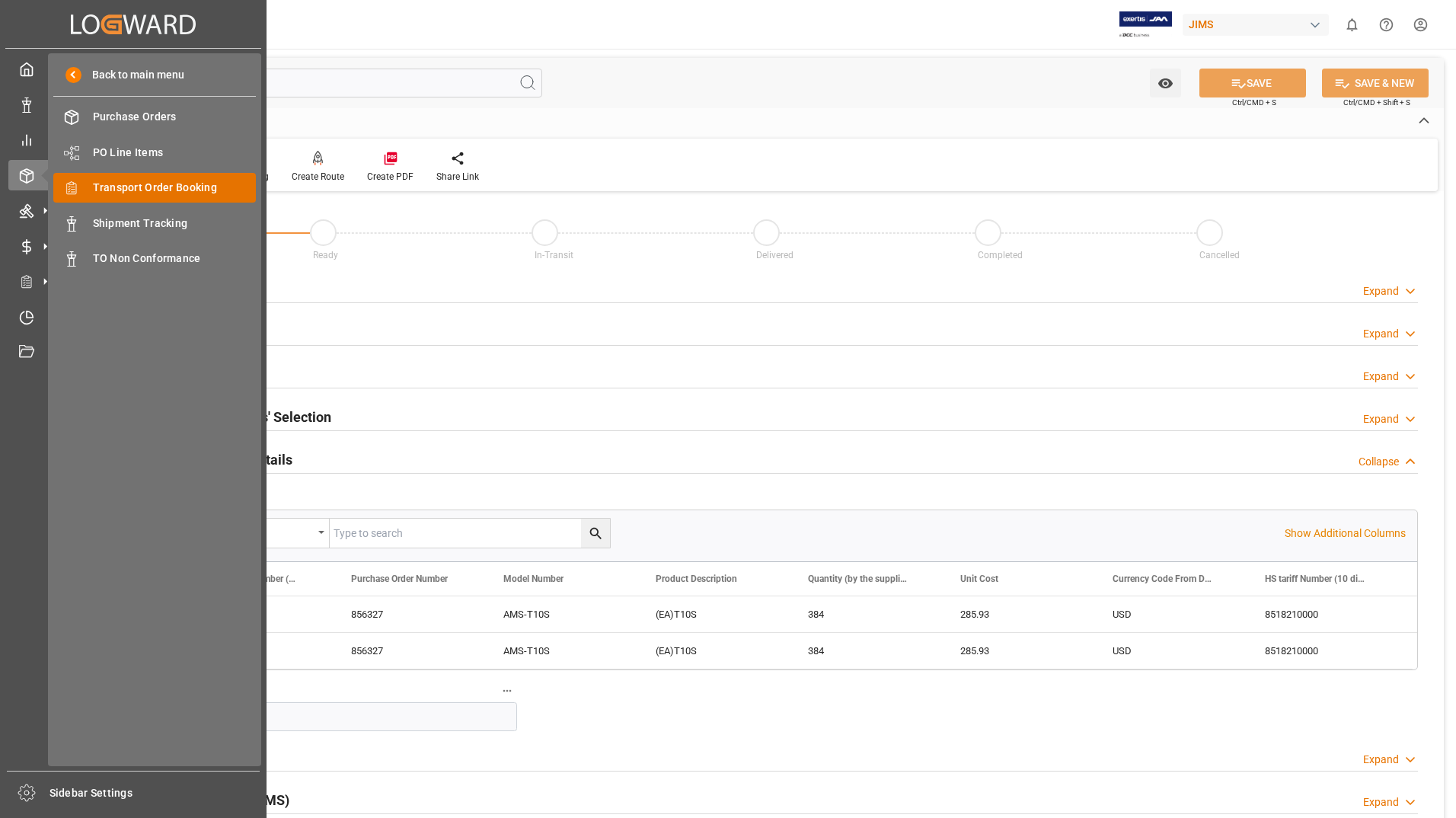
click at [147, 191] on span "Transport Order Booking" at bounding box center [174, 188] width 163 height 16
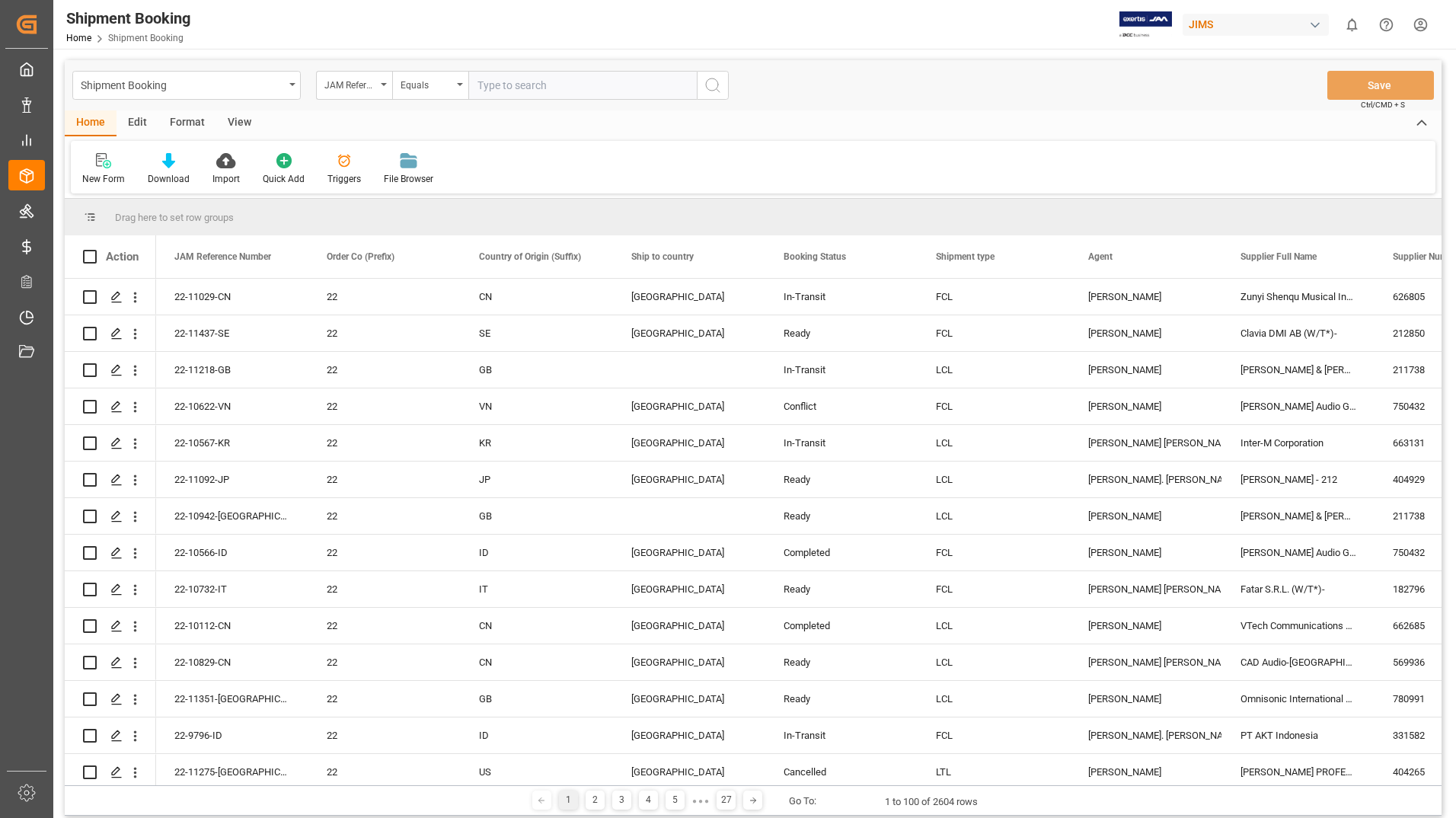
click at [538, 88] on input "text" at bounding box center [582, 85] width 228 height 29
type input "22-10394-MY"
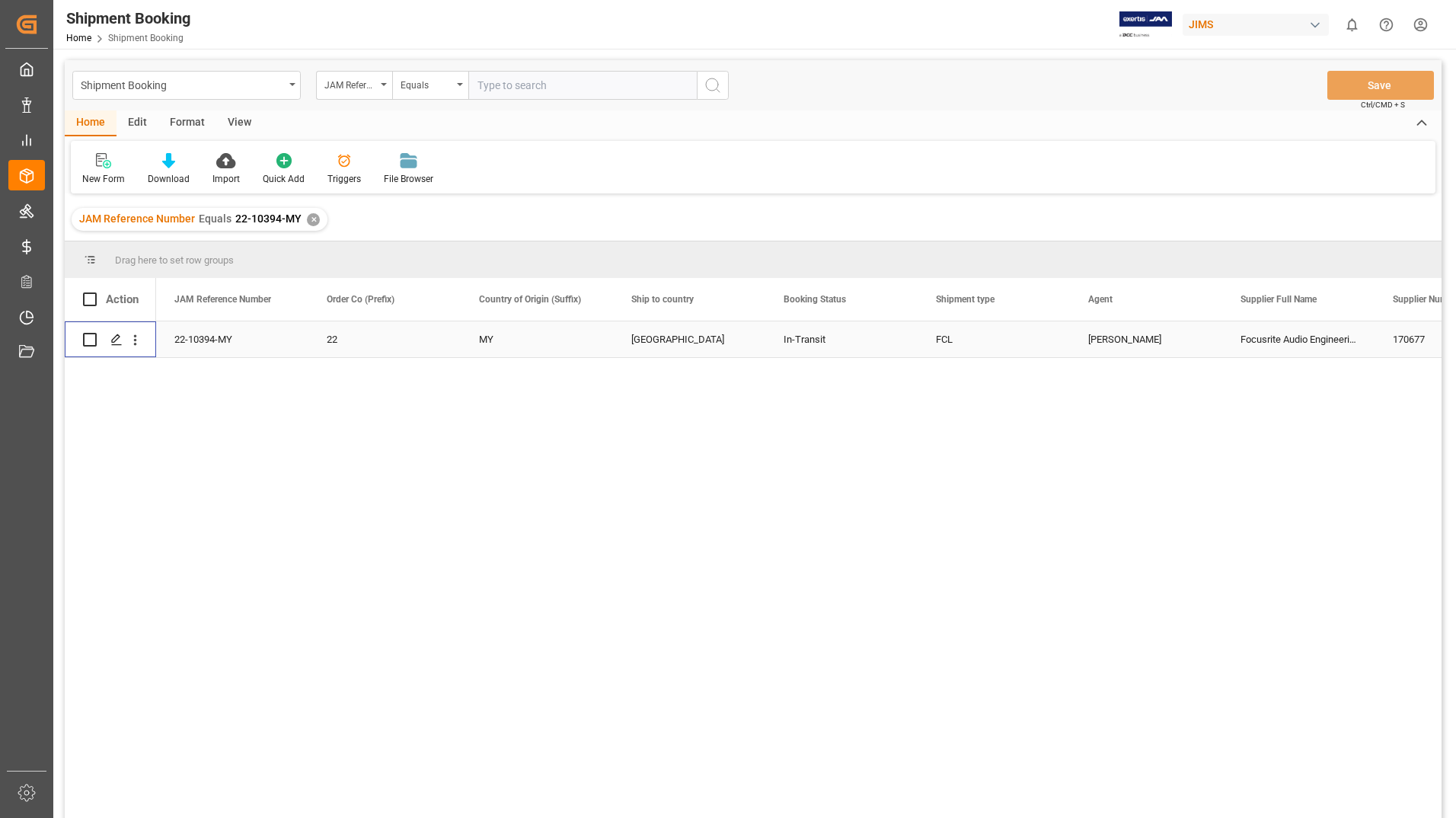
drag, startPoint x: 93, startPoint y: 340, endPoint x: 102, endPoint y: 339, distance: 9.1
click at [93, 340] on input "Press Space to toggle row selection (unchecked)" at bounding box center [89, 339] width 13 height 13
checkbox input "true"
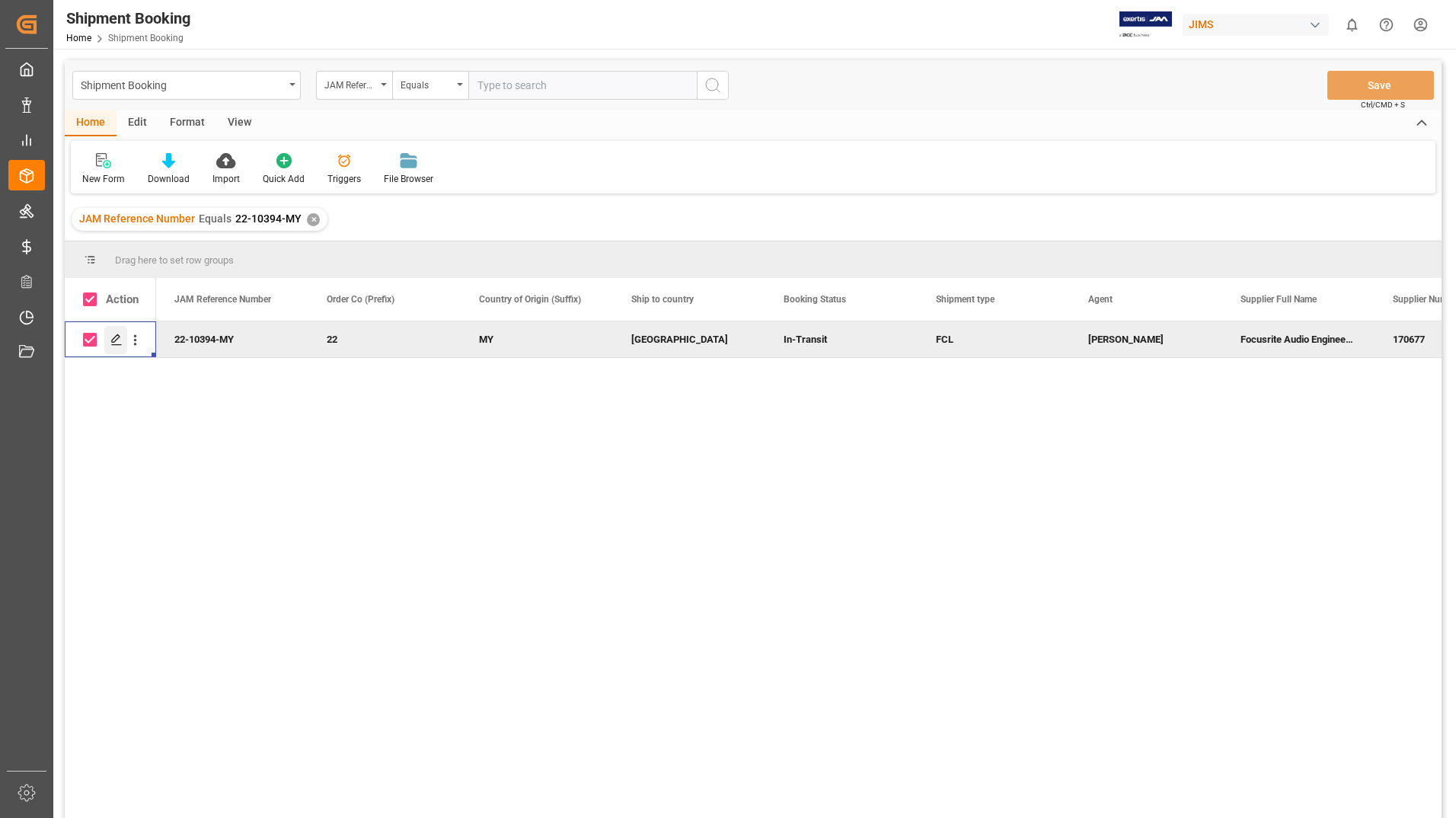
click at [114, 337] on icon "Press SPACE to deselect this row." at bounding box center [117, 339] width 13 height 13
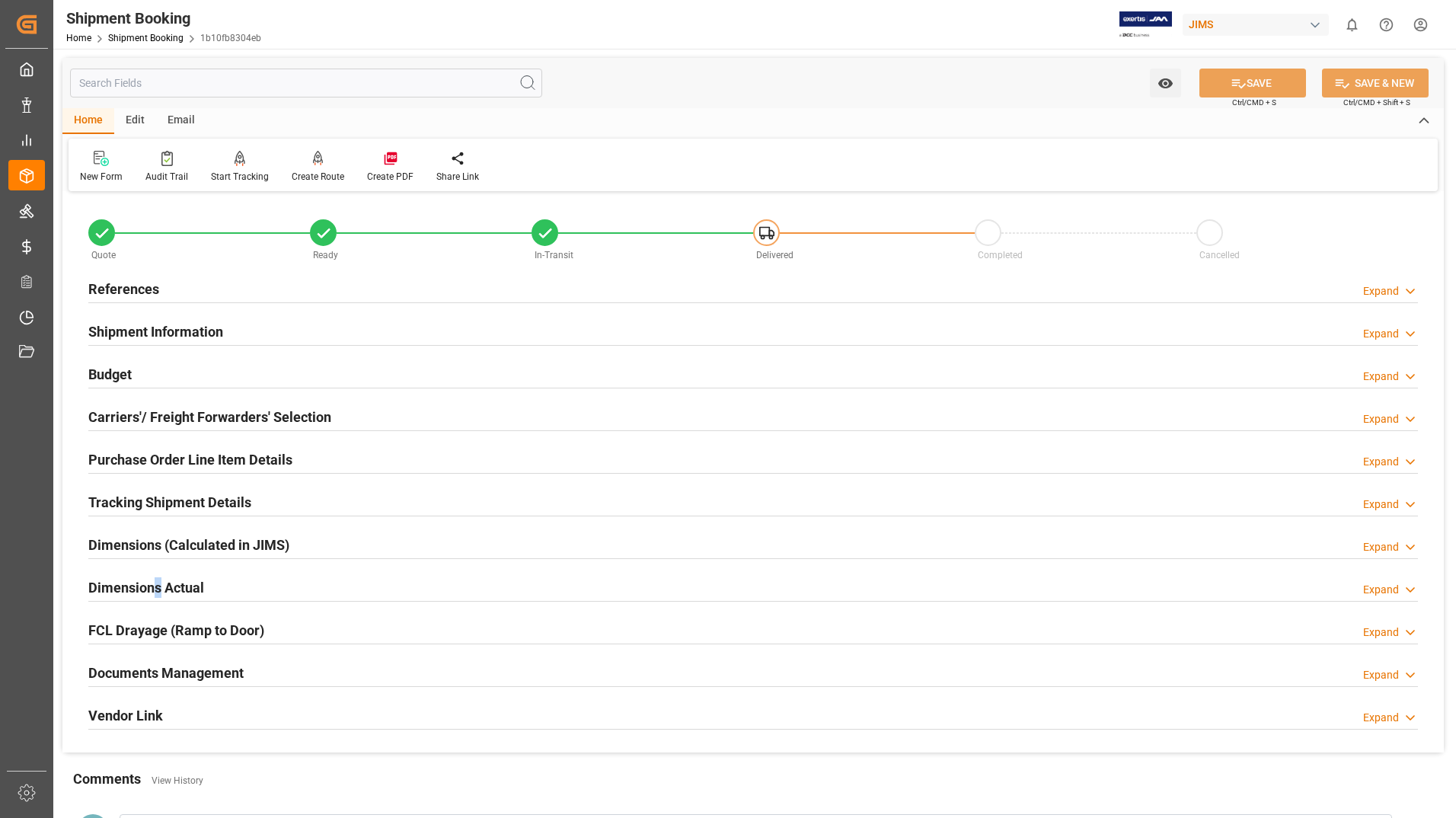
click at [156, 588] on h2 "Dimensions Actual" at bounding box center [146, 587] width 116 height 21
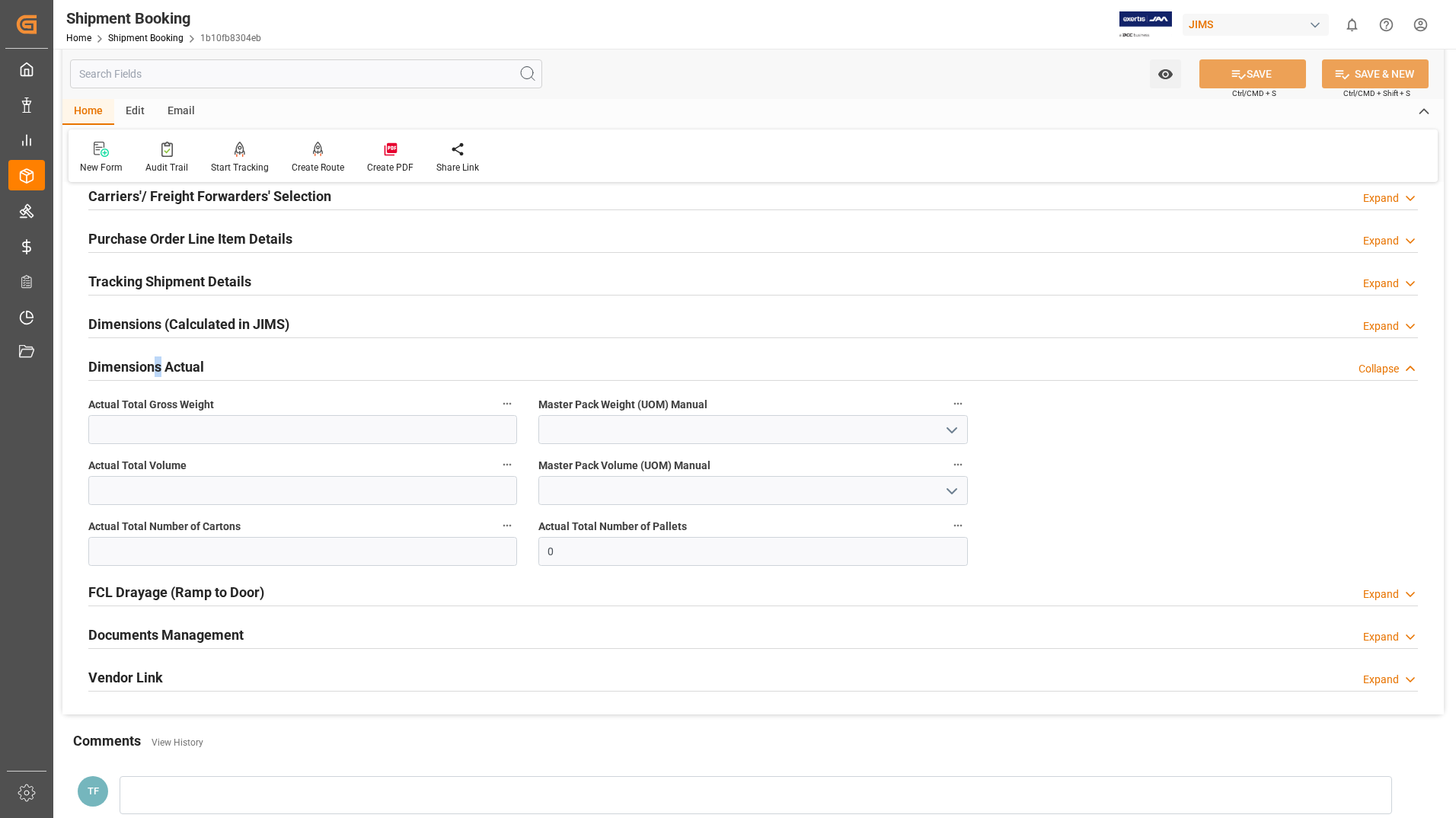
scroll to position [76, 0]
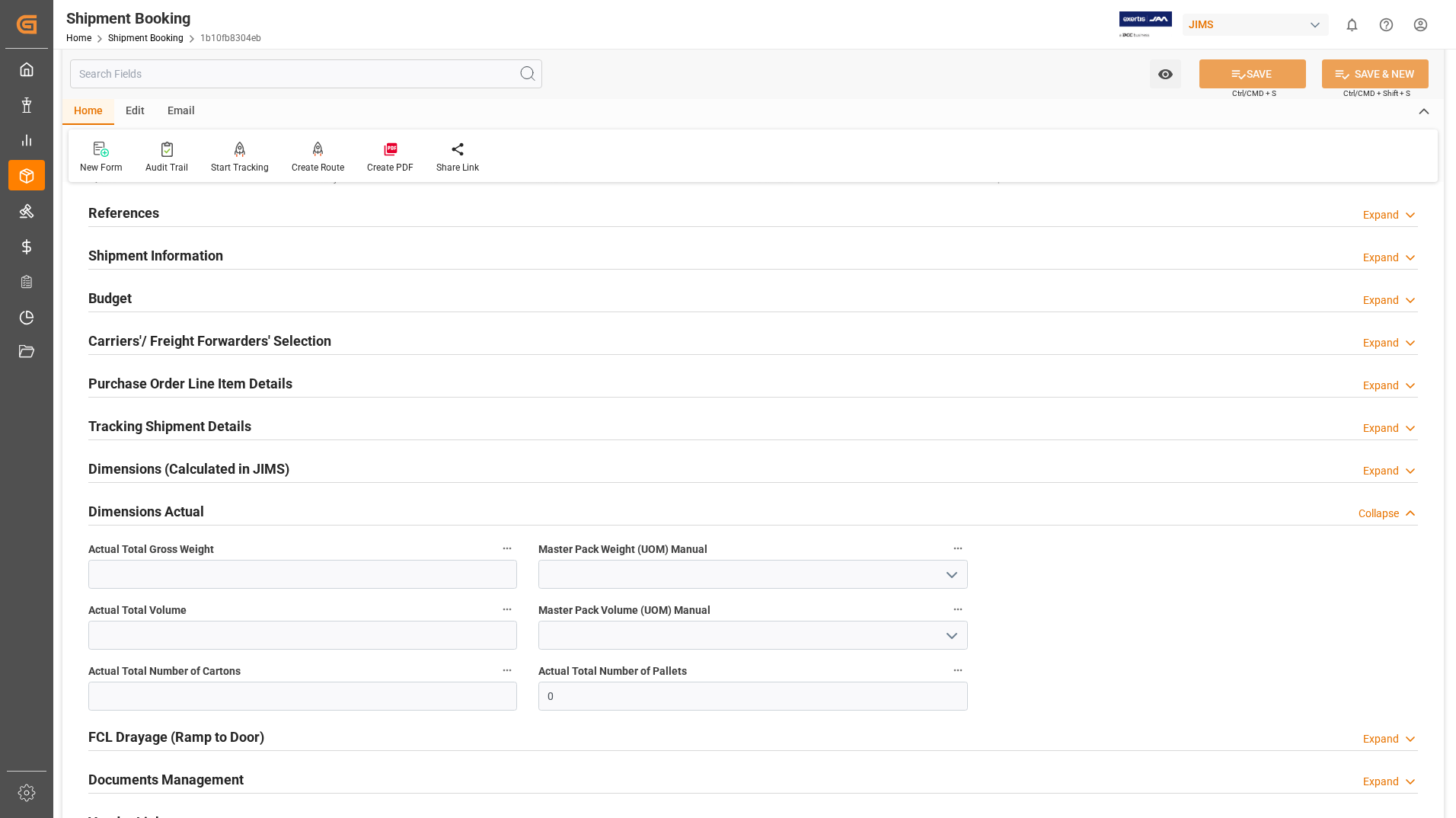
click at [164, 459] on h2 "Dimensions (Calculated in JIMS)" at bounding box center [189, 468] width 201 height 21
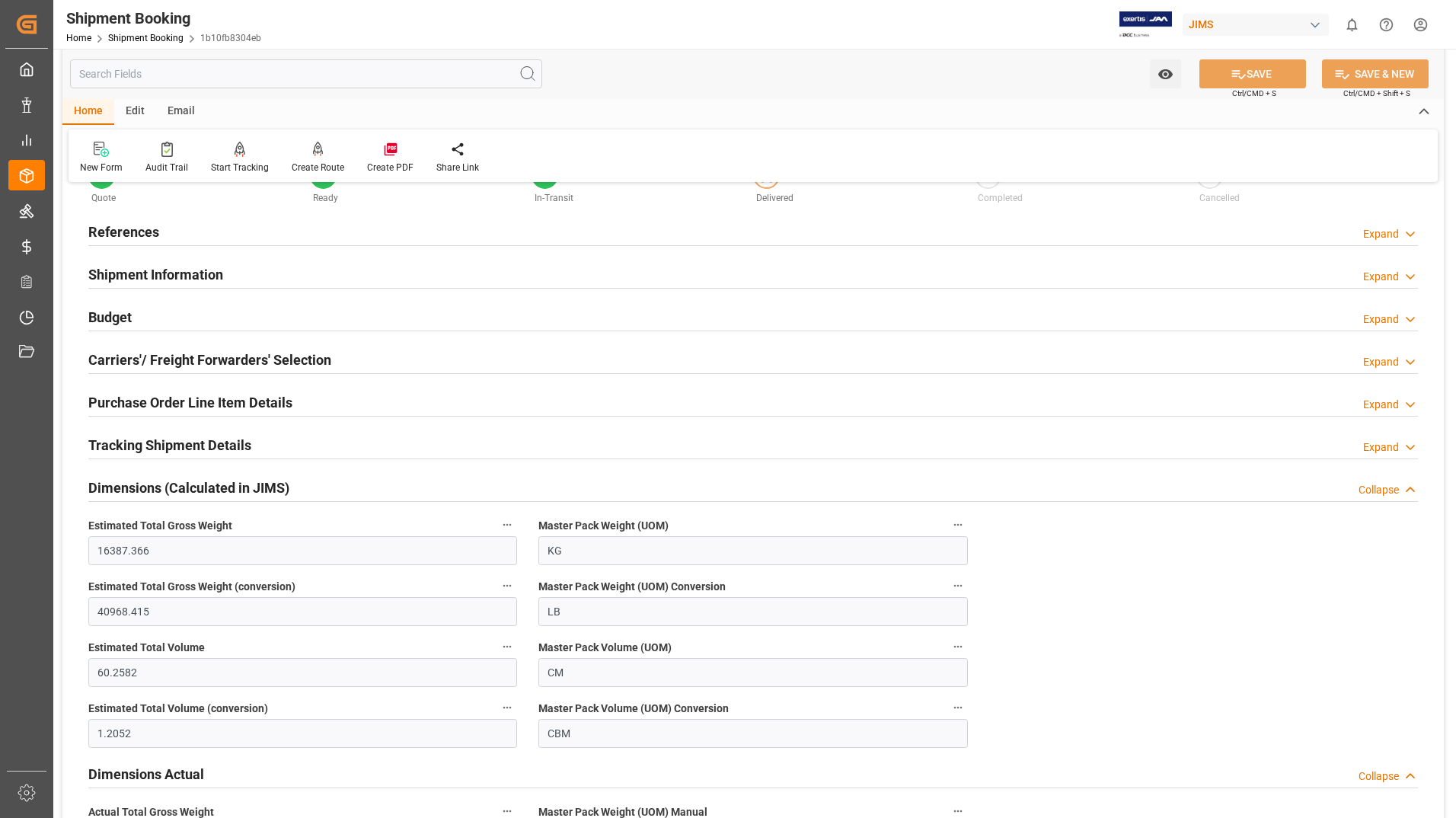
scroll to position [0, 0]
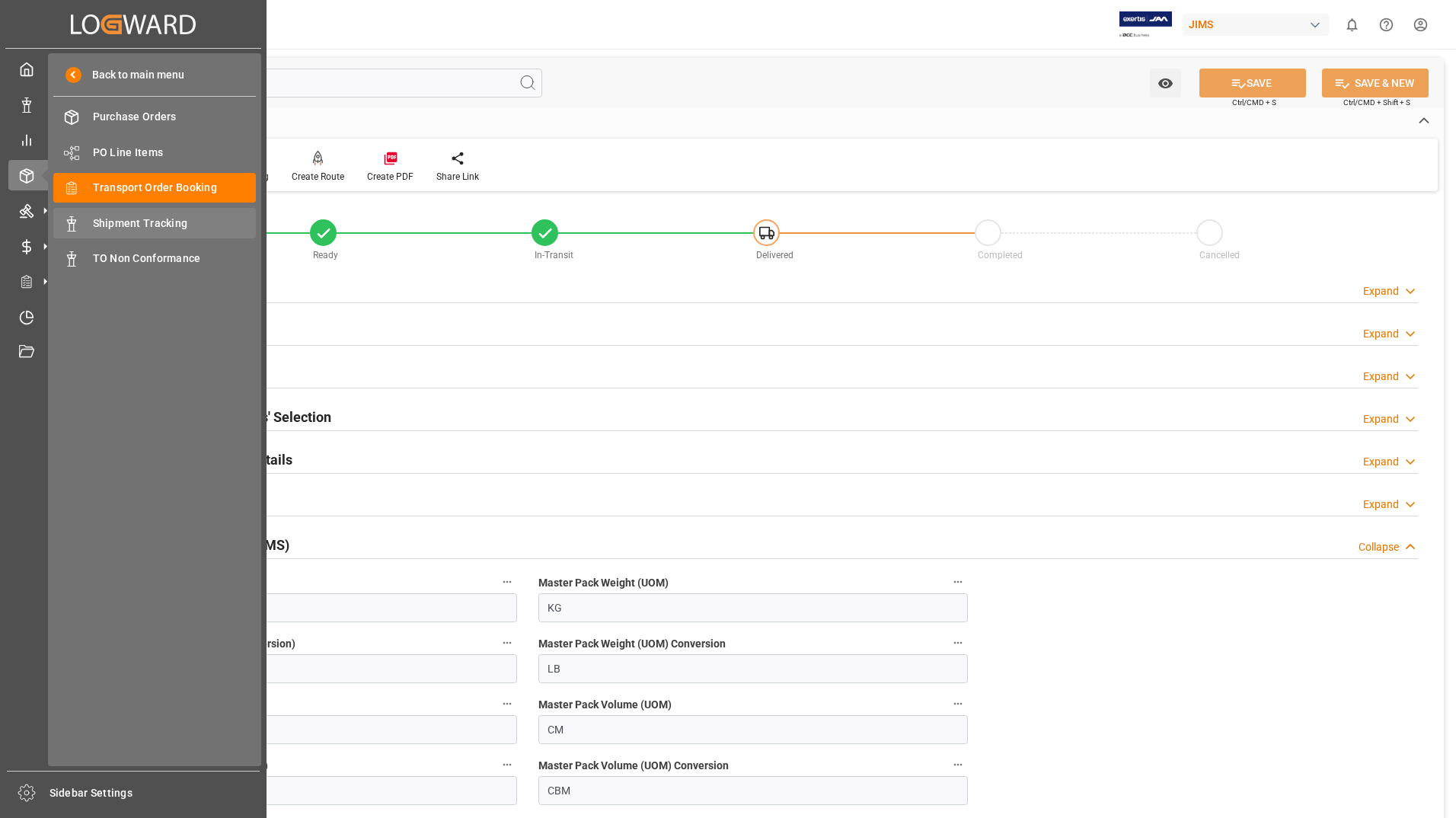
click at [159, 225] on span "Shipment Tracking" at bounding box center [174, 224] width 163 height 16
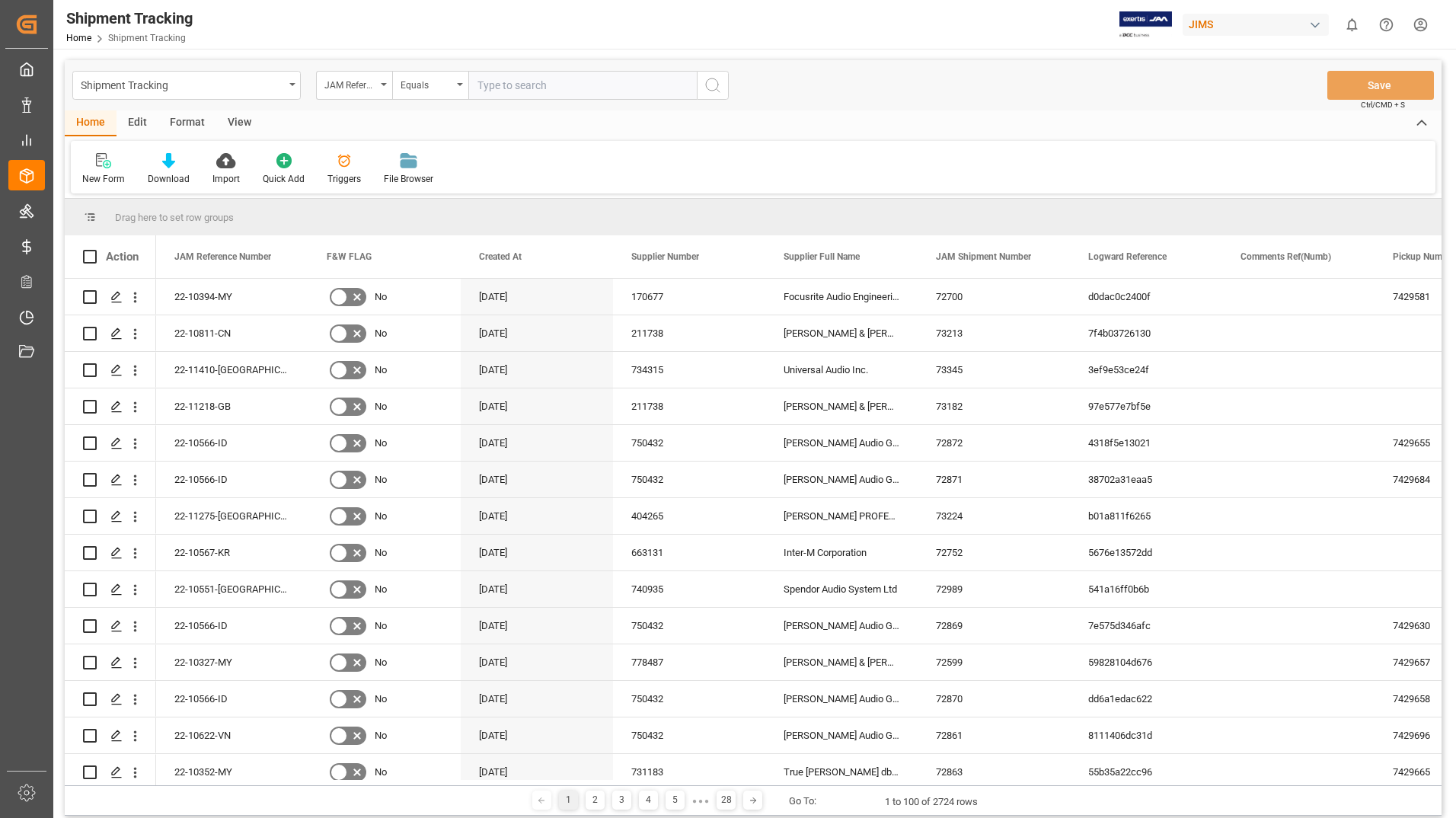
click at [562, 88] on input "text" at bounding box center [582, 85] width 228 height 29
click at [563, 81] on input "text" at bounding box center [582, 85] width 228 height 29
type input "22-10394-MY"
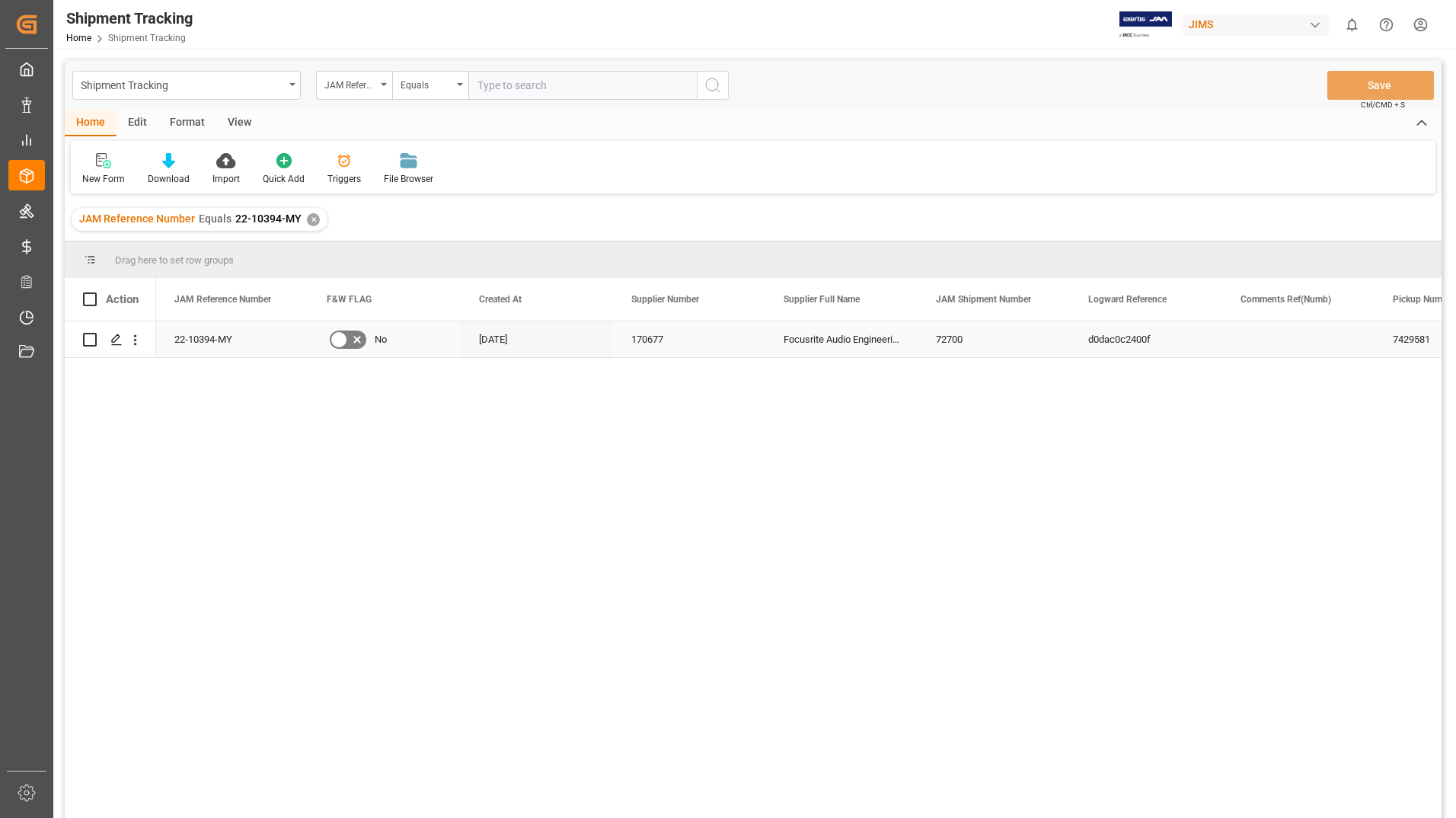
click at [91, 339] on input "Press Space to toggle row selection (unchecked)" at bounding box center [89, 339] width 13 height 13
checkbox input "true"
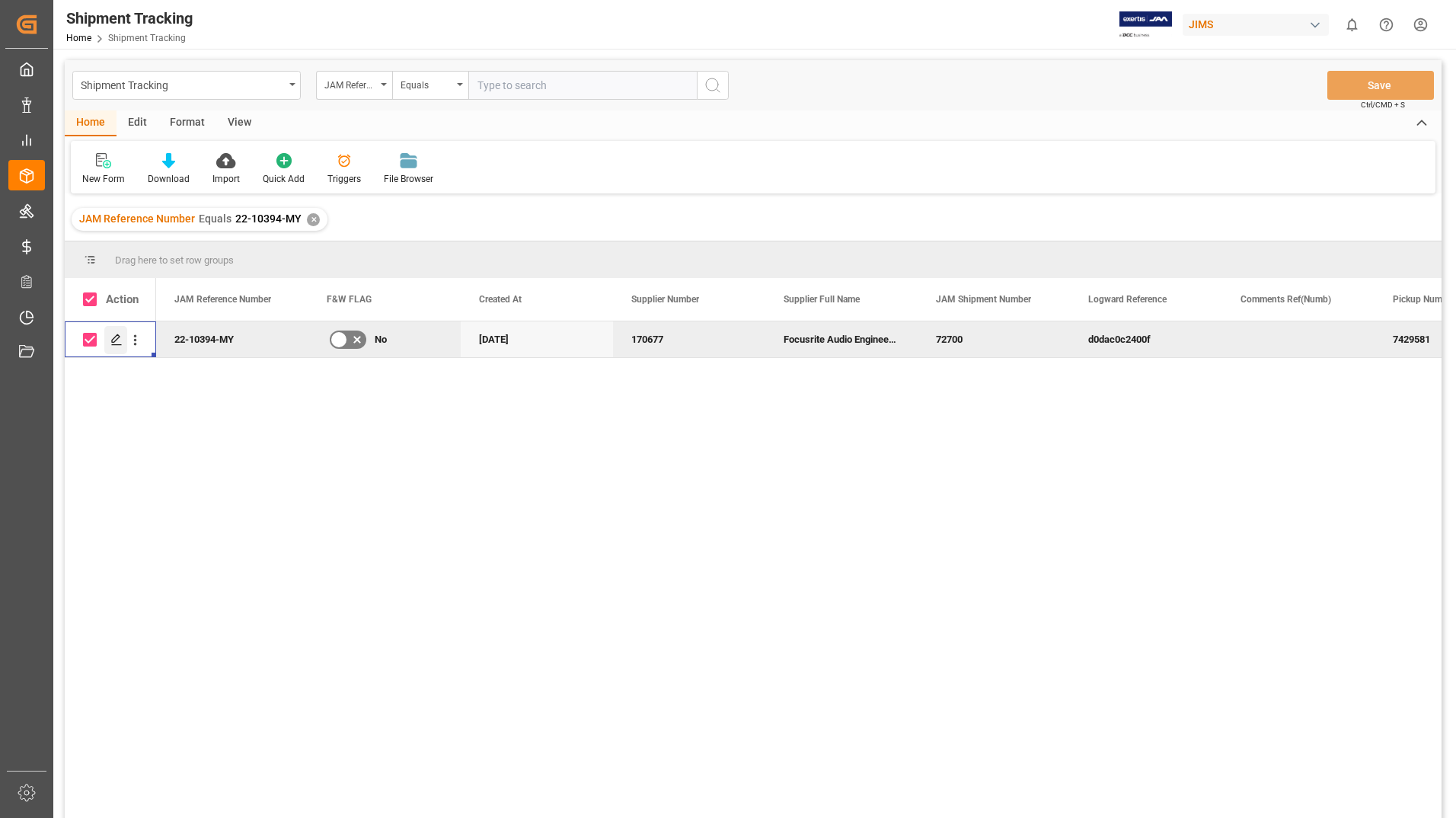
click at [111, 337] on icon "Press SPACE to deselect this row." at bounding box center [117, 339] width 13 height 13
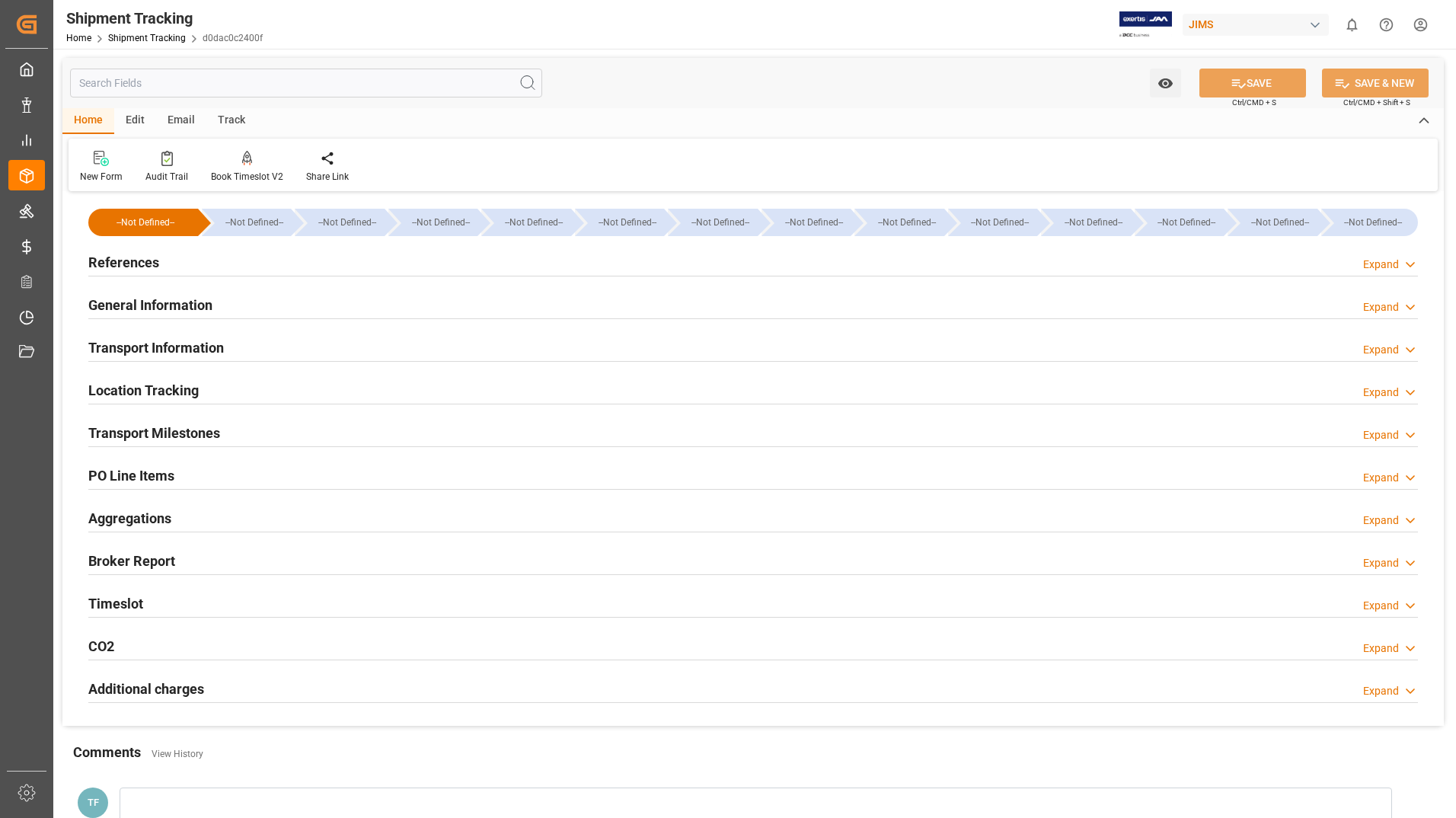
click at [164, 298] on h2 "General Information" at bounding box center [150, 304] width 124 height 21
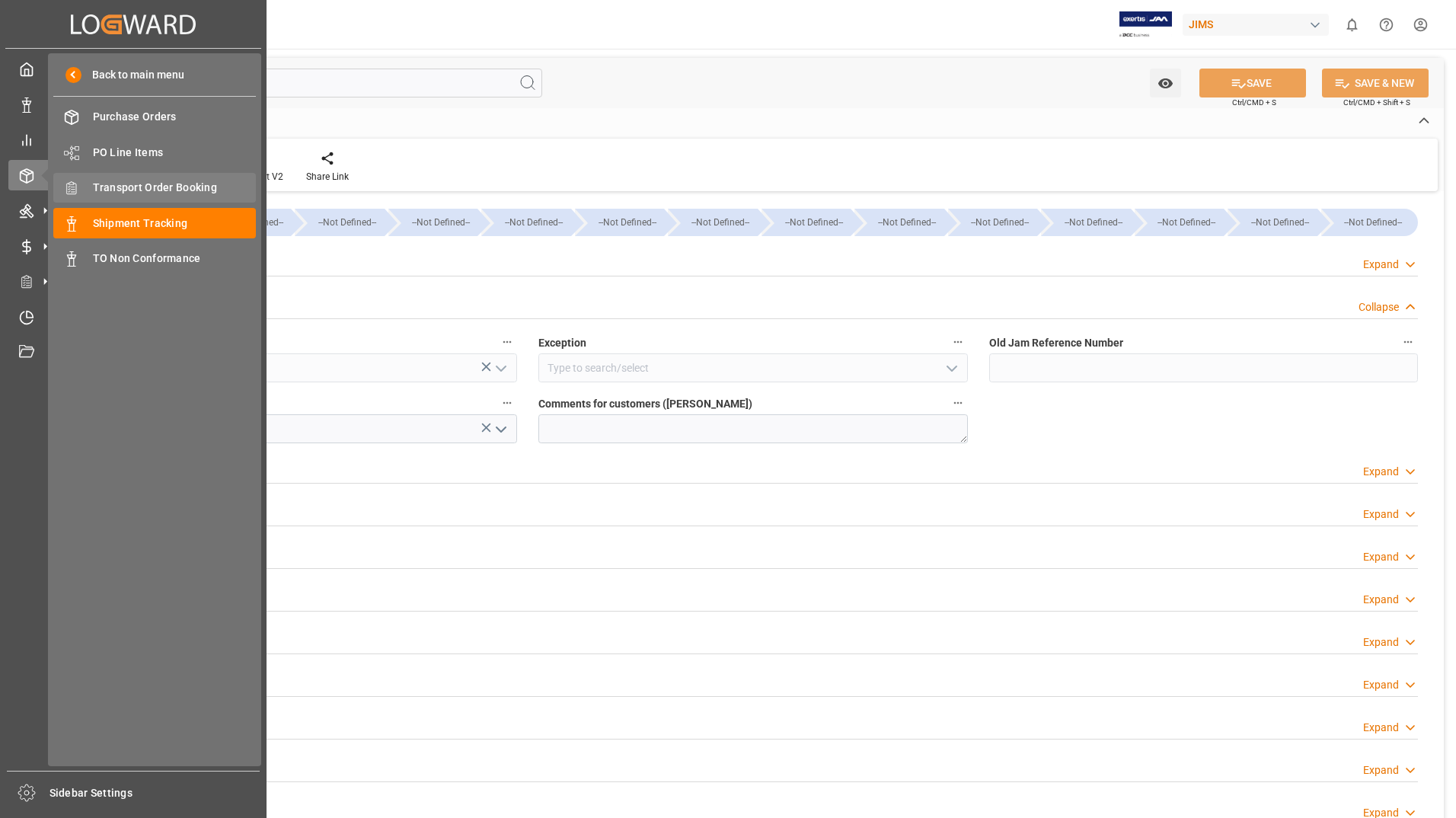
click at [101, 192] on span "Transport Order Booking" at bounding box center [174, 188] width 163 height 16
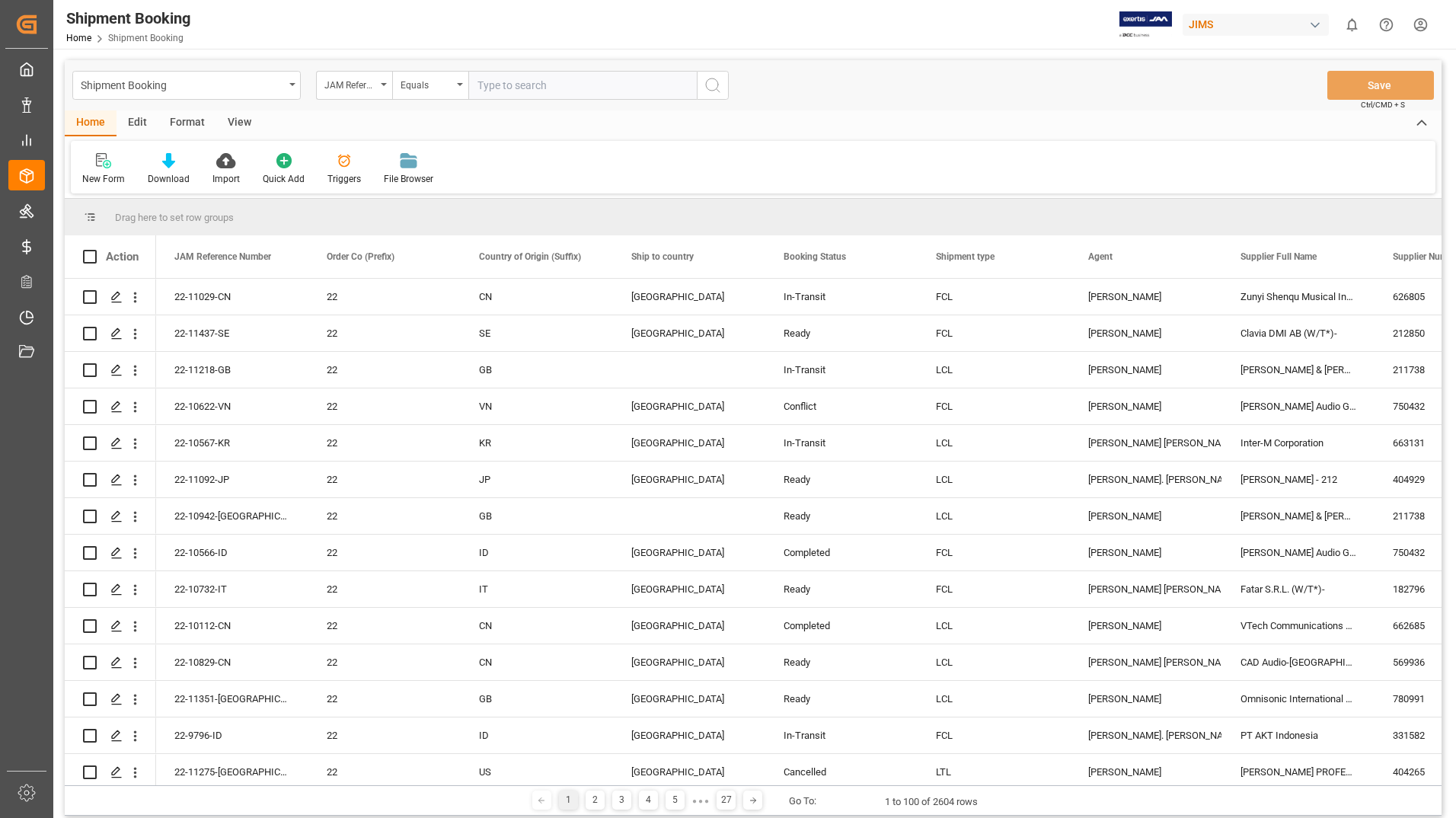
click at [575, 84] on input "text" at bounding box center [582, 85] width 228 height 29
type input "22-10352-MY"
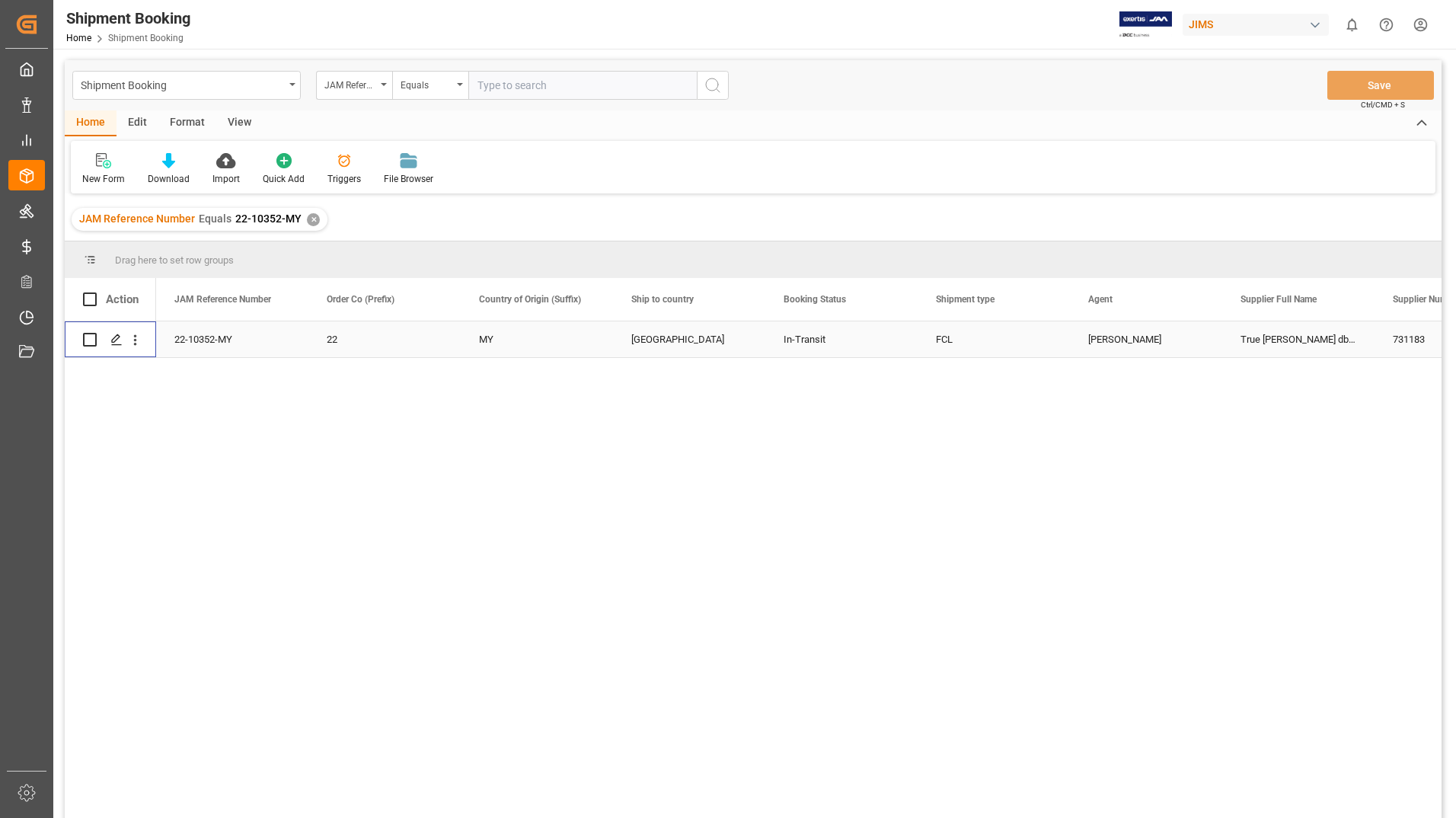
click at [93, 336] on input "Press Space to toggle row selection (unchecked)" at bounding box center [89, 339] width 13 height 13
checkbox input "true"
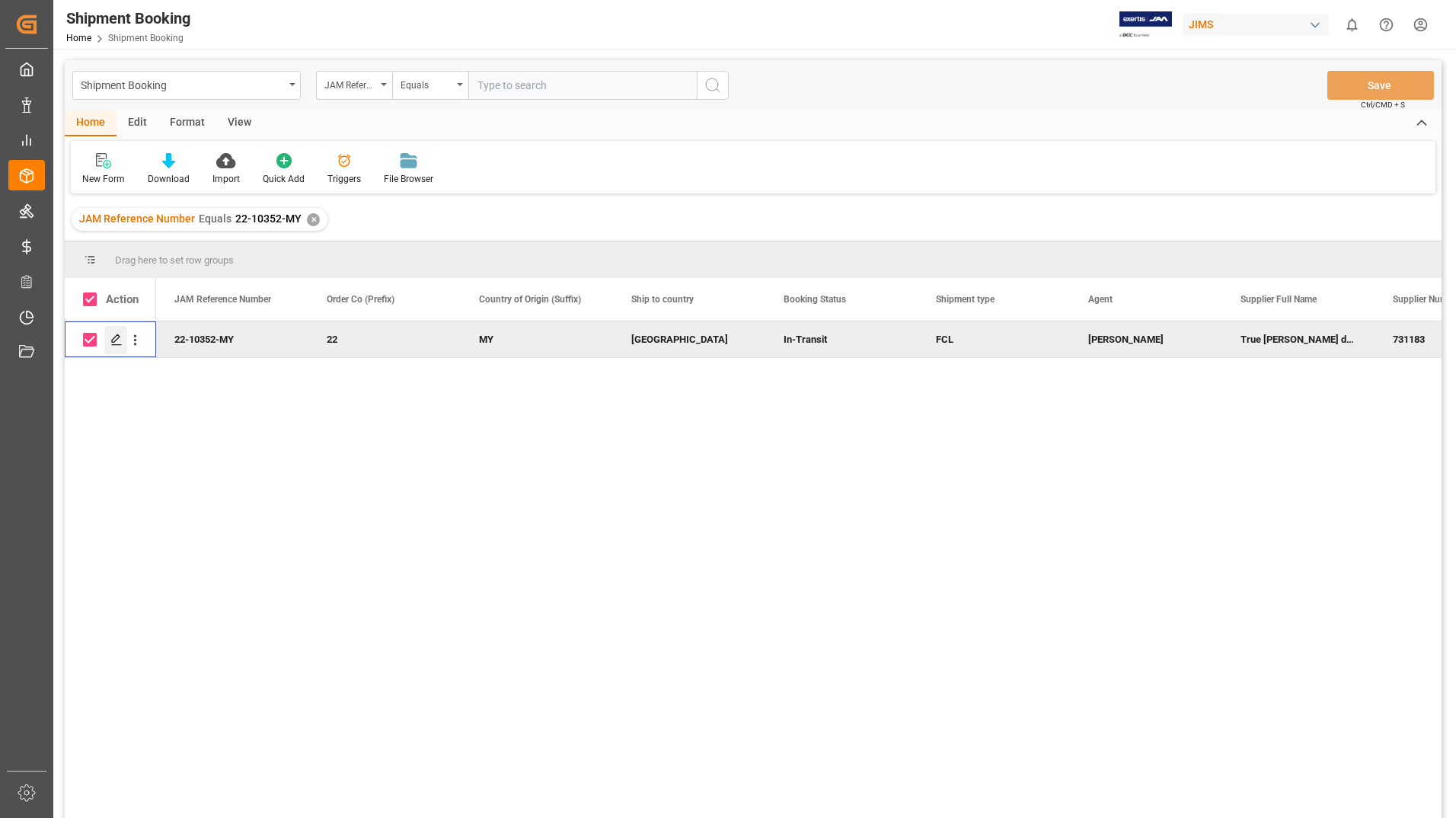
click at [115, 340] on icon "Press SPACE to deselect this row." at bounding box center [117, 339] width 13 height 13
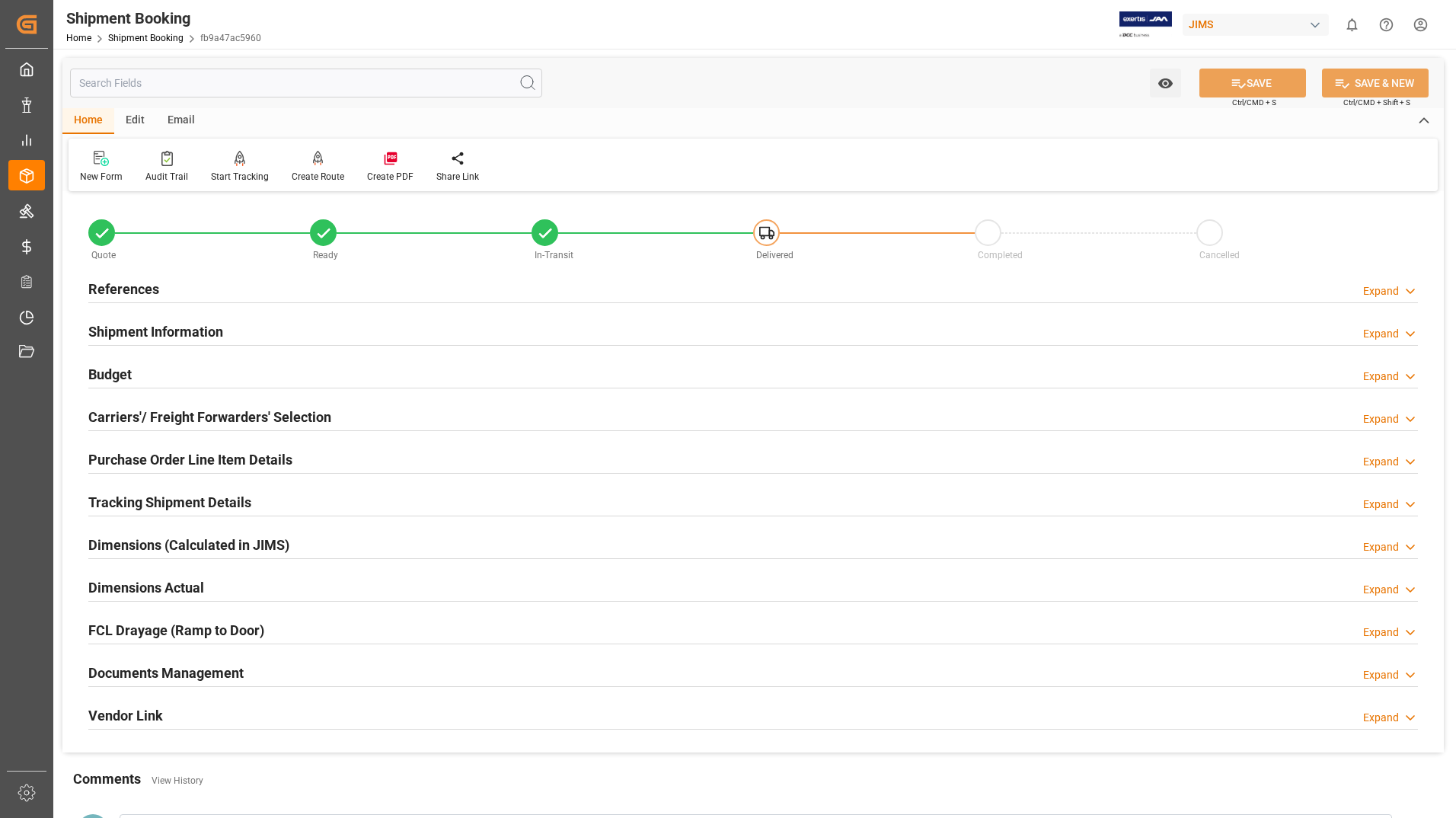
click at [163, 673] on h2 "Documents Management" at bounding box center [165, 673] width 155 height 21
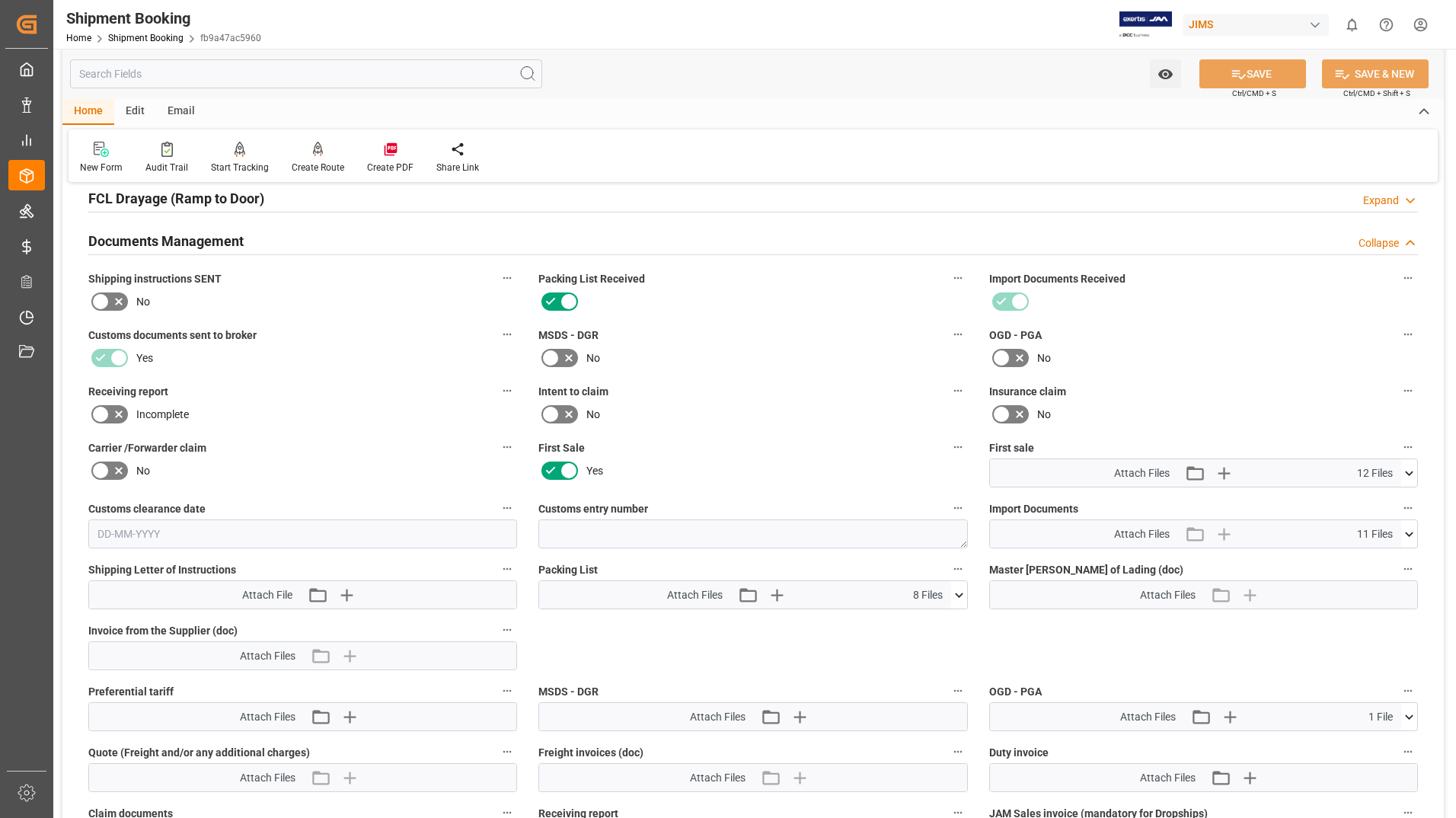
scroll to position [457, 0]
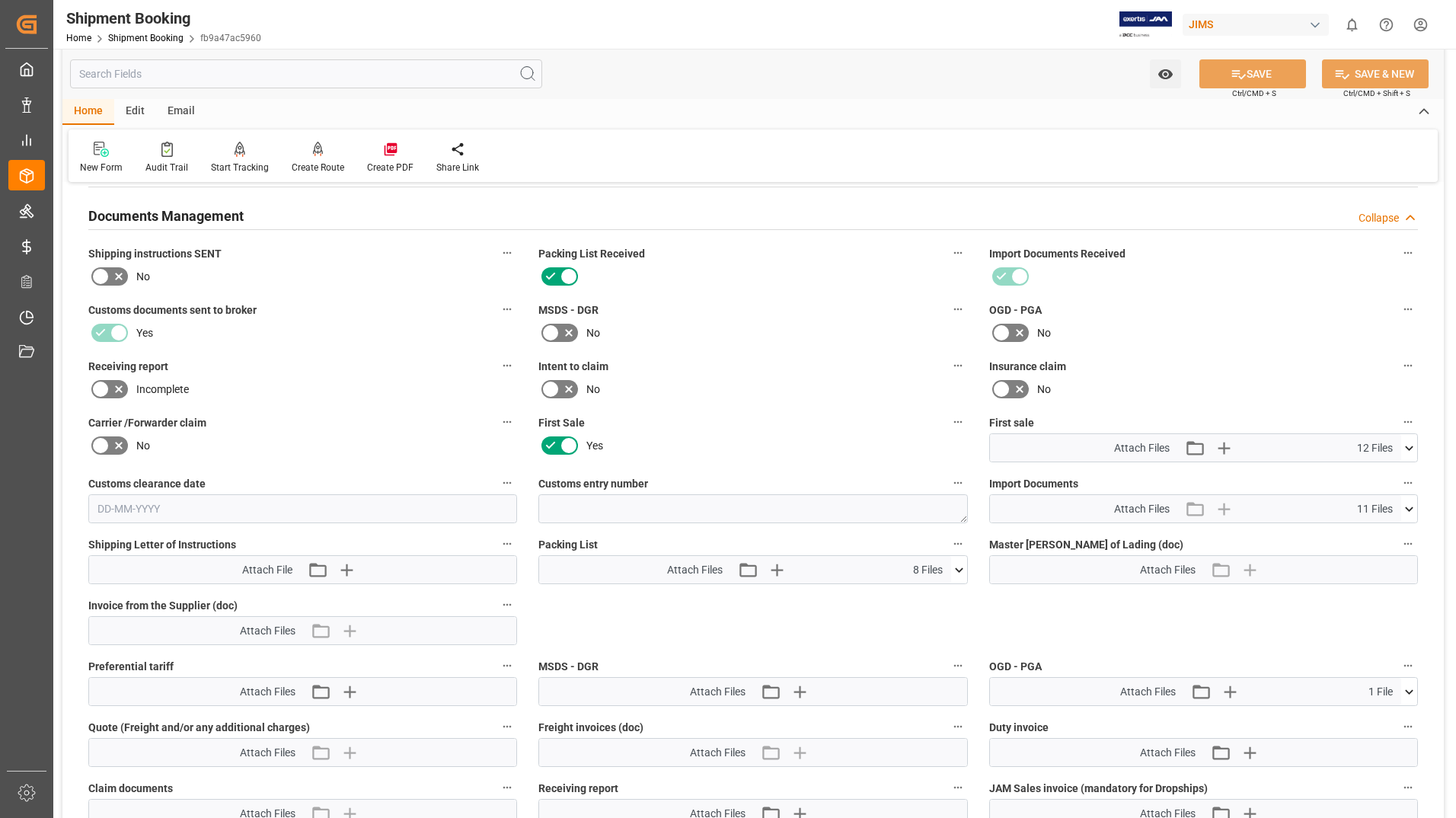
click at [958, 570] on icon at bounding box center [958, 569] width 8 height 4
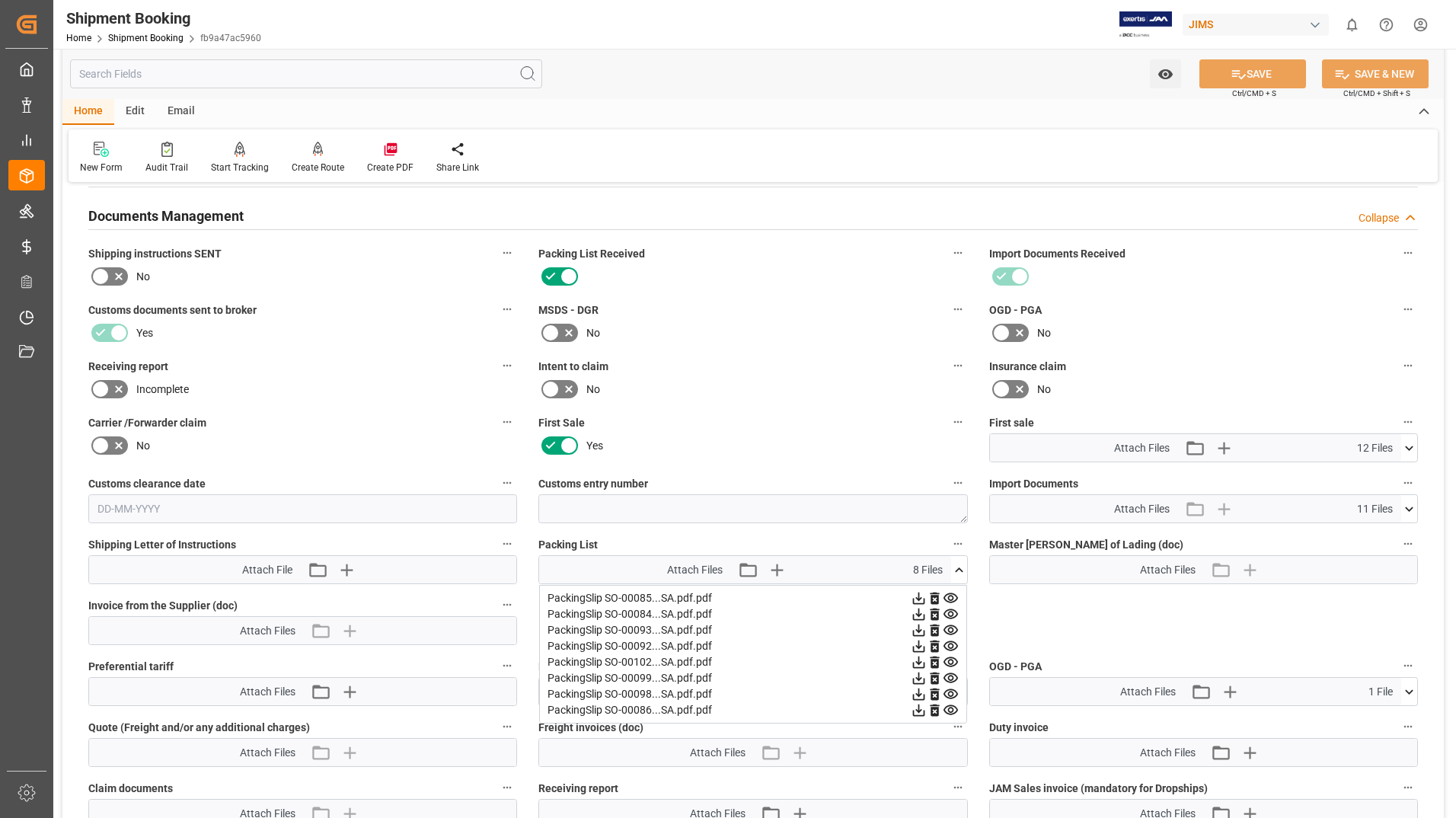
click at [952, 597] on icon at bounding box center [951, 598] width 16 height 16
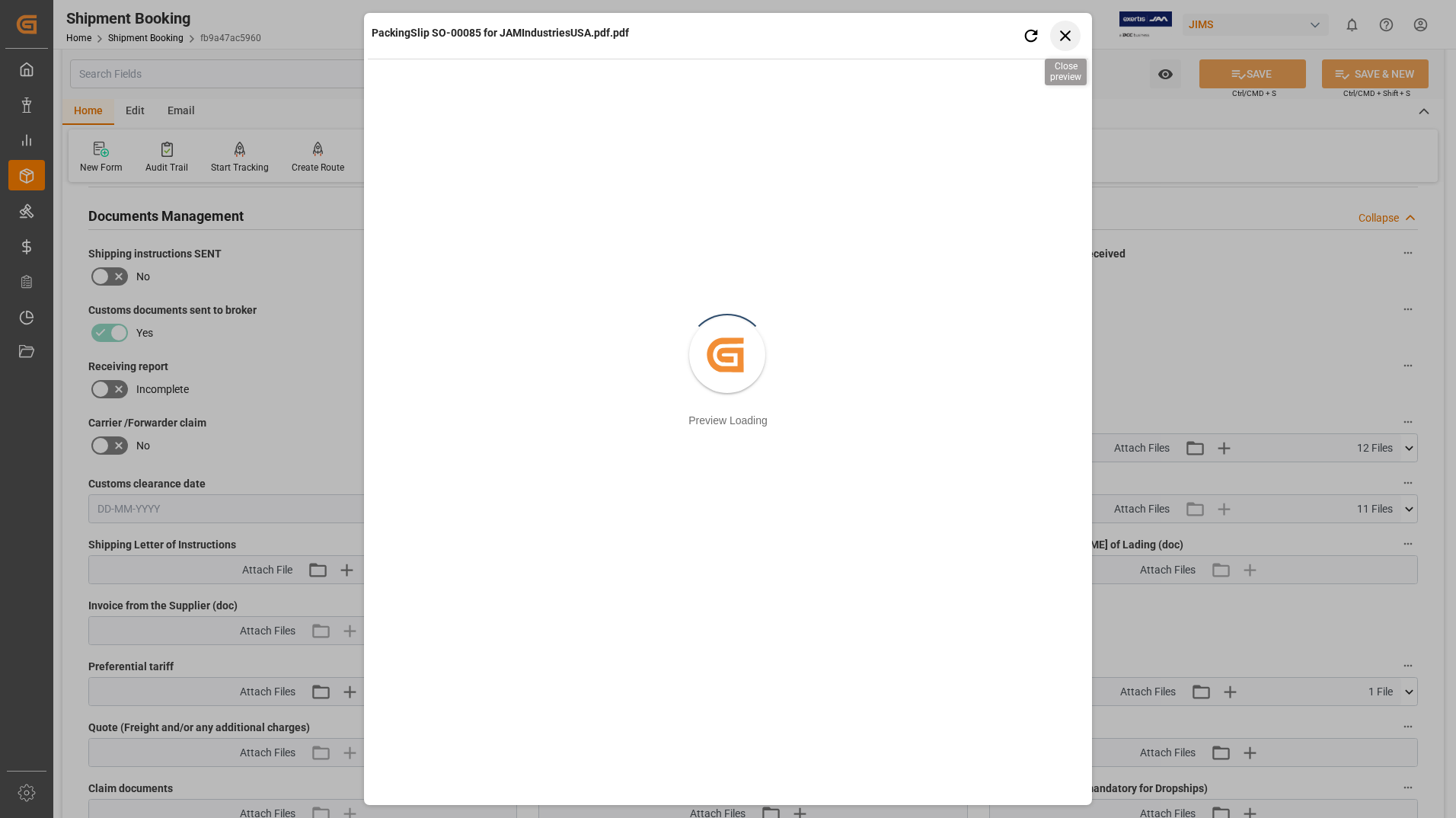
click at [1063, 31] on icon "button" at bounding box center [1065, 35] width 19 height 19
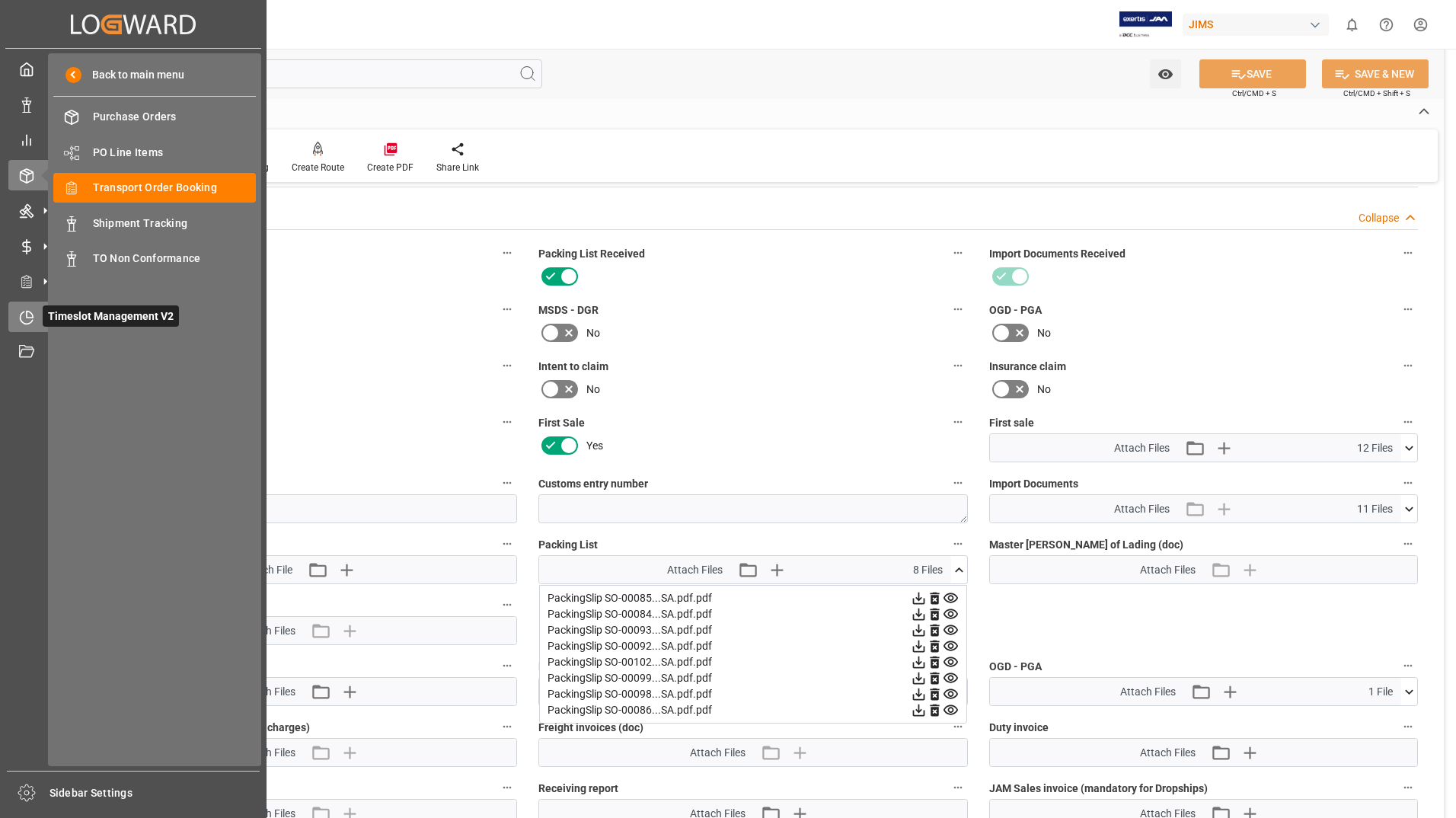
click at [40, 322] on div "Timeslot Management V2 Timeslot Management V2" at bounding box center [133, 316] width 250 height 30
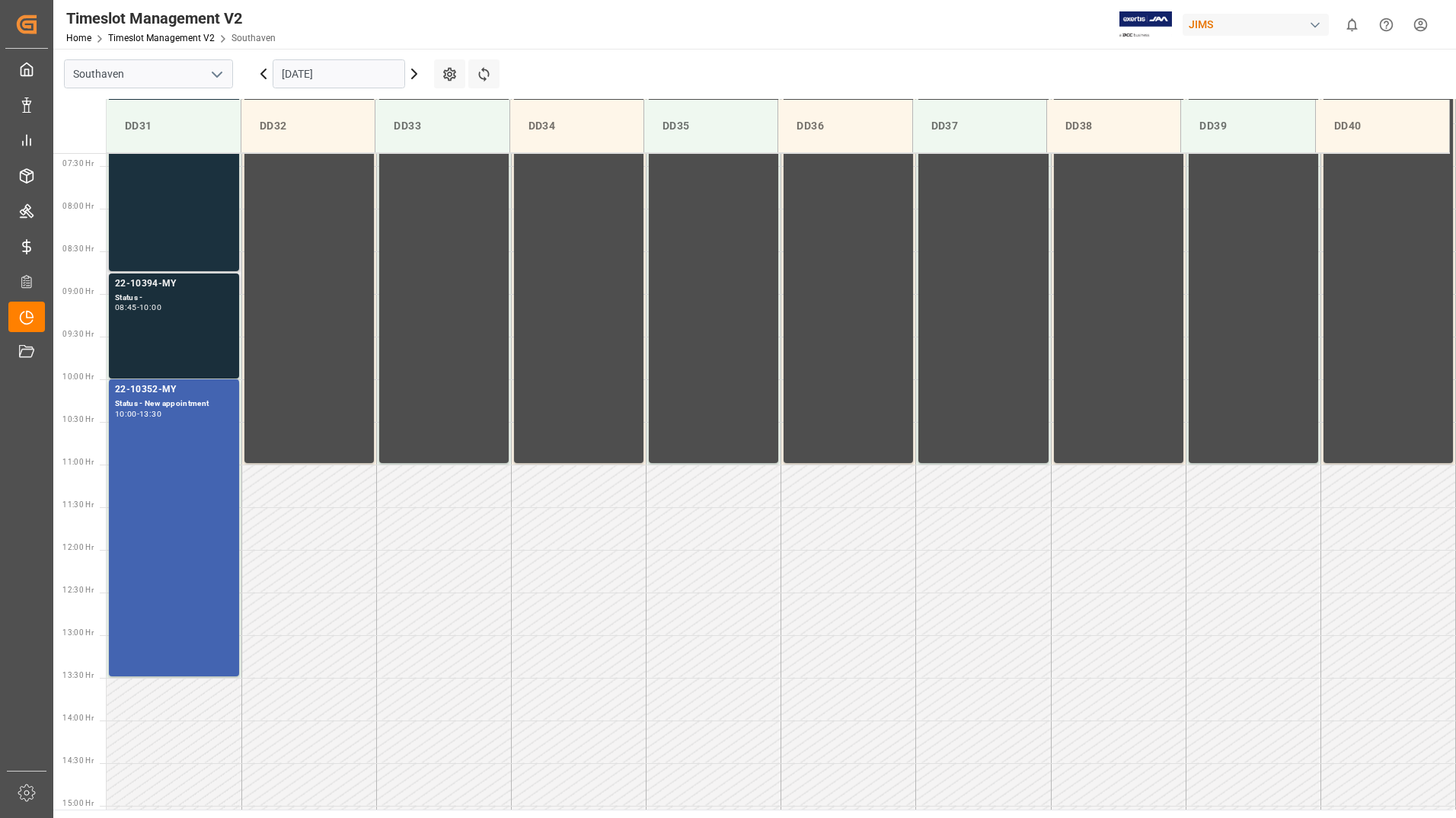
scroll to position [654, 0]
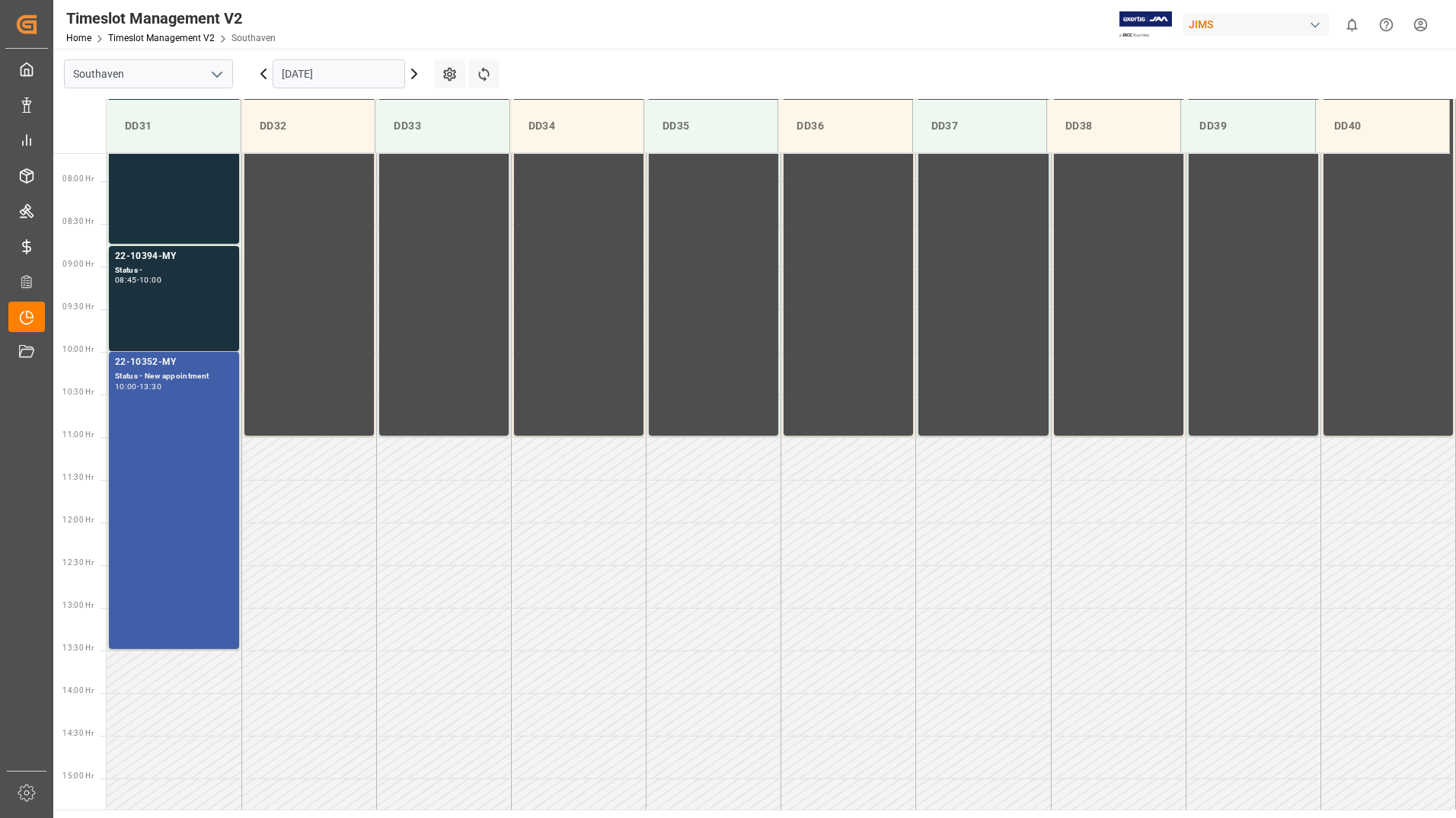
click at [213, 466] on div "22-10352-MY Status - New appointment 10:00 - 13:30" at bounding box center [173, 500] width 118 height 291
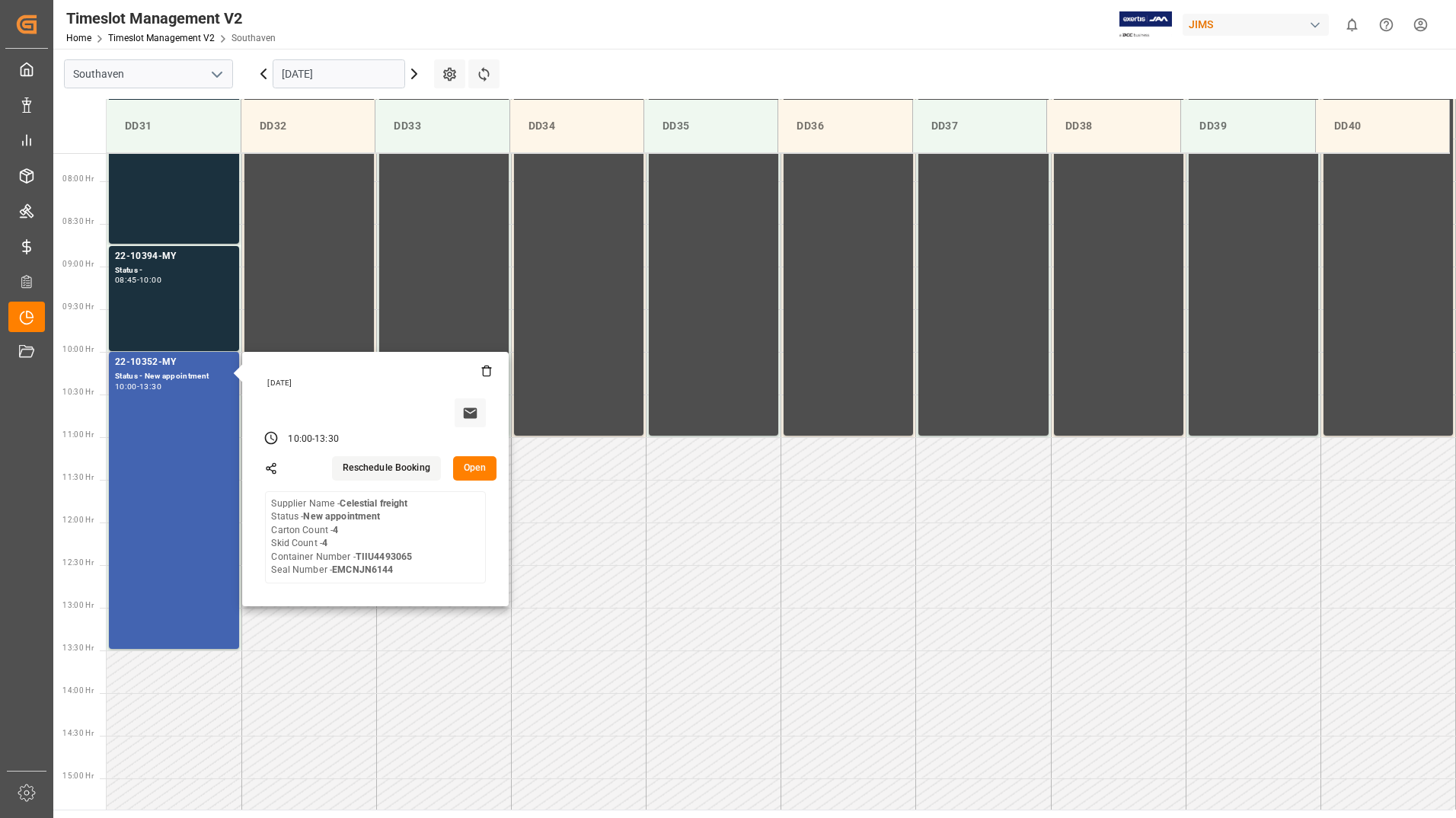
click at [474, 468] on button "Open" at bounding box center [474, 468] width 44 height 24
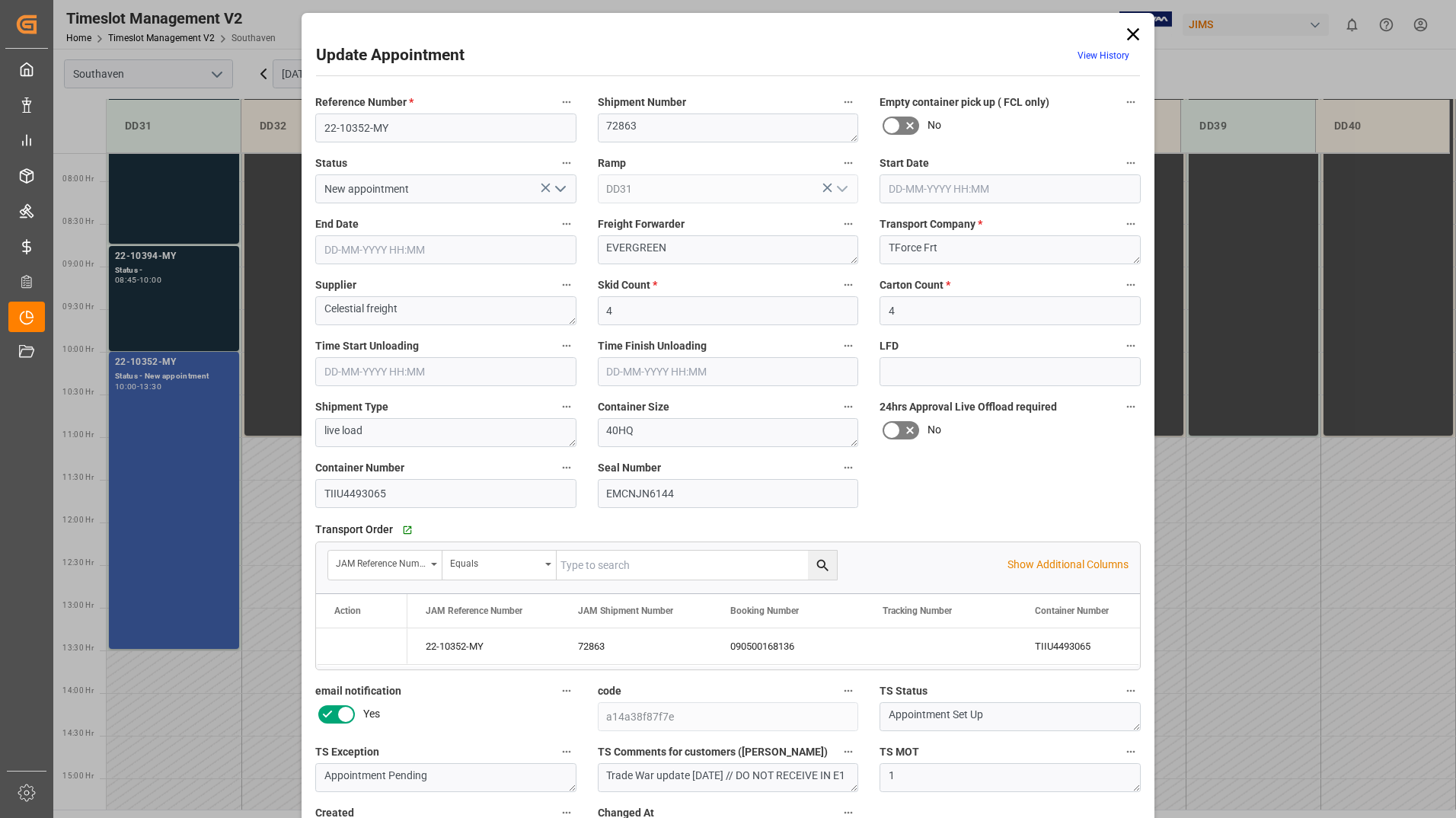
type input "[DATE] 10:00"
type input "[DATE] 13:30"
type input "[DATE] 11:15"
type input "[DATE] 15:15"
type input "[DATE] 16:07"
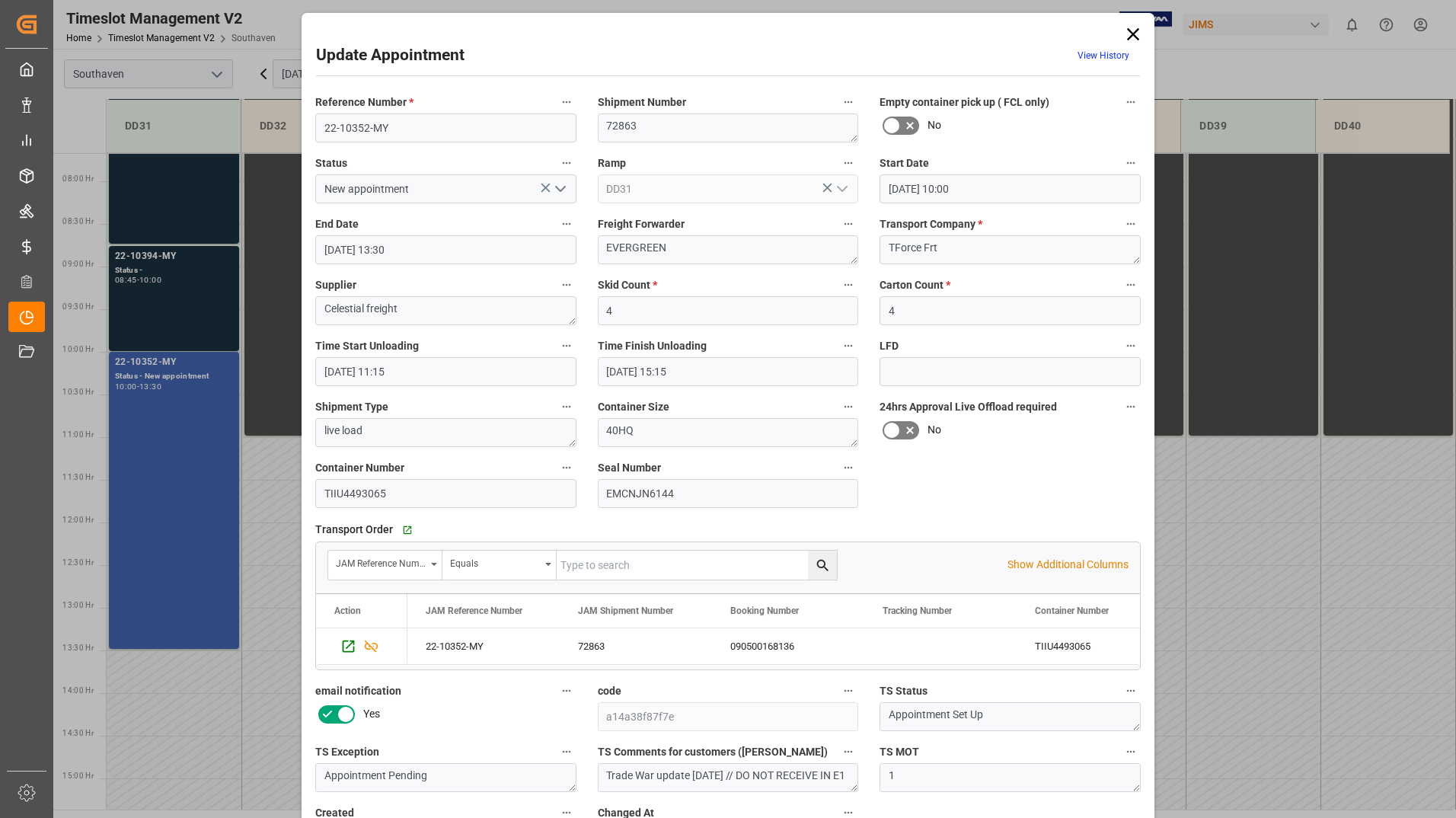
click at [1127, 35] on icon at bounding box center [1134, 34] width 22 height 22
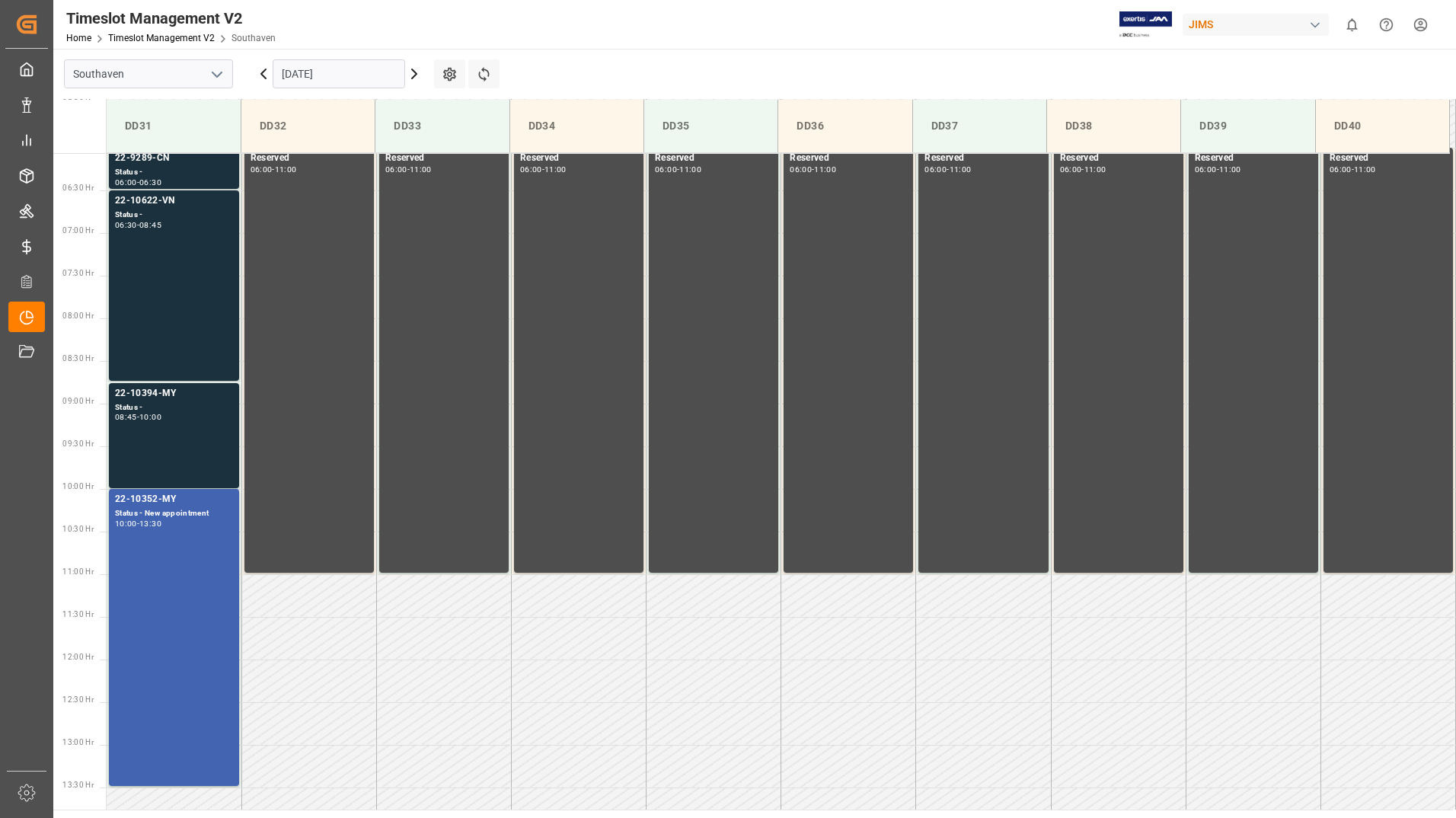
scroll to position [578, 0]
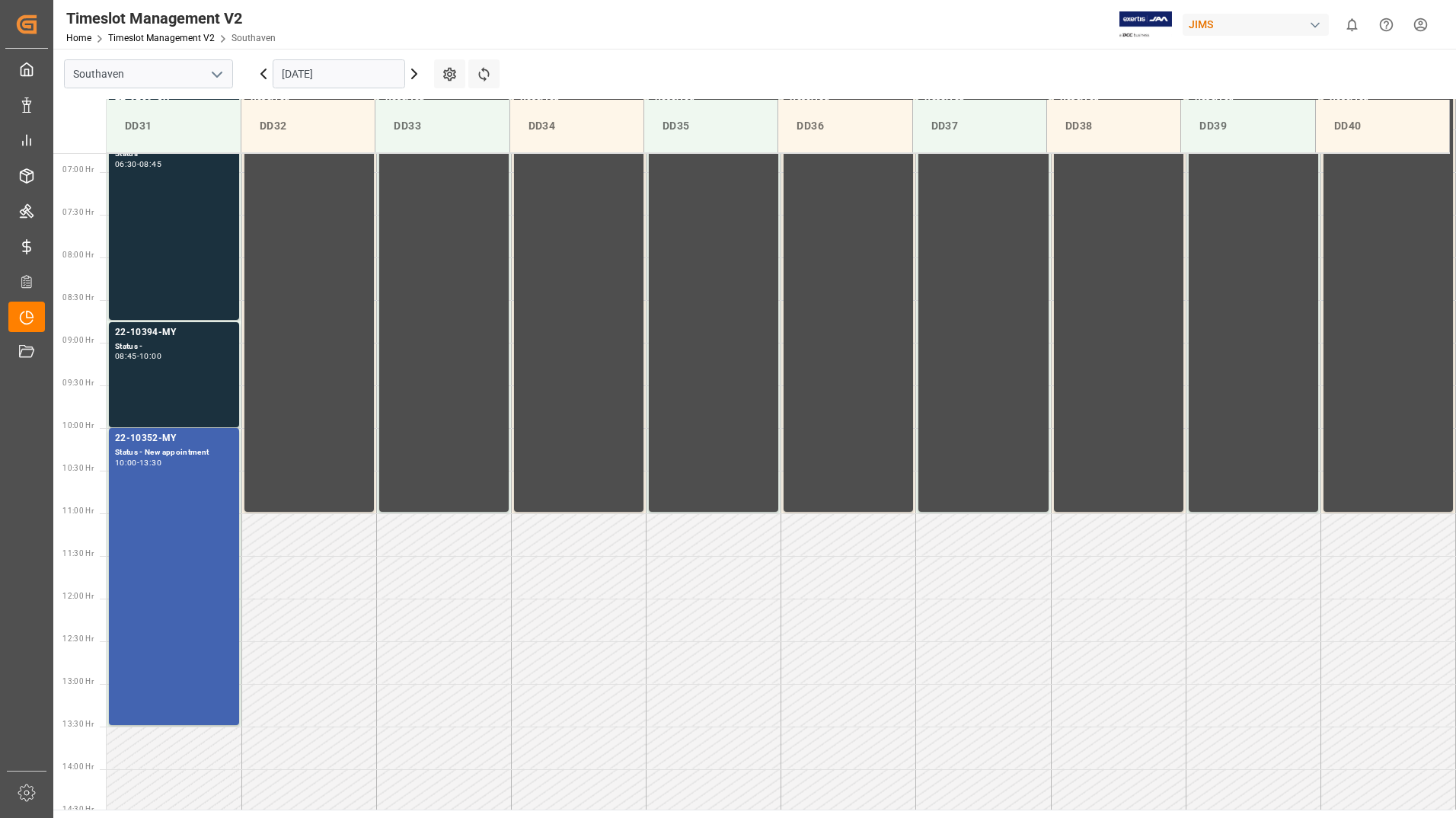
click at [350, 68] on input "[DATE]" at bounding box center [340, 74] width 133 height 29
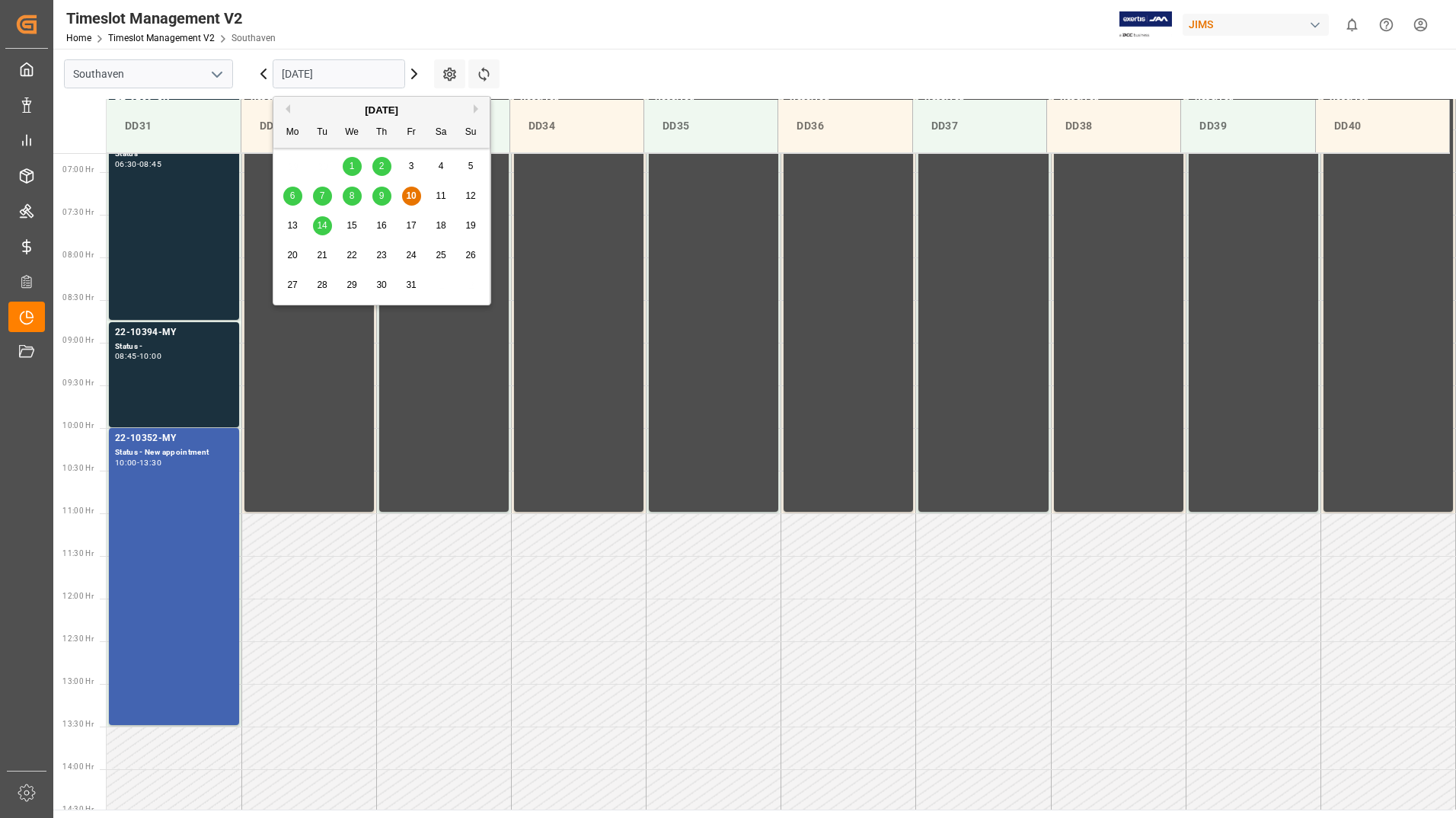
click at [320, 223] on span "14" at bounding box center [322, 225] width 10 height 11
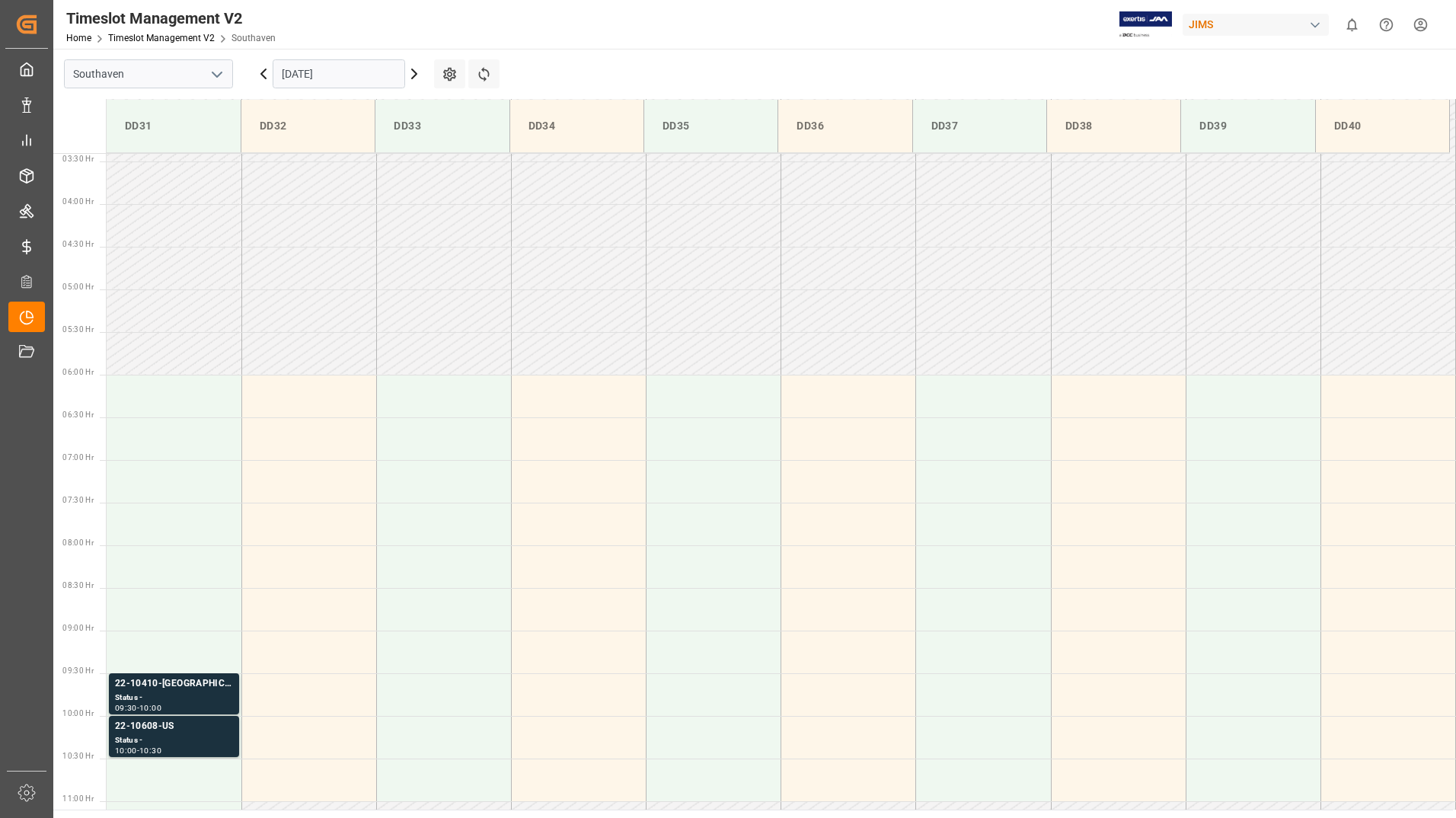
scroll to position [502, 0]
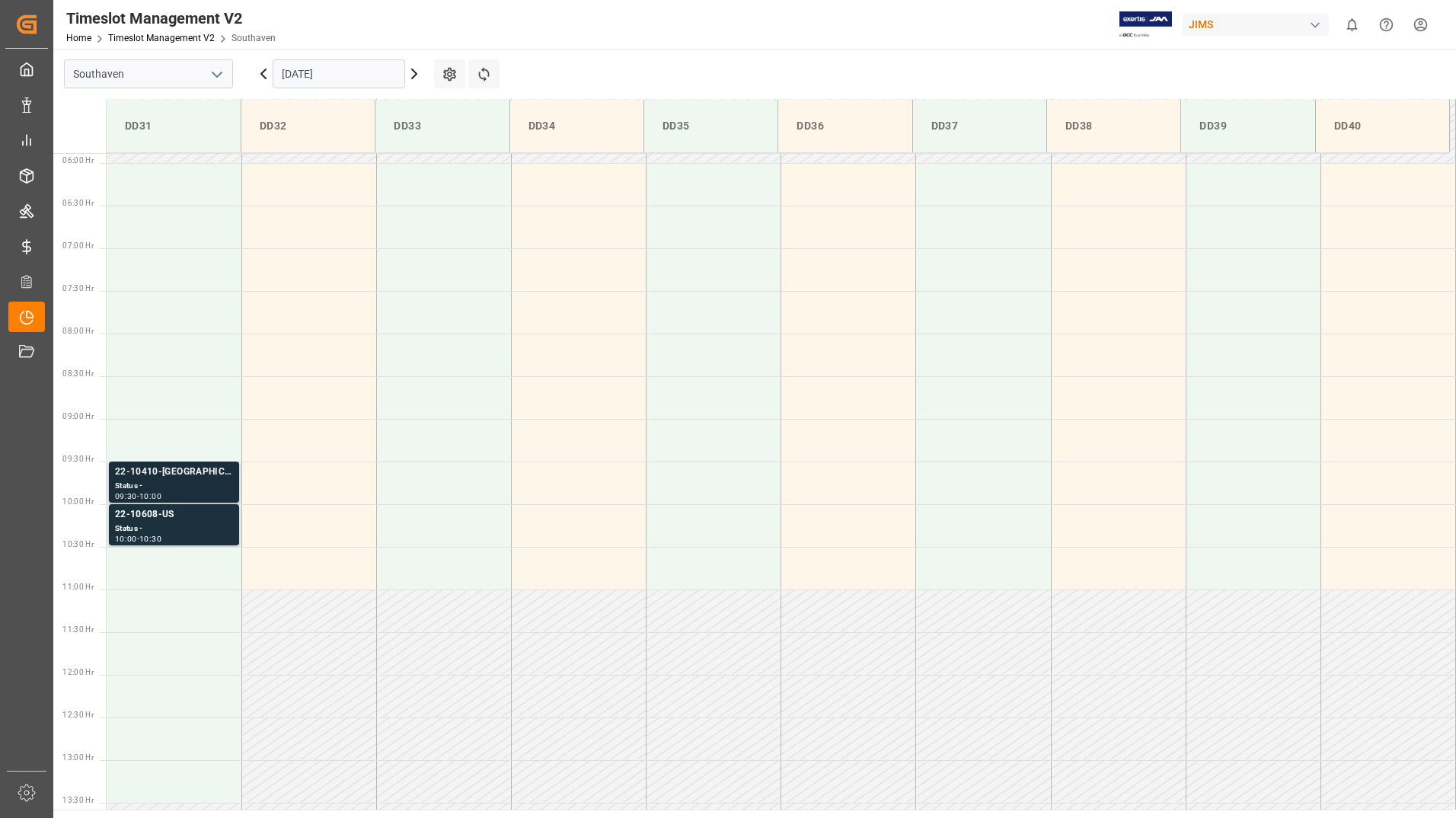
click at [166, 491] on div "Status -" at bounding box center [173, 486] width 118 height 13
click at [167, 510] on div "22-10608-US" at bounding box center [173, 515] width 118 height 15
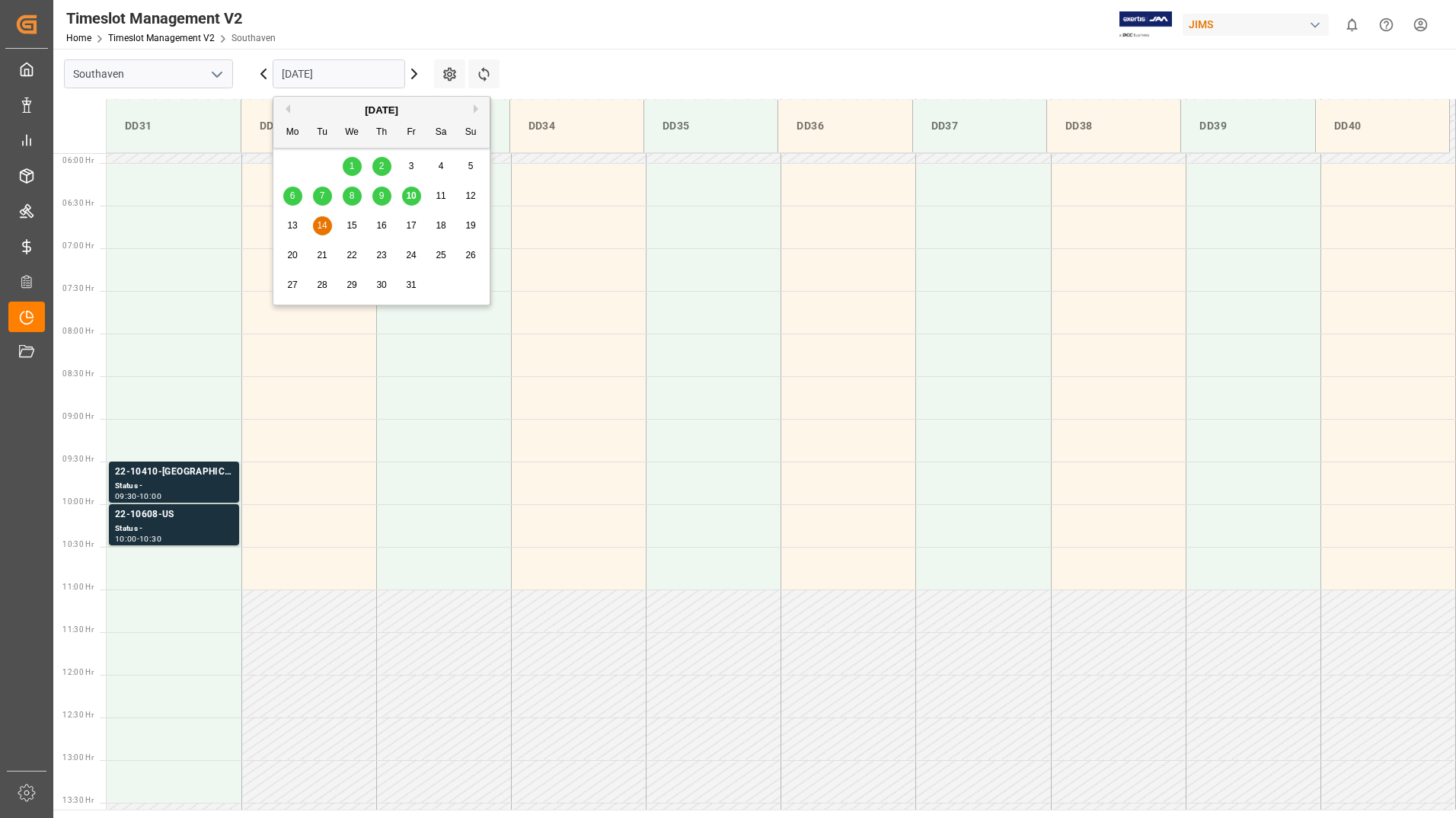
click at [335, 75] on input "[DATE]" at bounding box center [340, 74] width 133 height 29
click at [413, 228] on span "17" at bounding box center [410, 225] width 10 height 11
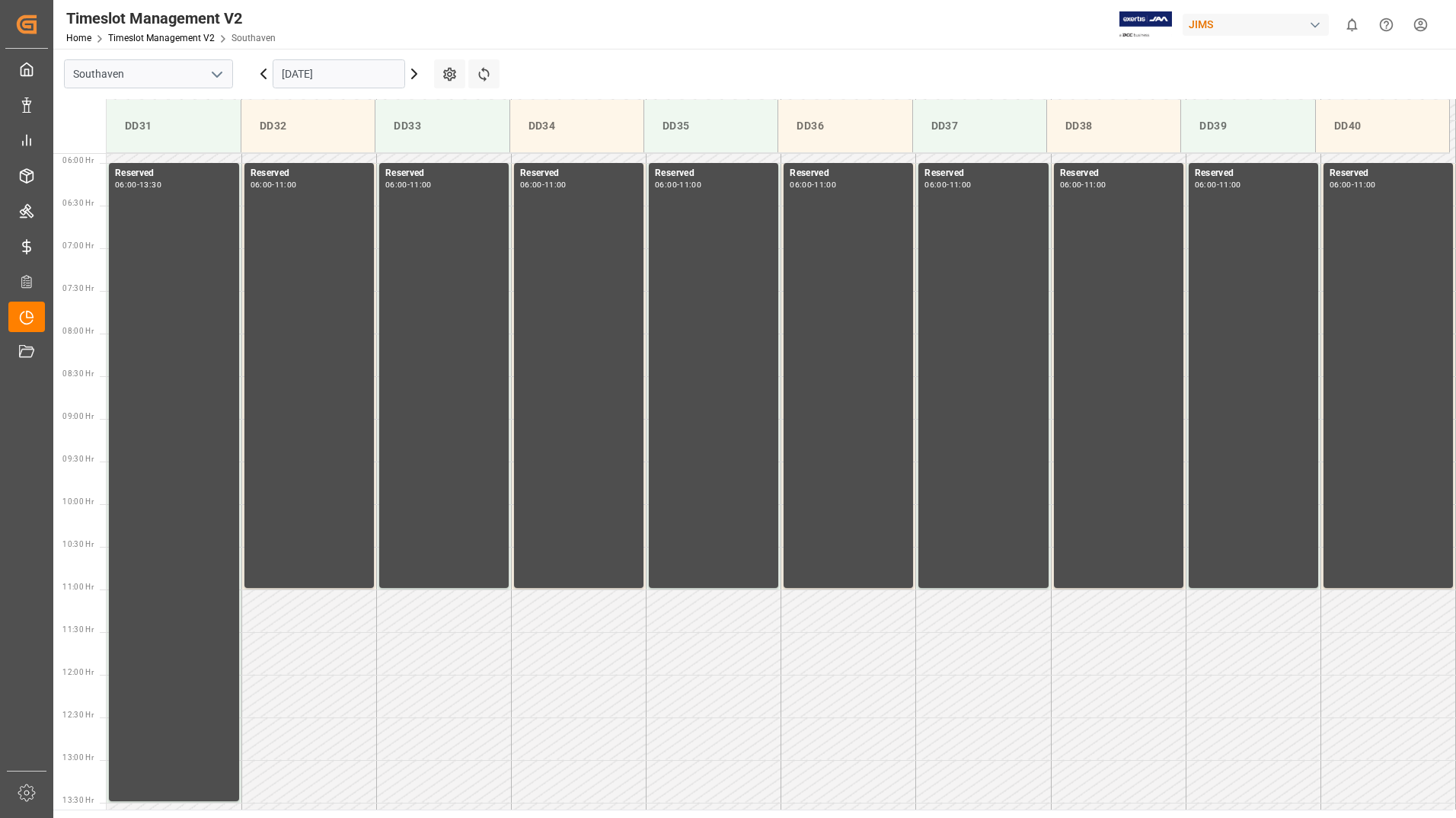
click at [349, 67] on input "[DATE]" at bounding box center [340, 74] width 133 height 29
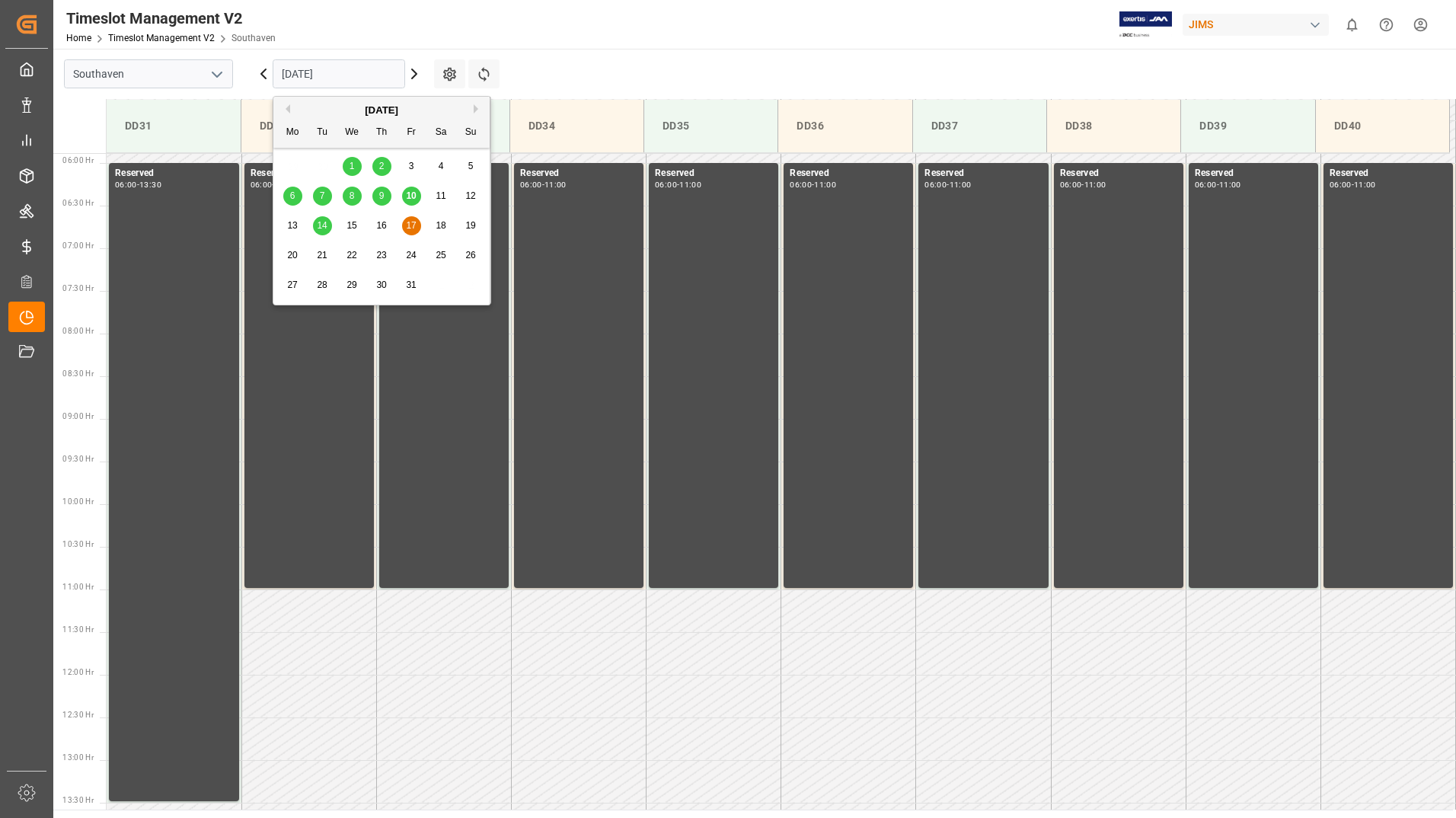
click at [419, 195] on div "10" at bounding box center [411, 197] width 19 height 18
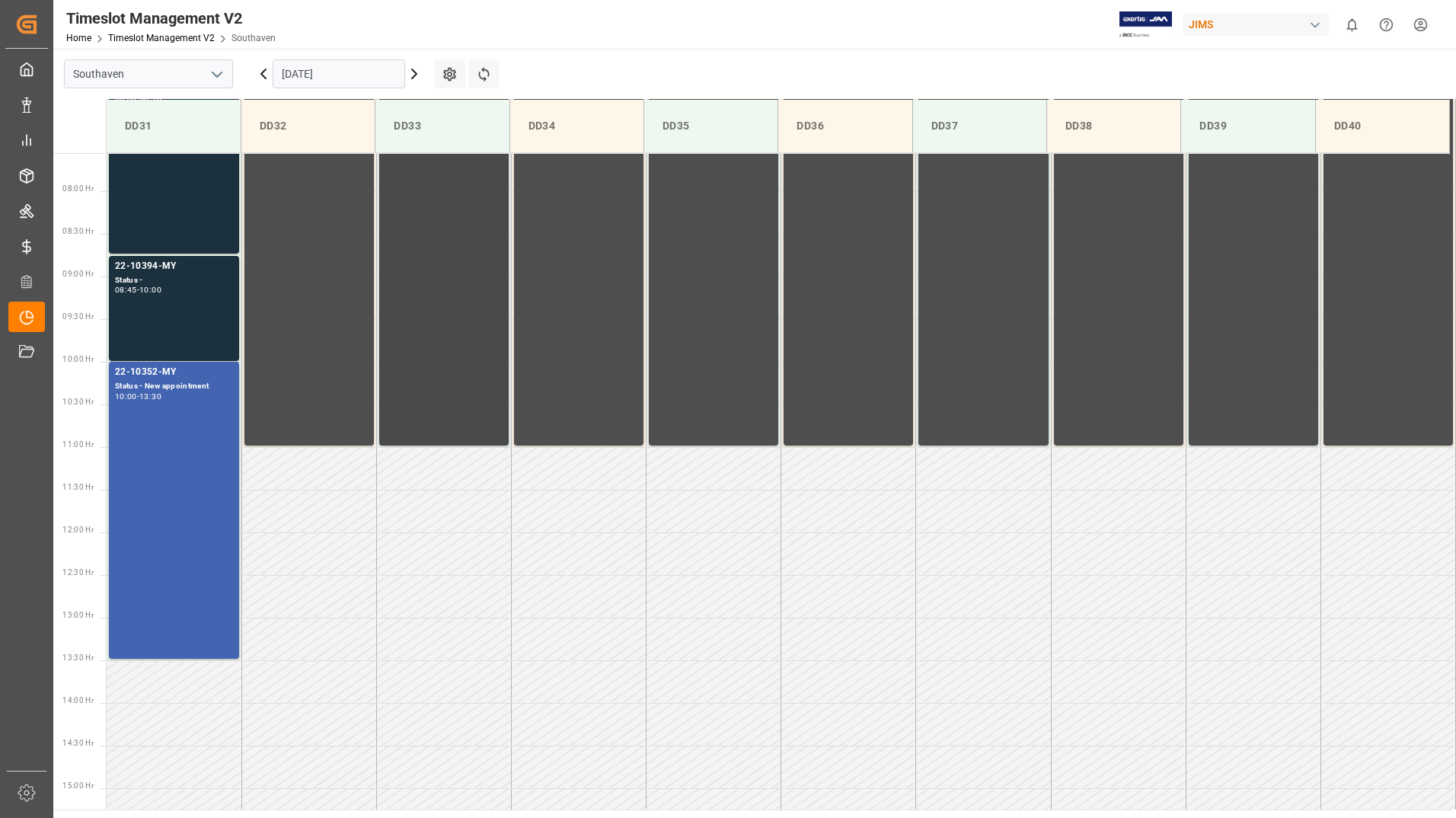
scroll to position [654, 0]
